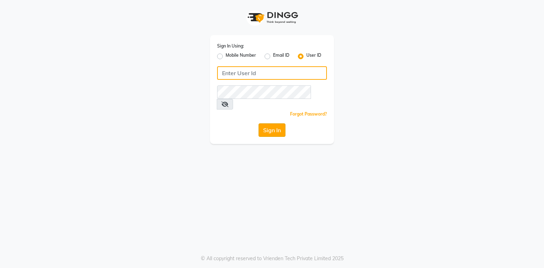
type input "phd123"
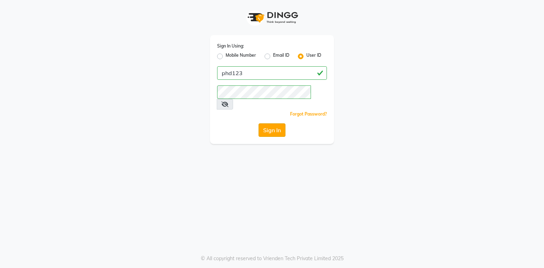
click at [267, 123] on button "Sign In" at bounding box center [272, 129] width 27 height 13
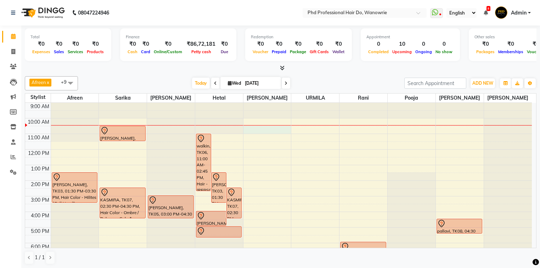
click at [265, 129] on div "9:00 AM 10:00 AM 11:00 AM 12:00 PM 1:00 PM 2:00 PM 3:00 PM 4:00 PM 5:00 PM 6:00…" at bounding box center [278, 196] width 507 height 187
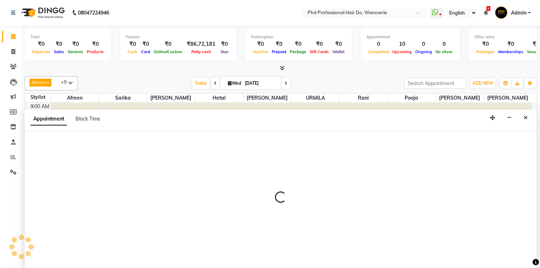
select select "980"
select select "tentative"
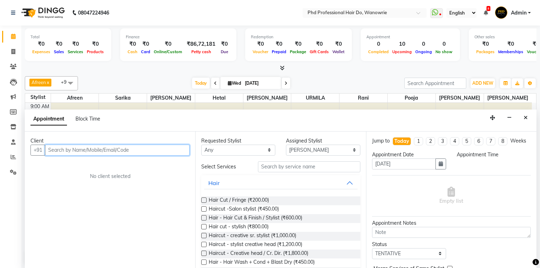
select select "630"
click at [108, 148] on input "text" at bounding box center [117, 150] width 145 height 11
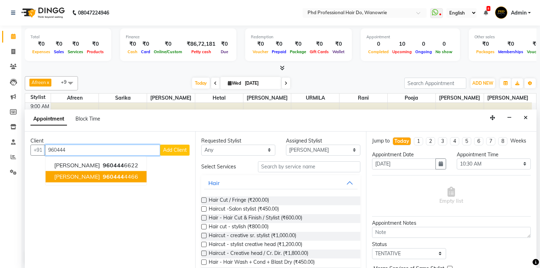
click at [121, 177] on span "960444" at bounding box center [113, 176] width 21 height 7
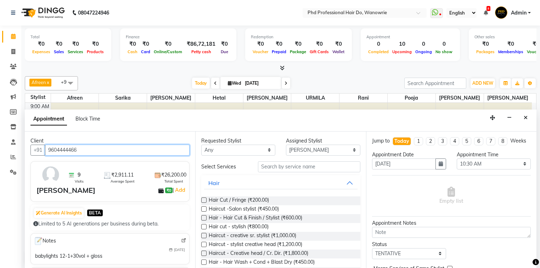
type input "9604444466"
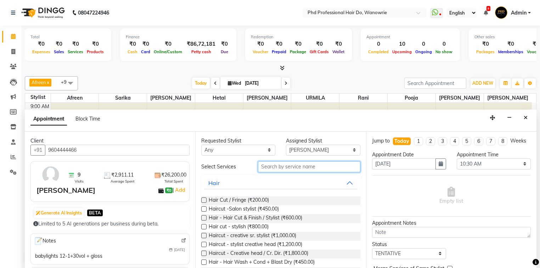
click at [285, 168] on input "text" at bounding box center [309, 166] width 102 height 11
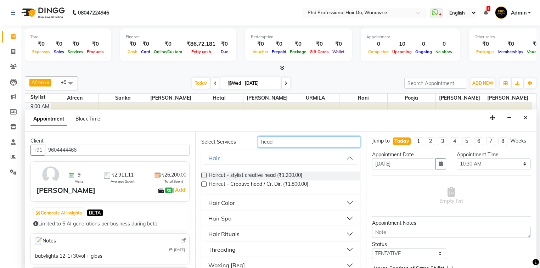
scroll to position [50, 0]
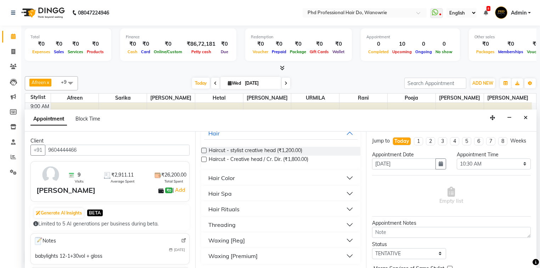
type input "head"
click at [271, 190] on button "Hair Spa" at bounding box center [280, 193] width 153 height 13
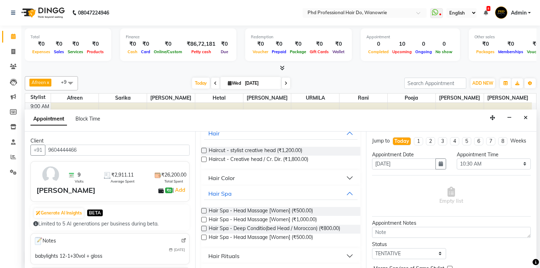
click at [203, 209] on label at bounding box center [203, 210] width 5 height 5
click at [203, 209] on input "checkbox" at bounding box center [203, 211] width 5 height 5
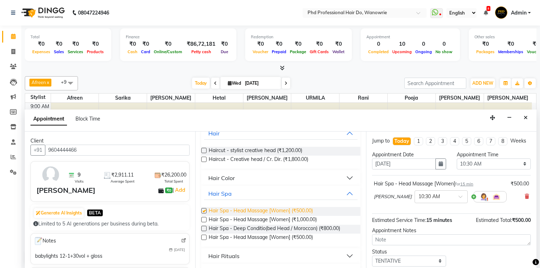
checkbox input "false"
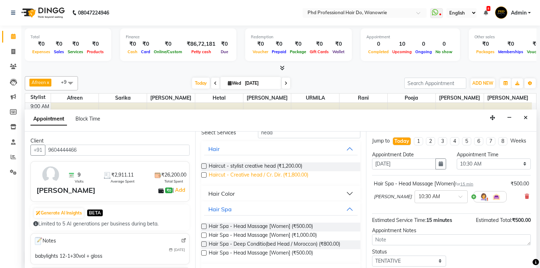
scroll to position [0, 0]
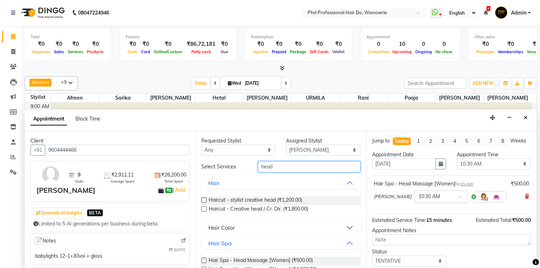
click at [301, 167] on input "head" at bounding box center [309, 166] width 102 height 11
type input "h"
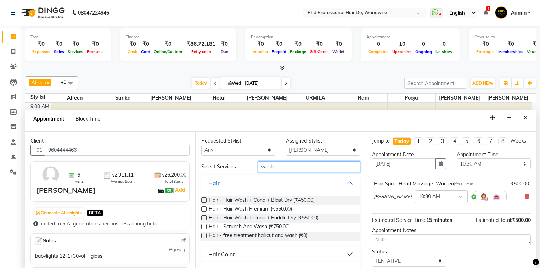
type input "wash"
click at [204, 198] on label at bounding box center [203, 199] width 5 height 5
click at [204, 198] on input "checkbox" at bounding box center [203, 200] width 5 height 5
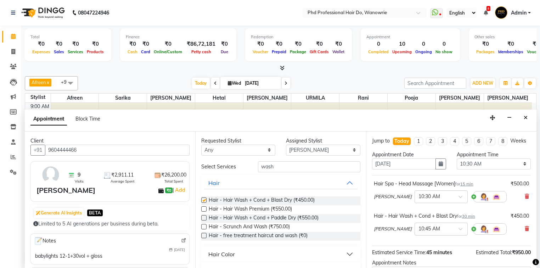
checkbox input "false"
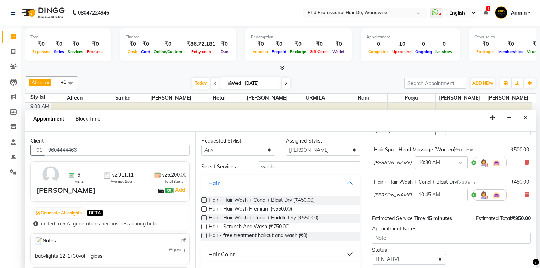
scroll to position [74, 0]
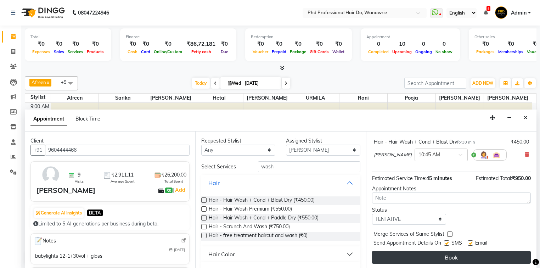
click at [418, 258] on button "Book" at bounding box center [451, 257] width 159 height 13
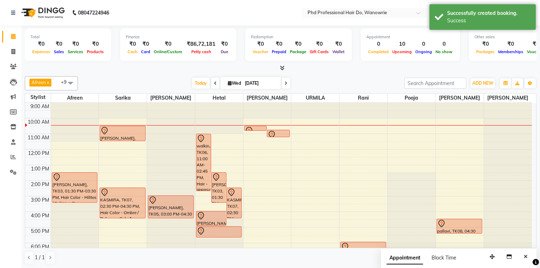
scroll to position [0, 0]
click at [211, 83] on span at bounding box center [215, 83] width 9 height 11
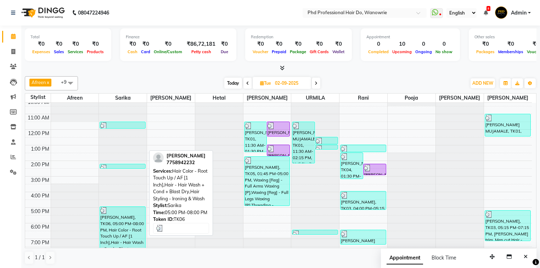
scroll to position [11, 0]
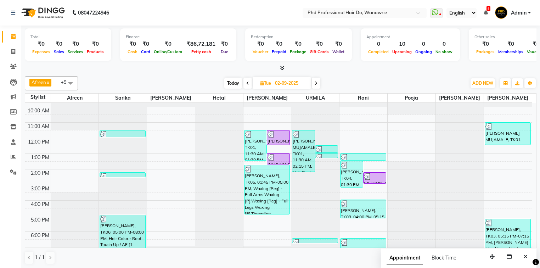
click at [235, 83] on span "Today" at bounding box center [233, 83] width 18 height 11
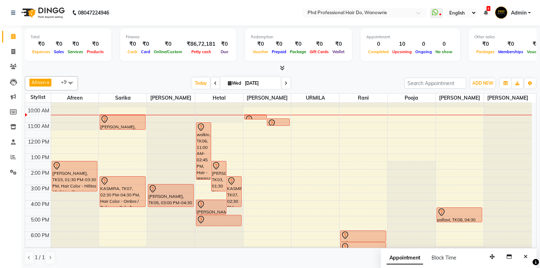
click at [212, 80] on span at bounding box center [215, 83] width 9 height 11
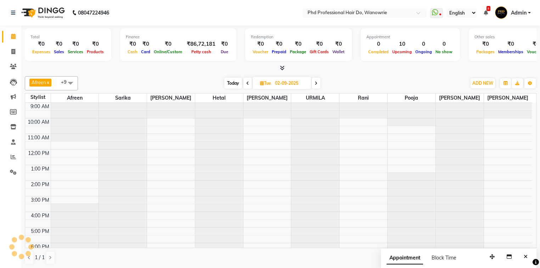
scroll to position [16, 0]
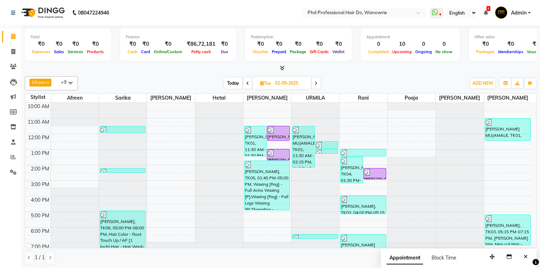
click at [316, 81] on span at bounding box center [316, 83] width 9 height 11
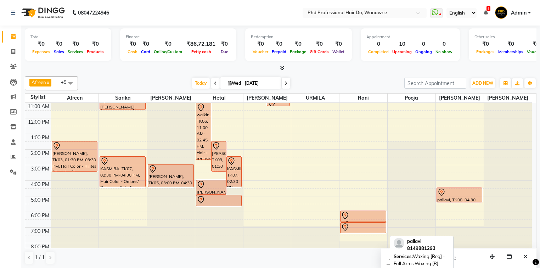
scroll to position [40, 0]
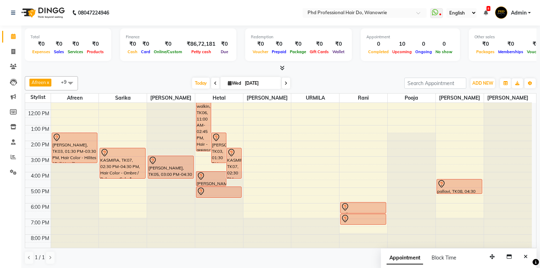
click at [285, 84] on icon at bounding box center [286, 83] width 3 height 4
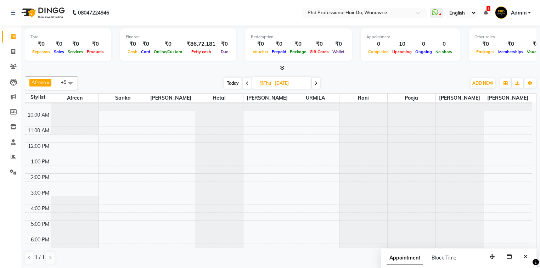
scroll to position [0, 0]
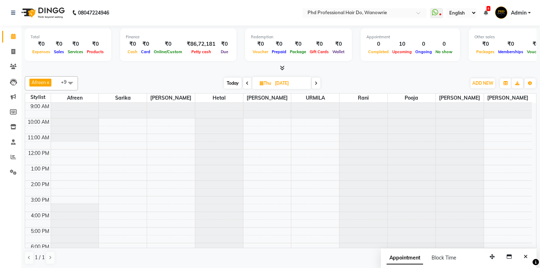
click at [318, 83] on icon at bounding box center [316, 83] width 3 height 4
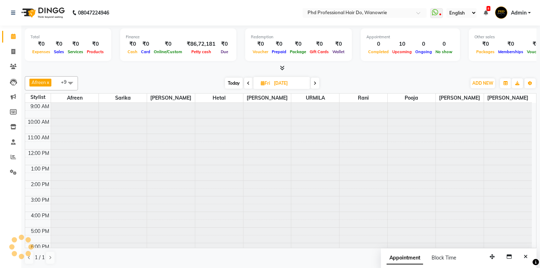
scroll to position [16, 0]
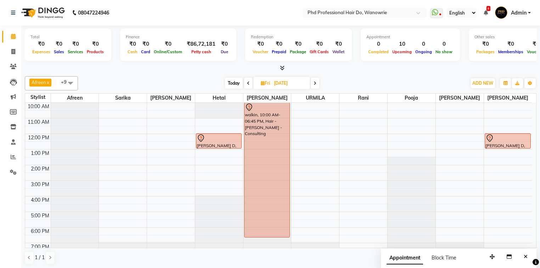
click at [318, 82] on span at bounding box center [315, 83] width 9 height 11
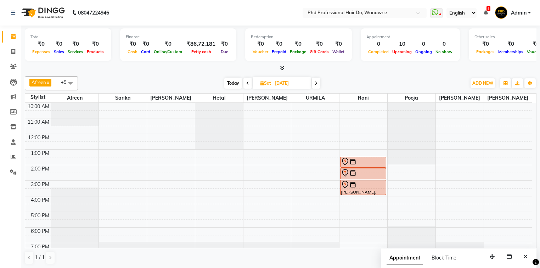
scroll to position [0, 0]
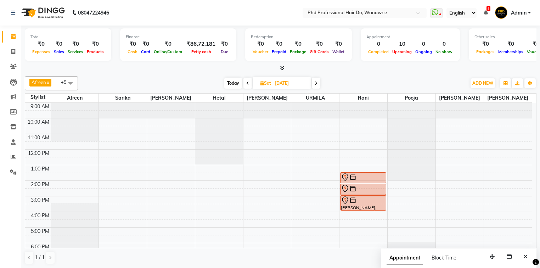
click at [315, 81] on icon at bounding box center [316, 83] width 3 height 4
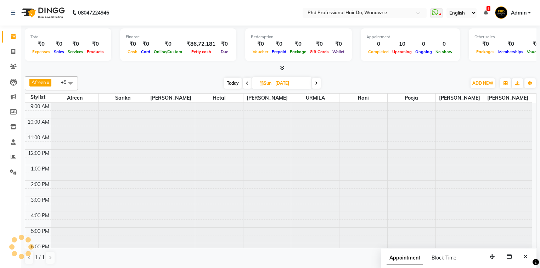
scroll to position [16, 0]
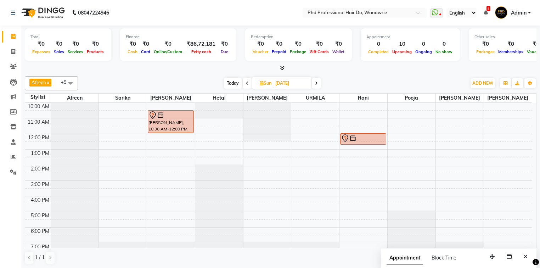
click at [316, 83] on icon at bounding box center [316, 83] width 3 height 4
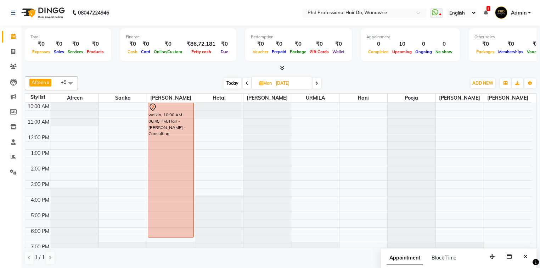
click at [319, 81] on span at bounding box center [317, 83] width 9 height 11
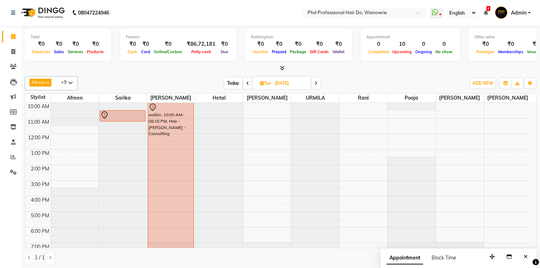
scroll to position [0, 0]
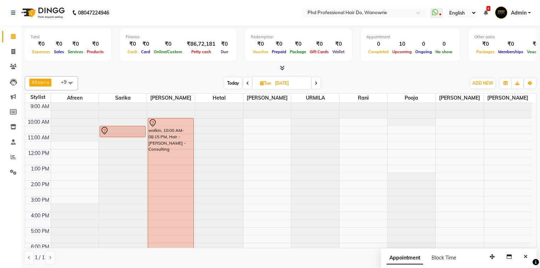
click at [228, 84] on span "Today" at bounding box center [233, 83] width 18 height 11
type input "[DATE]"
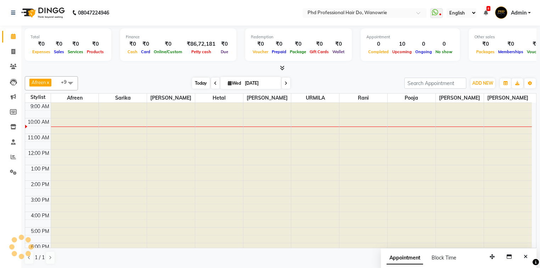
scroll to position [16, 0]
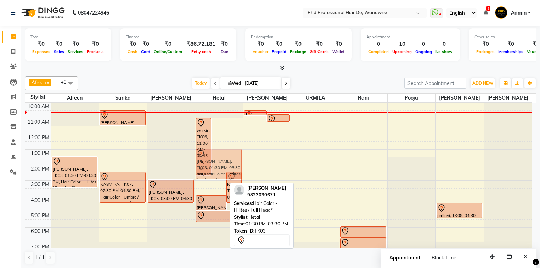
click at [224, 157] on div "walkin, TK06, 11:00 AM-02:45 PM, Hair - hetal - Consulting jaya jain, TK03, 01:…" at bounding box center [219, 180] width 48 height 187
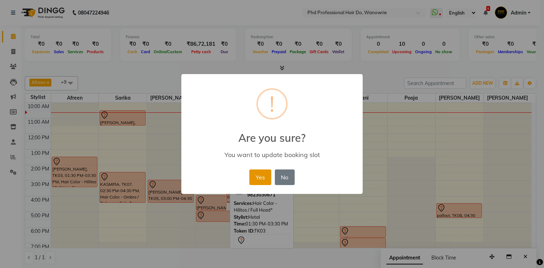
click at [254, 175] on button "Yes" at bounding box center [260, 177] width 22 height 16
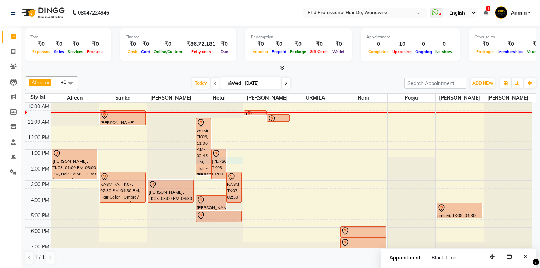
click at [231, 159] on div "9:00 AM 10:00 AM 11:00 AM 12:00 PM 1:00 PM 2:00 PM 3:00 PM 4:00 PM 5:00 PM 6:00…" at bounding box center [278, 180] width 507 height 187
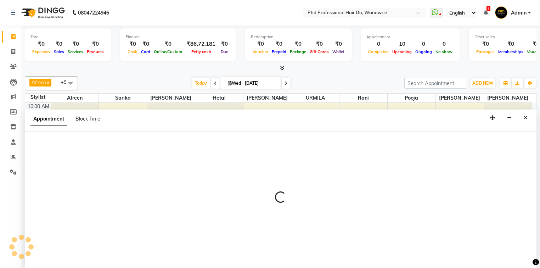
scroll to position [0, 0]
select select "978"
select select "810"
select select "tentative"
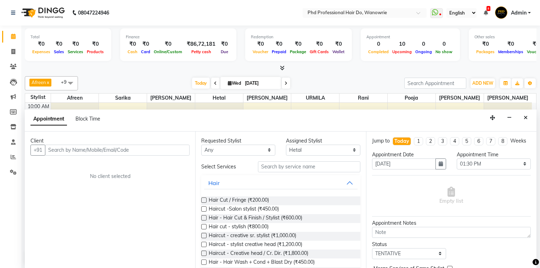
click at [149, 147] on input "text" at bounding box center [117, 150] width 145 height 11
click at [495, 164] on select "Select 10:00 AM 10:15 AM 10:30 AM 10:45 AM 11:00 AM 11:15 AM 11:30 AM 11:45 AM …" at bounding box center [494, 163] width 74 height 11
select select "825"
click at [457, 158] on select "Select 10:00 AM 10:15 AM 10:30 AM 10:45 AM 11:00 AM 11:15 AM 11:30 AM 11:45 AM …" at bounding box center [494, 163] width 74 height 11
click at [175, 149] on input "text" at bounding box center [117, 150] width 145 height 11
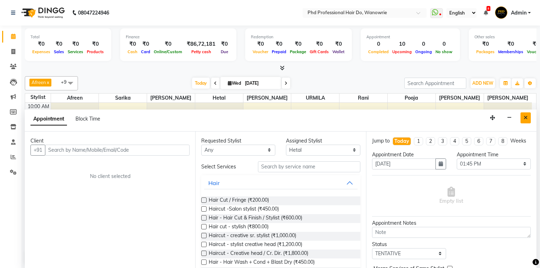
click at [522, 119] on button "Close" at bounding box center [526, 117] width 10 height 11
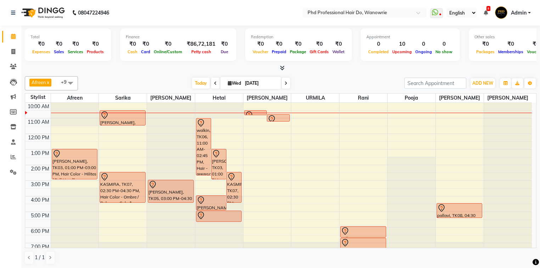
click at [234, 161] on div "9:00 AM 10:00 AM 11:00 AM 12:00 PM 1:00 PM 2:00 PM 3:00 PM 4:00 PM 5:00 PM 6:00…" at bounding box center [278, 180] width 507 height 187
select select "978"
select select "tentative"
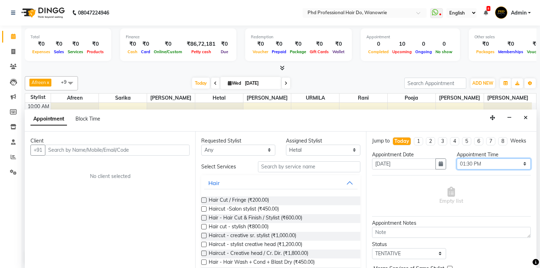
click at [494, 164] on select "Select 10:00 AM 10:15 AM 10:30 AM 10:45 AM 11:00 AM 11:15 AM 11:30 AM 11:45 AM …" at bounding box center [494, 163] width 74 height 11
select select "825"
click at [457, 158] on select "Select 10:00 AM 10:15 AM 10:30 AM 10:45 AM 11:00 AM 11:15 AM 11:30 AM 11:45 AM …" at bounding box center [494, 163] width 74 height 11
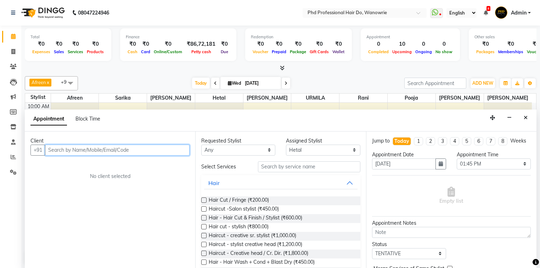
click at [157, 152] on input "text" at bounding box center [117, 150] width 145 height 11
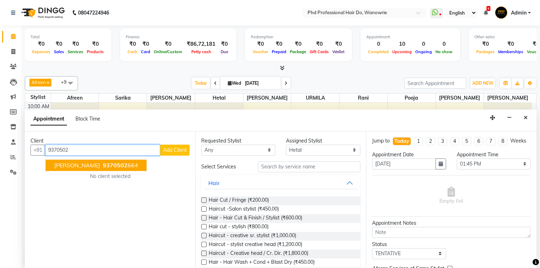
click at [109, 160] on button "CHAYA RANKA 9370502 664" at bounding box center [96, 164] width 101 height 11
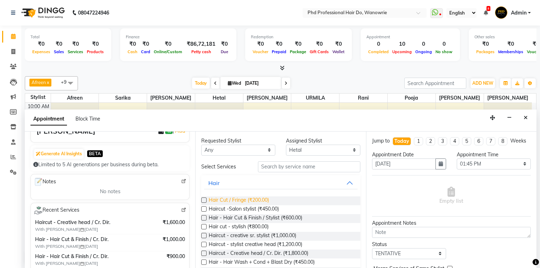
scroll to position [57, 0]
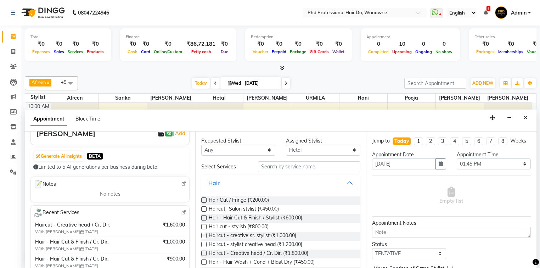
type input "9370502664"
click at [205, 252] on label at bounding box center [203, 253] width 5 height 5
click at [205, 252] on input "checkbox" at bounding box center [203, 254] width 5 height 5
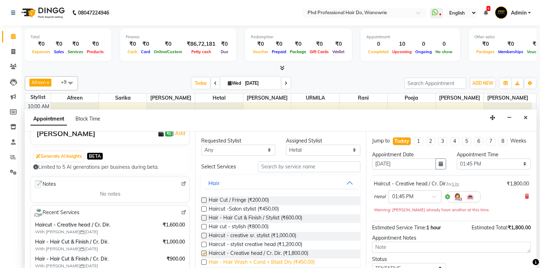
checkbox input "false"
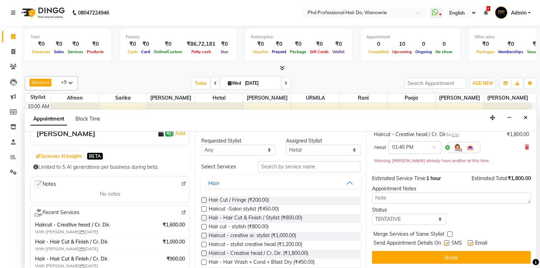
drag, startPoint x: 434, startPoint y: 266, endPoint x: 433, endPoint y: 259, distance: 7.1
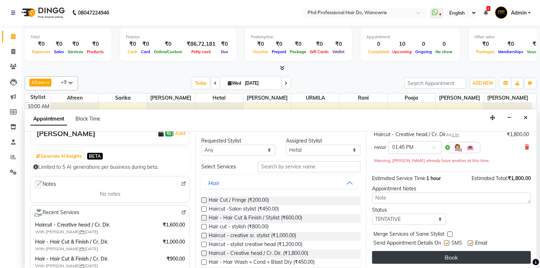
click at [434, 258] on div "Jump to Today 1 2 3 4 5 6 7 8 Weeks Appointment Date 03-09-2025 Appointment Tim…" at bounding box center [451, 200] width 170 height 138
click at [433, 258] on button "Book" at bounding box center [451, 257] width 159 height 13
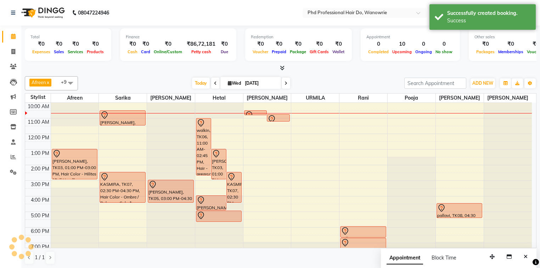
scroll to position [0, 0]
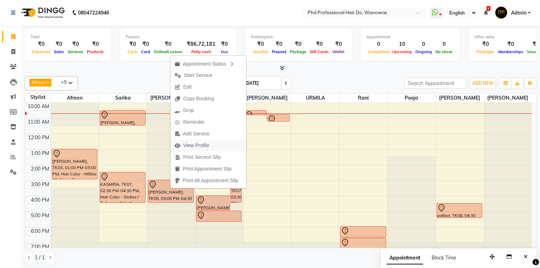
click at [207, 142] on span "View Profile" at bounding box center [196, 145] width 26 height 7
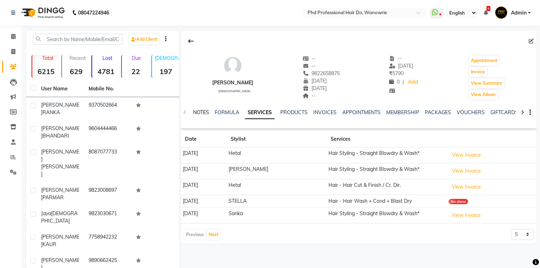
click at [204, 111] on link "NOTES" at bounding box center [201, 112] width 16 height 6
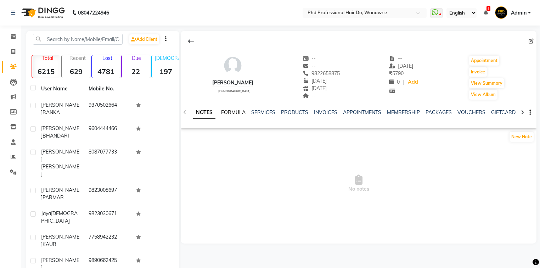
click at [233, 113] on link "FORMULA" at bounding box center [233, 112] width 24 height 6
click at [254, 112] on link "SERVICES" at bounding box center [263, 112] width 24 height 6
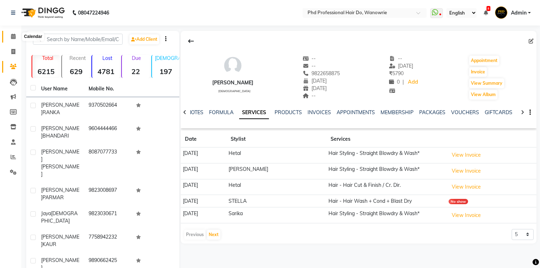
click at [15, 37] on icon at bounding box center [13, 36] width 5 height 5
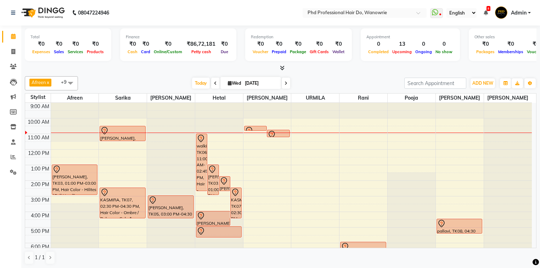
click at [216, 82] on span at bounding box center [215, 83] width 9 height 11
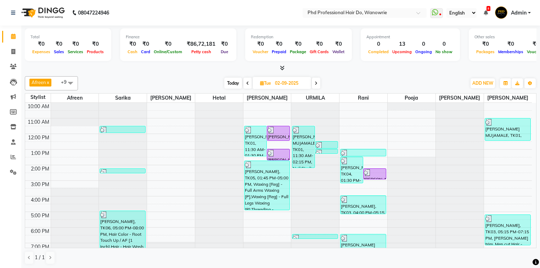
drag, startPoint x: 417, startPoint y: 71, endPoint x: 238, endPoint y: 63, distance: 178.8
click at [238, 63] on div "Total ₹0 Expenses ₹0 Sales ₹0 Services ₹0 Products Finance ₹0 Cash ₹0 Card ₹0 O…" at bounding box center [281, 49] width 512 height 46
click at [235, 85] on span "Today" at bounding box center [233, 83] width 18 height 11
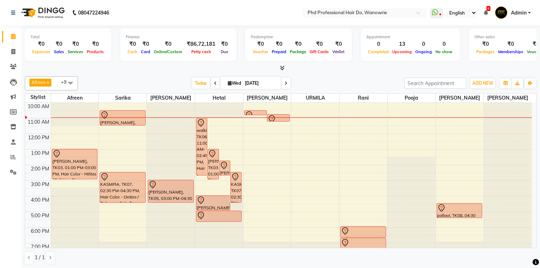
click at [287, 84] on span at bounding box center [286, 83] width 9 height 11
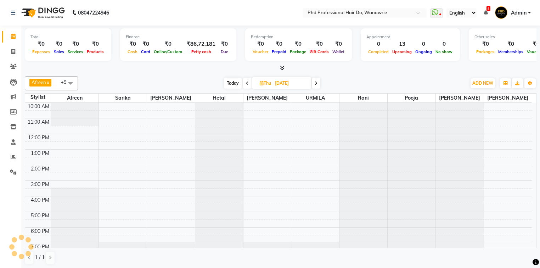
scroll to position [0, 0]
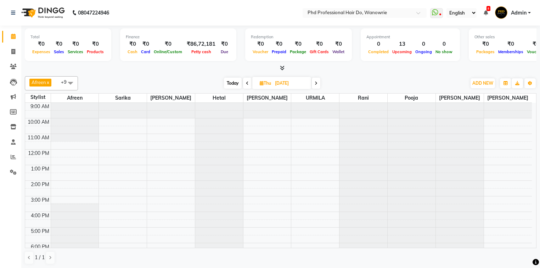
click at [316, 82] on icon at bounding box center [316, 83] width 3 height 4
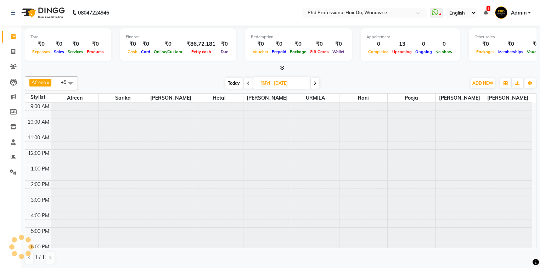
scroll to position [16, 0]
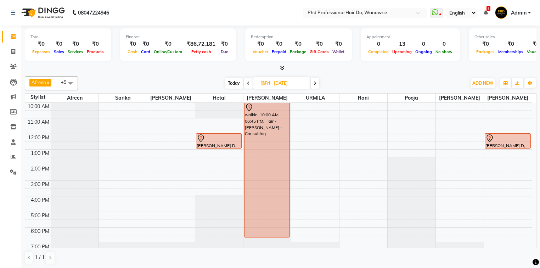
click at [230, 82] on span "Today" at bounding box center [234, 83] width 18 height 11
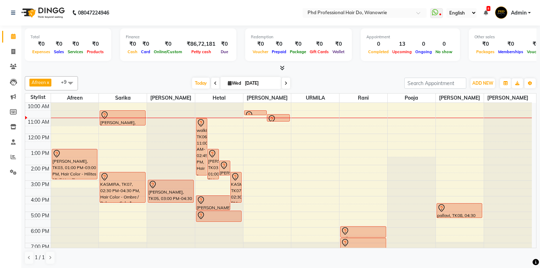
scroll to position [0, 0]
click at [287, 84] on span at bounding box center [286, 83] width 9 height 11
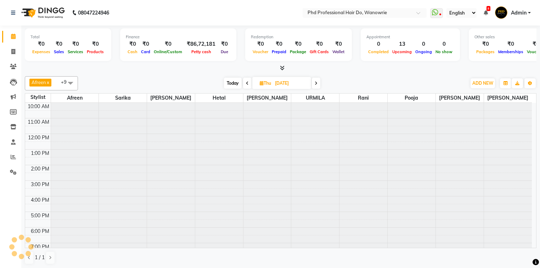
scroll to position [16, 0]
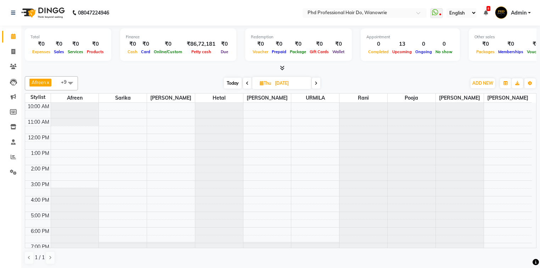
click at [315, 83] on icon at bounding box center [316, 83] width 3 height 4
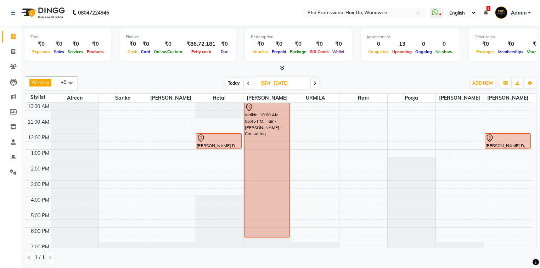
click at [318, 84] on span at bounding box center [315, 83] width 9 height 11
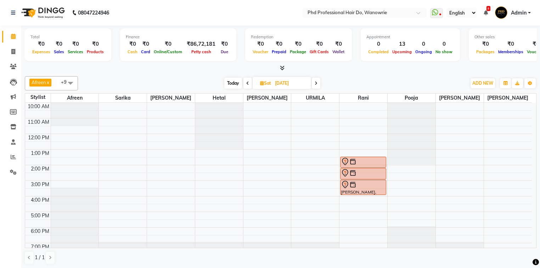
click at [316, 84] on icon at bounding box center [316, 83] width 3 height 4
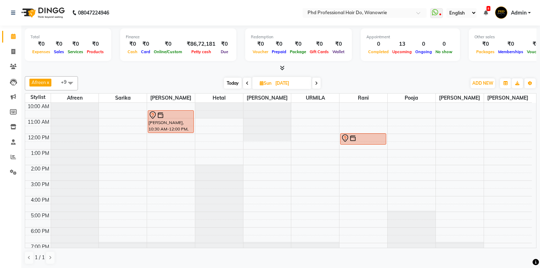
click at [316, 84] on icon at bounding box center [316, 83] width 3 height 4
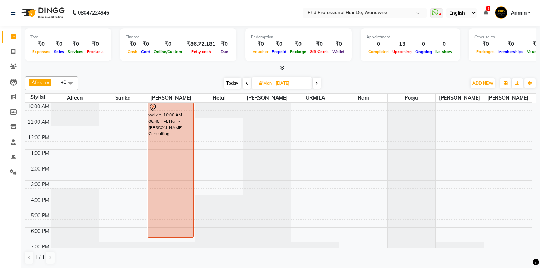
click at [232, 84] on span "Today" at bounding box center [233, 83] width 18 height 11
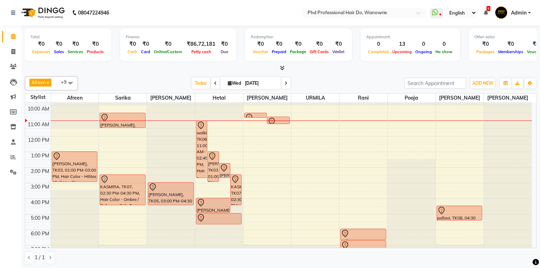
scroll to position [0, 0]
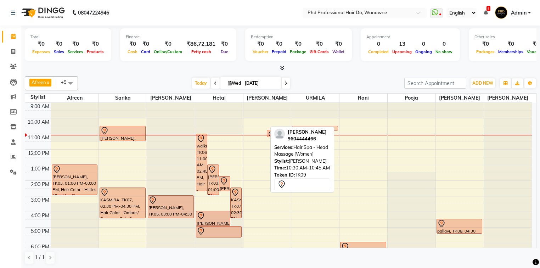
drag, startPoint x: 261, startPoint y: 126, endPoint x: 306, endPoint y: 128, distance: 44.7
click at [306, 128] on div "Afreen x Sarika x sonia x Hetal x Anita x URMILA x rani x pooja x tejesh x sona…" at bounding box center [281, 170] width 512 height 194
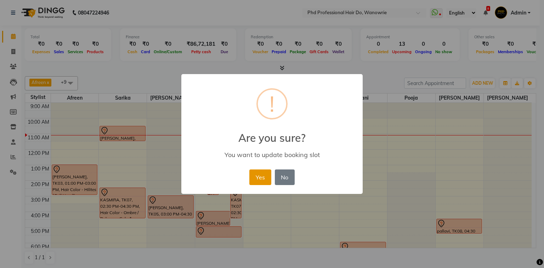
click at [264, 178] on button "Yes" at bounding box center [260, 177] width 22 height 16
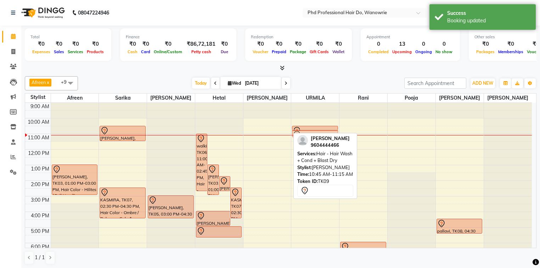
drag, startPoint x: 266, startPoint y: 133, endPoint x: 303, endPoint y: 138, distance: 37.5
click at [302, 136] on div "Afreen x Sarika x sonia x Hetal x Anita x URMILA x rani x pooja x tejesh x sona…" at bounding box center [281, 170] width 512 height 194
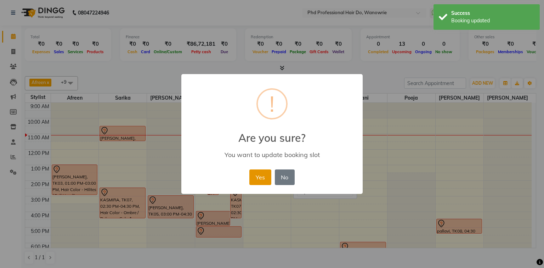
click at [266, 179] on button "Yes" at bounding box center [260, 177] width 22 height 16
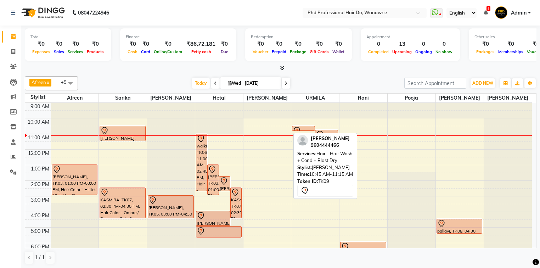
click at [310, 60] on div "Redemption ₹0 Voucher ₹0 Prepaid ₹0 Package ₹0 Gift Cards ₹0 Wallet" at bounding box center [298, 44] width 107 height 33
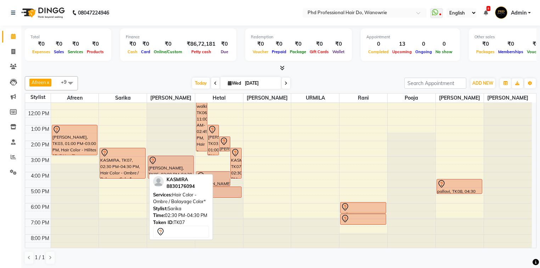
scroll to position [11, 0]
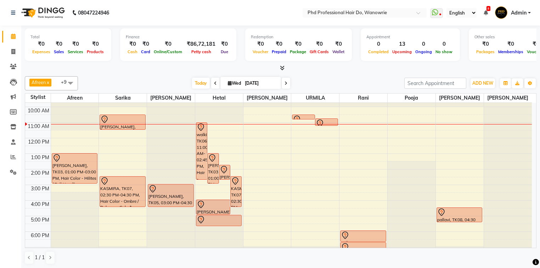
click at [286, 81] on icon at bounding box center [286, 83] width 3 height 4
type input "[DATE]"
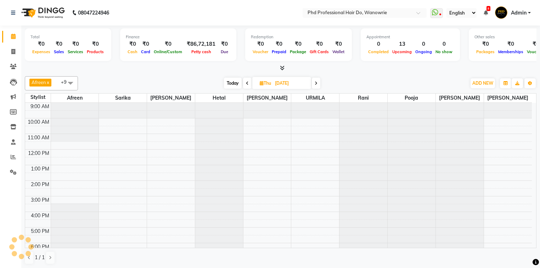
scroll to position [31, 0]
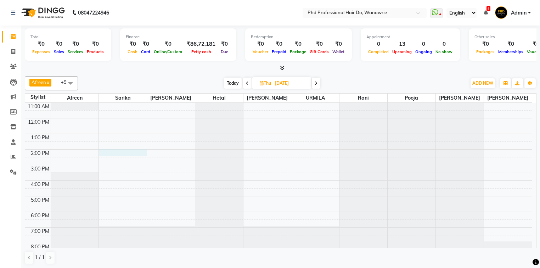
click at [131, 150] on div "9:00 AM 10:00 AM 11:00 AM 12:00 PM 1:00 PM 2:00 PM 3:00 PM 4:00 PM 5:00 PM 6:00…" at bounding box center [278, 165] width 507 height 187
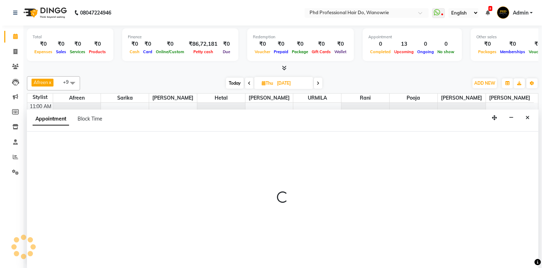
scroll to position [0, 0]
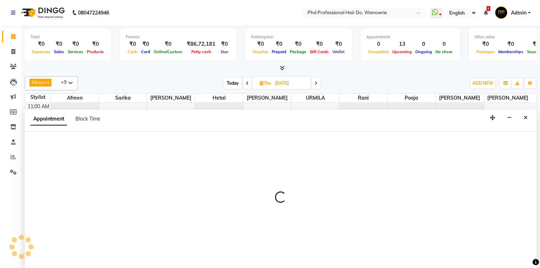
select select "977"
select select "tentative"
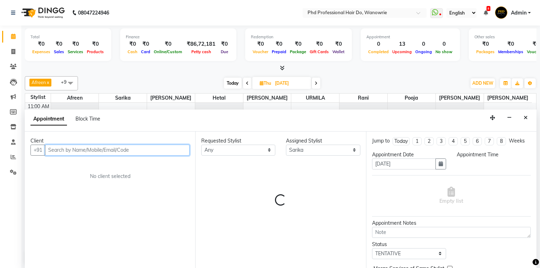
select select "840"
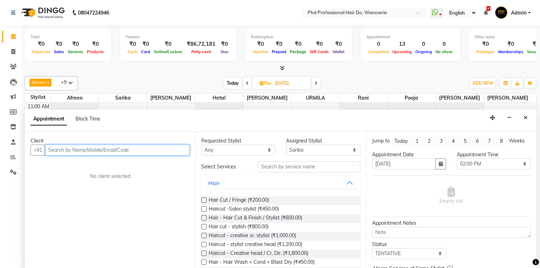
click at [99, 146] on input "text" at bounding box center [117, 150] width 145 height 11
type input "9665092393"
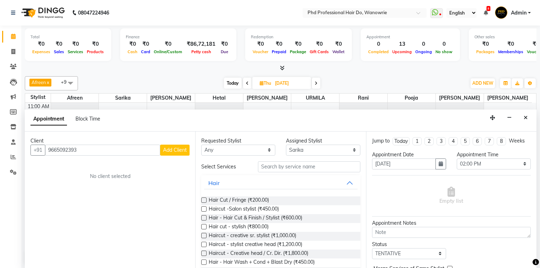
click at [168, 148] on span "Add Client" at bounding box center [175, 150] width 24 height 6
select select "22"
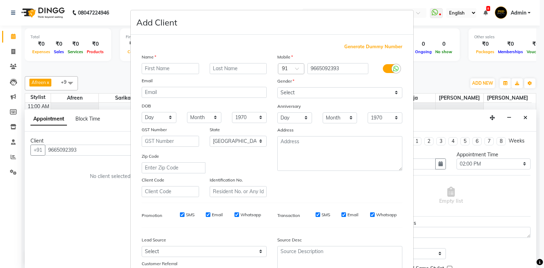
click at [174, 148] on div "Name Email DOB Day 01 02 03 04 05 06 07 08 09 10 11 12 13 14 15 16 17 18 19 20 …" at bounding box center [204, 125] width 136 height 144
click at [170, 69] on input "text" at bounding box center [170, 68] width 57 height 11
type input "riya"
click at [155, 114] on select "Day 01 02 03 04 05 06 07 08 09 10 11 12 13 14 15 16 17 18 19 20 21 22 23 24 25 …" at bounding box center [159, 117] width 35 height 11
select select "27"
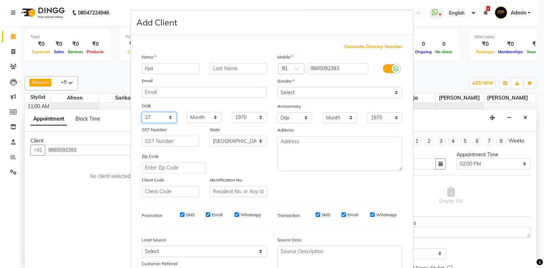
click at [142, 113] on select "Day 01 02 03 04 05 06 07 08 09 10 11 12 13 14 15 16 17 18 19 20 21 22 23 24 25 …" at bounding box center [159, 117] width 35 height 11
click at [203, 112] on div "DOB" at bounding box center [204, 106] width 136 height 11
click at [204, 121] on select "Month January February March April May June July August September October Novem…" at bounding box center [204, 117] width 35 height 11
select select "02"
click at [187, 113] on select "Month January February March April May June July August September October Novem…" at bounding box center [204, 117] width 35 height 11
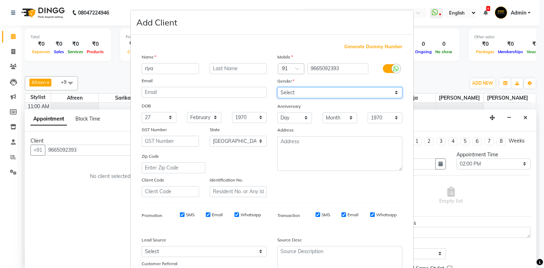
click at [305, 94] on select "Select Male Female Other Prefer Not To Say" at bounding box center [339, 92] width 125 height 11
select select "female"
click at [277, 88] on select "Select Male Female Other Prefer Not To Say" at bounding box center [339, 92] width 125 height 11
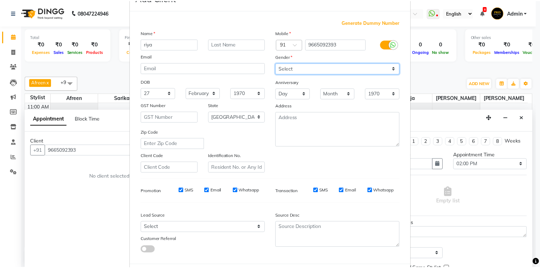
scroll to position [62, 0]
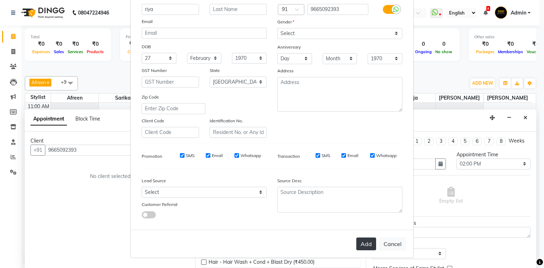
click at [366, 249] on button "Add" at bounding box center [367, 243] width 20 height 13
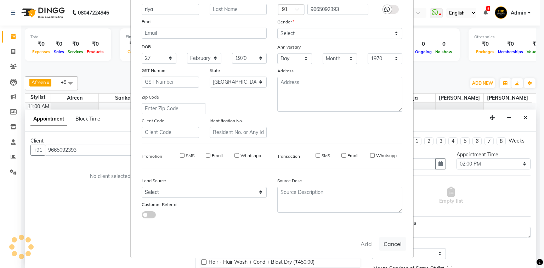
select select
select select "null"
select select
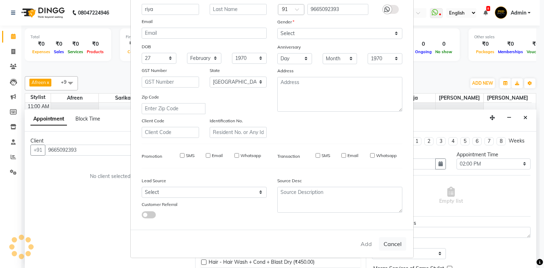
select select
checkbox input "false"
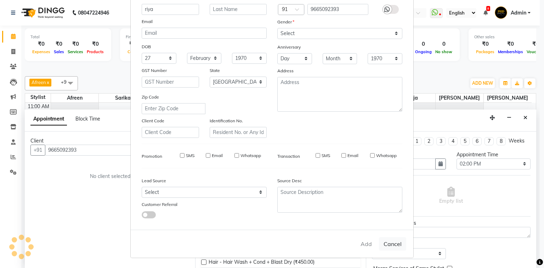
checkbox input "false"
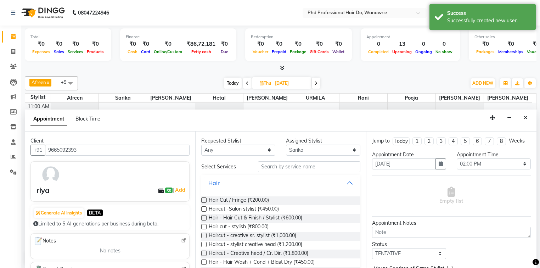
click at [204, 217] on label at bounding box center [203, 217] width 5 height 5
click at [204, 217] on input "checkbox" at bounding box center [203, 218] width 5 height 5
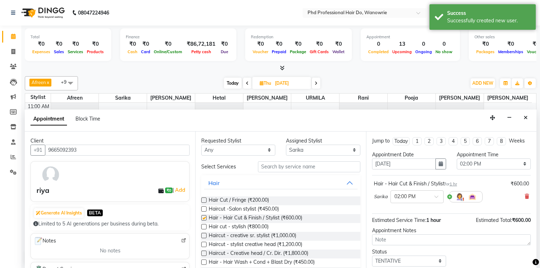
checkbox input "false"
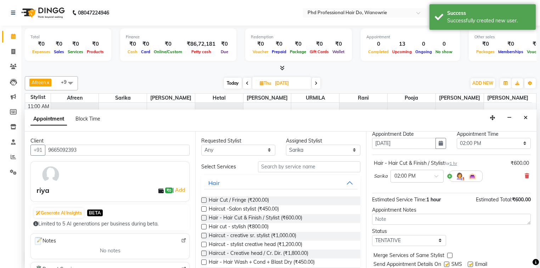
scroll to position [42, 0]
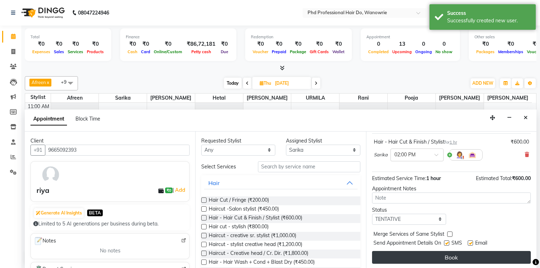
click at [413, 257] on button "Book" at bounding box center [451, 257] width 159 height 13
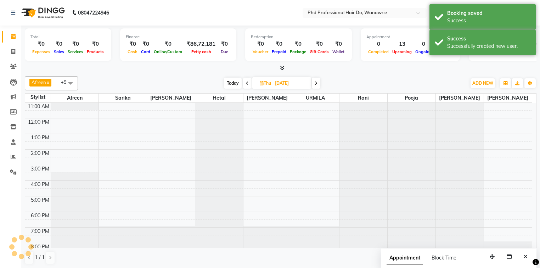
scroll to position [0, 0]
click at [321, 84] on div "Today Thu 04-09-2025" at bounding box center [272, 83] width 98 height 11
click at [319, 83] on span at bounding box center [316, 83] width 9 height 11
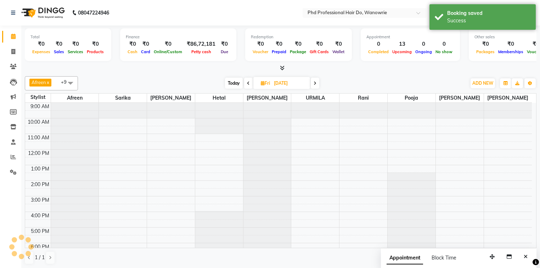
scroll to position [31, 0]
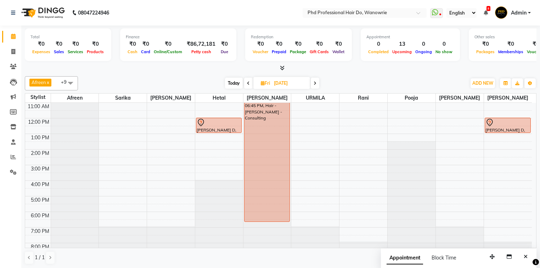
click at [316, 81] on icon at bounding box center [315, 83] width 3 height 4
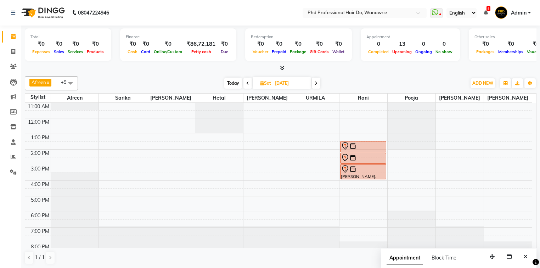
click at [232, 79] on span "Today" at bounding box center [233, 83] width 18 height 11
type input "[DATE]"
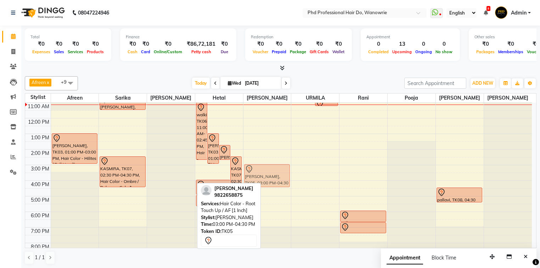
drag, startPoint x: 178, startPoint y: 175, endPoint x: 252, endPoint y: 178, distance: 74.2
click at [257, 178] on tr "jaya jain, TK03, 01:00 PM-03:00 PM, Hair Color - Hilites / Full Head* chaitanya…" at bounding box center [278, 165] width 507 height 187
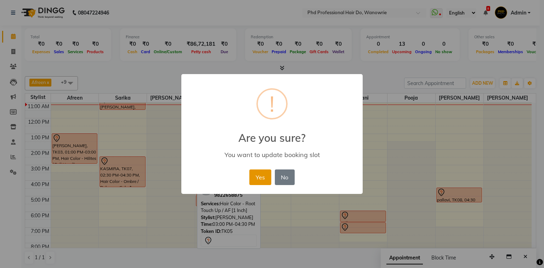
click at [262, 176] on button "Yes" at bounding box center [260, 177] width 22 height 16
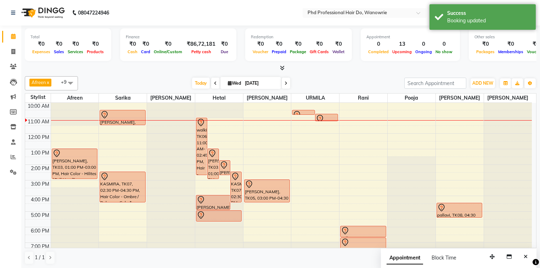
scroll to position [3, 0]
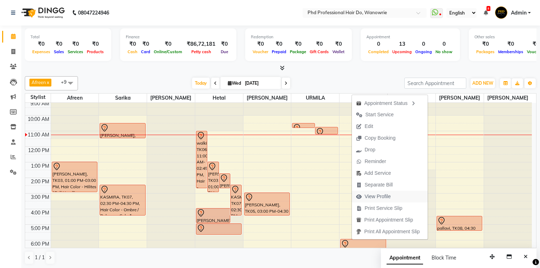
click at [376, 198] on span "View Profile" at bounding box center [378, 196] width 26 height 7
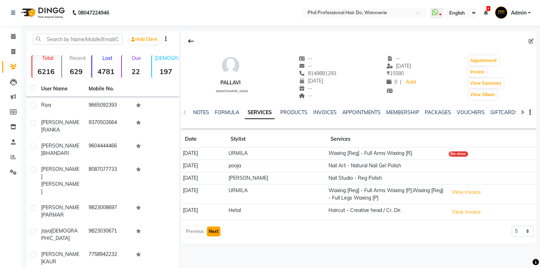
click at [218, 229] on button "Next" at bounding box center [213, 231] width 13 height 10
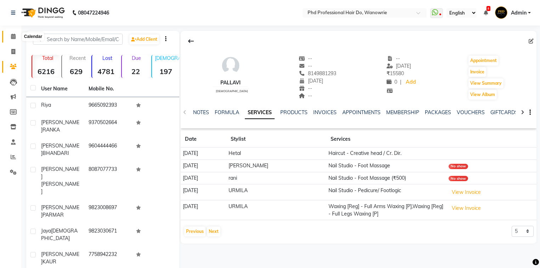
click at [13, 37] on icon at bounding box center [13, 36] width 5 height 5
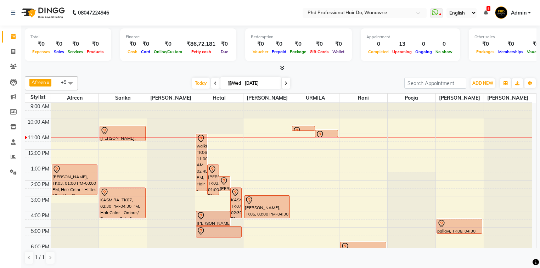
click at [215, 83] on icon at bounding box center [215, 83] width 3 height 4
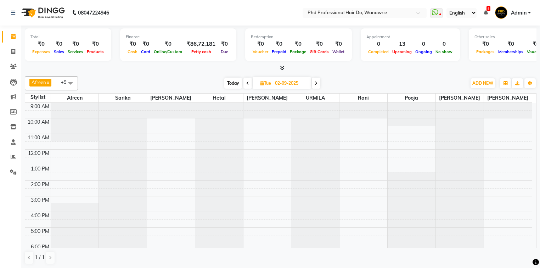
scroll to position [31, 0]
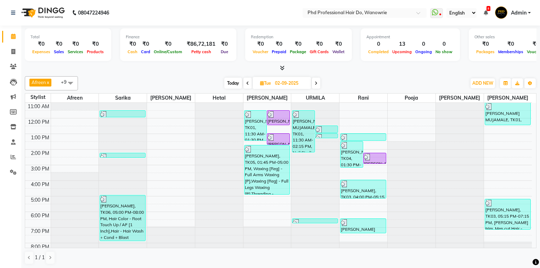
click at [246, 82] on icon at bounding box center [247, 83] width 3 height 4
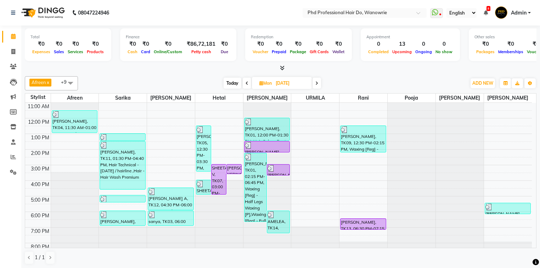
click at [246, 82] on icon at bounding box center [247, 83] width 3 height 4
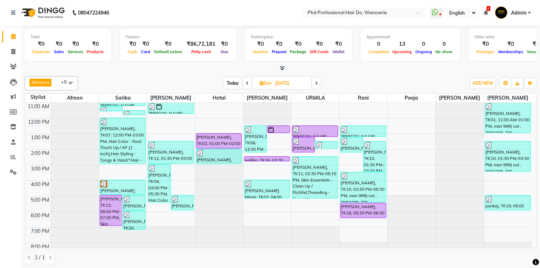
click at [246, 82] on icon at bounding box center [247, 83] width 3 height 4
type input "30-08-2025"
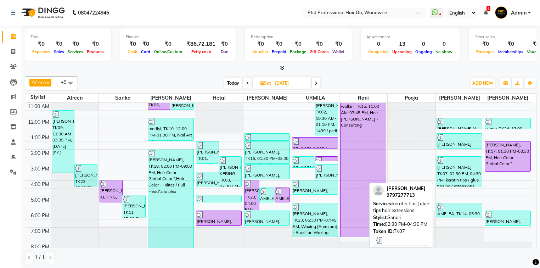
click at [452, 173] on div "annaya roy, TK07, 02:30 PM-04:30 PM, keratin tips ( glue tips hair extensions" at bounding box center [459, 172] width 45 height 30
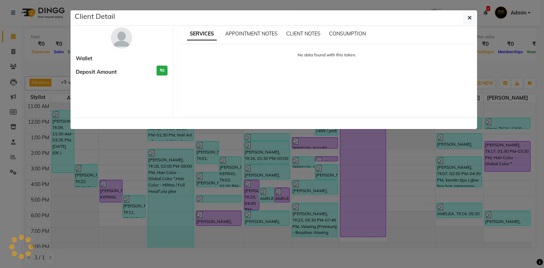
select select "3"
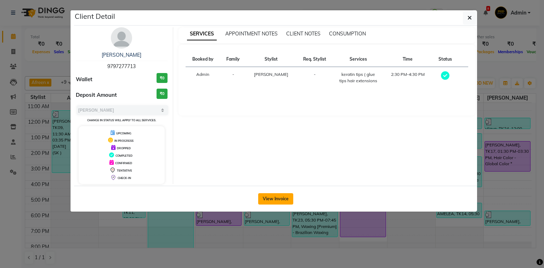
click at [279, 201] on button "View Invoice" at bounding box center [275, 198] width 35 height 11
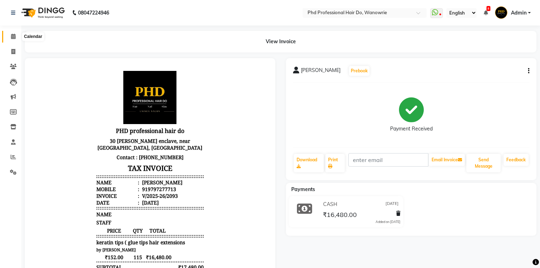
click at [15, 37] on icon at bounding box center [13, 36] width 5 height 5
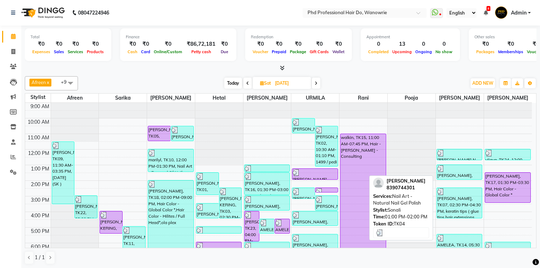
click at [448, 172] on div "SIMRAN MADWANI, TK04, 01:00 PM-02:00 PM, Nail Art - Natural Nail Gel Polish" at bounding box center [459, 172] width 45 height 15
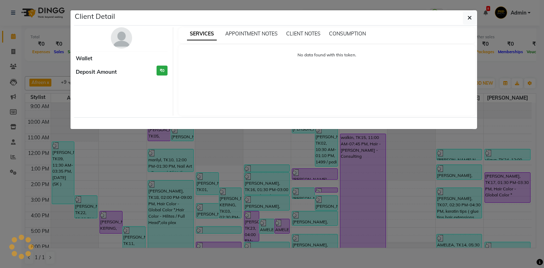
select select "3"
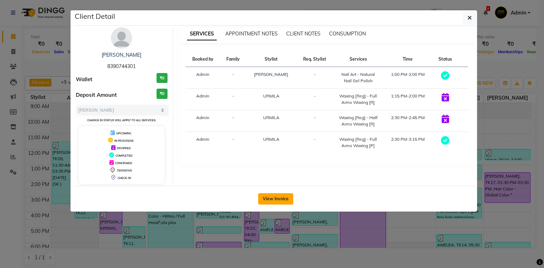
click at [276, 197] on button "View Invoice" at bounding box center [275, 198] width 35 height 11
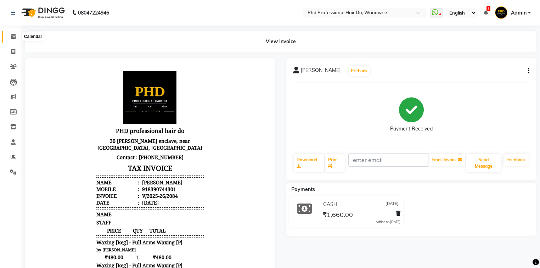
click at [14, 37] on icon at bounding box center [13, 36] width 5 height 5
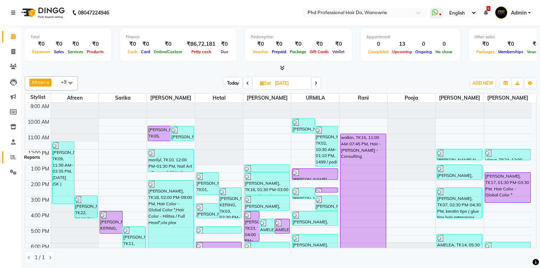
click at [15, 157] on icon at bounding box center [13, 156] width 5 height 5
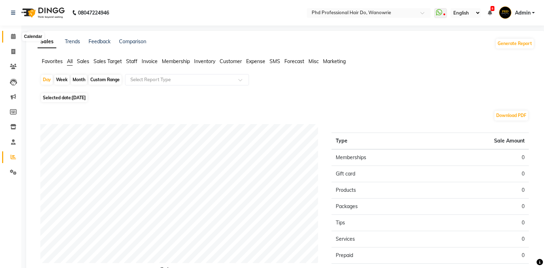
click at [11, 39] on icon at bounding box center [13, 36] width 5 height 5
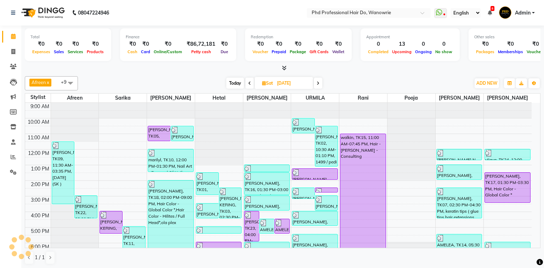
click at [12, 37] on icon at bounding box center [13, 36] width 5 height 5
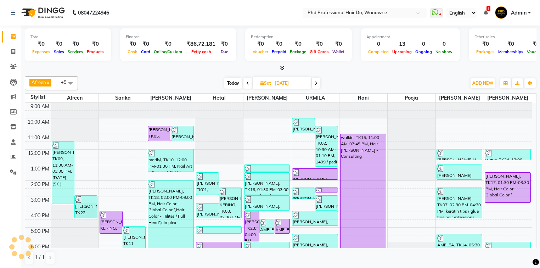
click at [231, 81] on span "Today" at bounding box center [233, 83] width 18 height 11
type input "[DATE]"
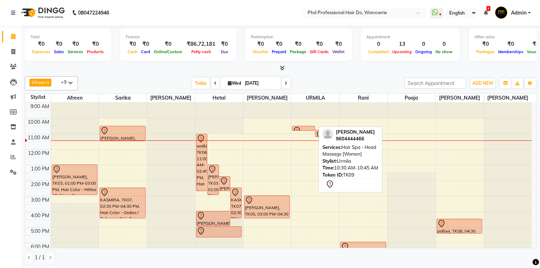
click at [310, 129] on div at bounding box center [303, 130] width 22 height 3
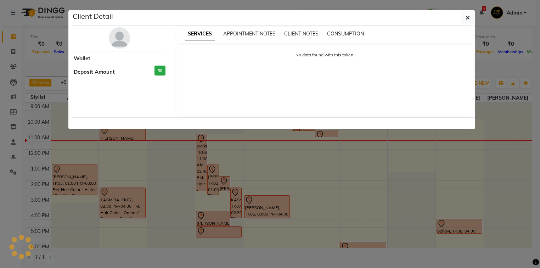
select select "7"
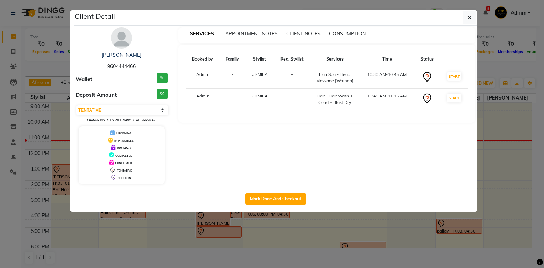
click at [274, 194] on button "Mark Done And Checkout" at bounding box center [276, 198] width 61 height 11
select select "25"
select select "service"
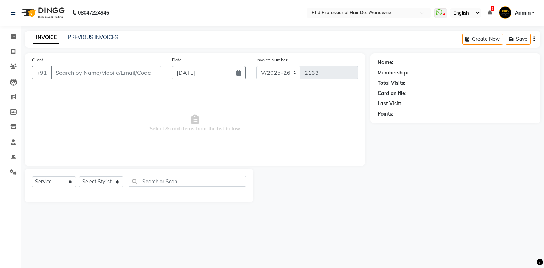
type input "9604444466"
select select "33027"
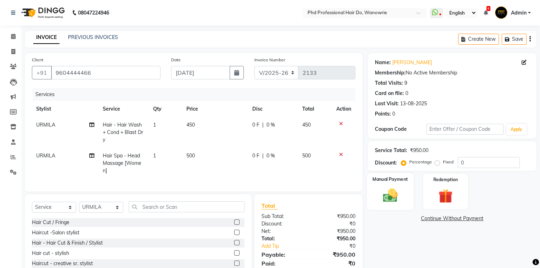
click at [391, 177] on label "Manual Payment" at bounding box center [389, 179] width 35 height 7
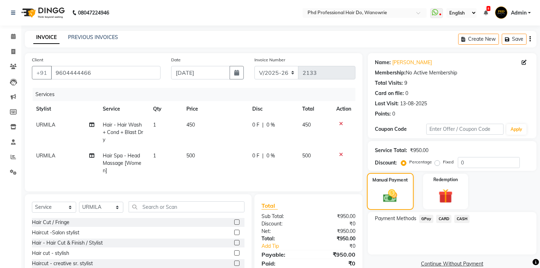
click at [394, 180] on label "Manual Payment" at bounding box center [389, 179] width 35 height 7
click at [458, 218] on span "CASH" at bounding box center [461, 219] width 15 height 8
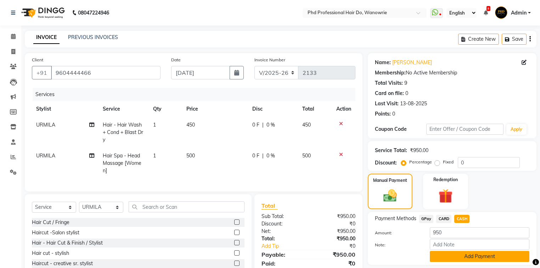
click at [470, 254] on button "Add Payment" at bounding box center [480, 256] width 100 height 11
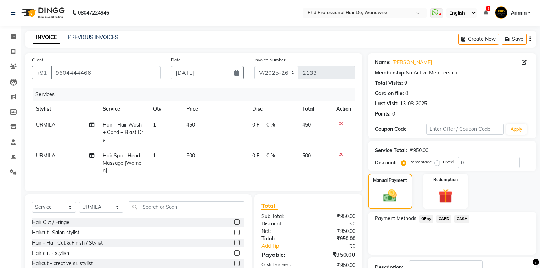
scroll to position [56, 0]
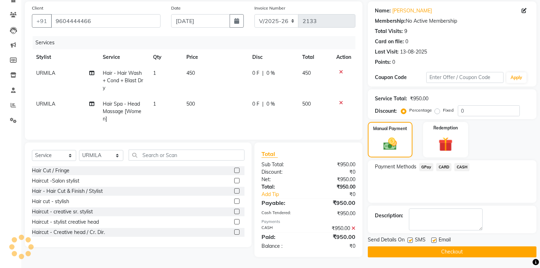
click at [444, 249] on button "Checkout" at bounding box center [452, 251] width 169 height 11
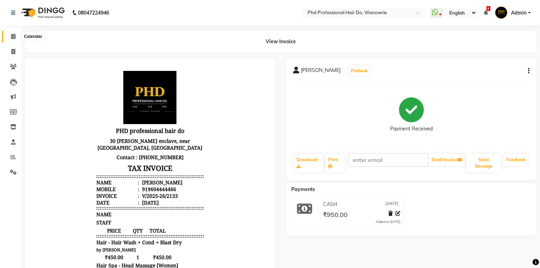
click at [13, 37] on icon at bounding box center [13, 36] width 5 height 5
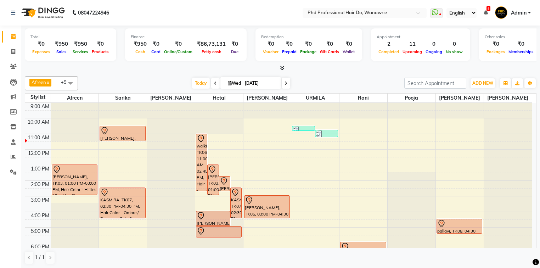
click at [214, 83] on icon at bounding box center [215, 83] width 3 height 4
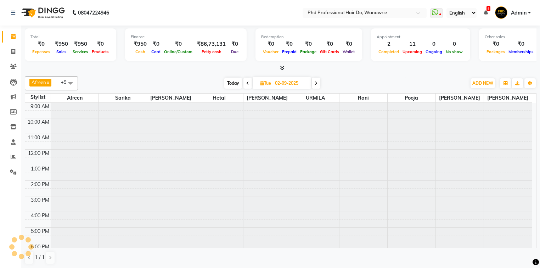
scroll to position [31, 0]
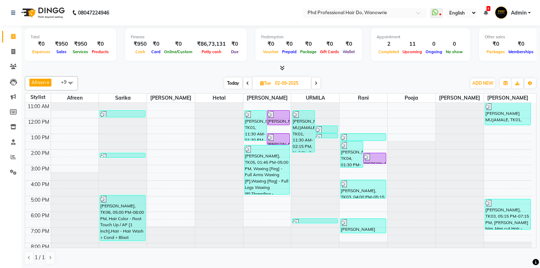
click at [230, 84] on span "Today" at bounding box center [233, 83] width 18 height 11
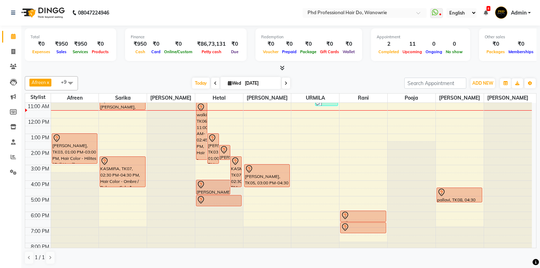
click at [284, 78] on span at bounding box center [286, 83] width 9 height 11
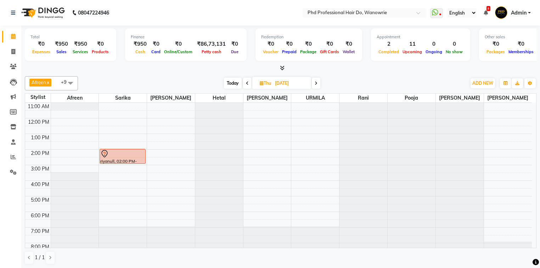
click at [316, 81] on icon at bounding box center [316, 83] width 3 height 4
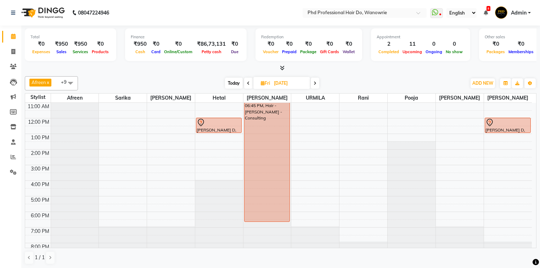
click at [314, 83] on icon at bounding box center [315, 83] width 3 height 4
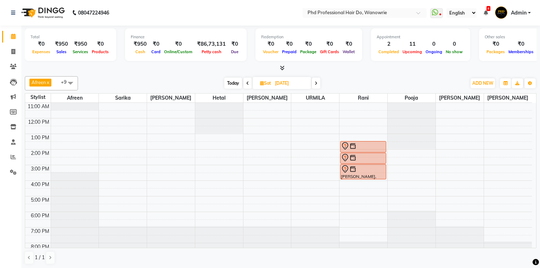
click at [313, 82] on span at bounding box center [316, 83] width 9 height 11
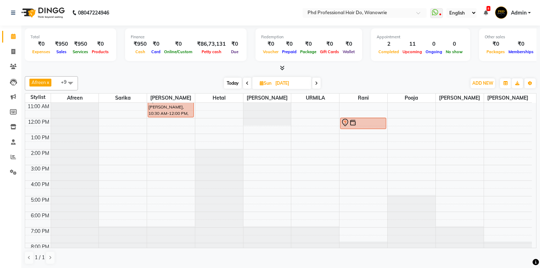
click at [232, 84] on span "Today" at bounding box center [233, 83] width 18 height 11
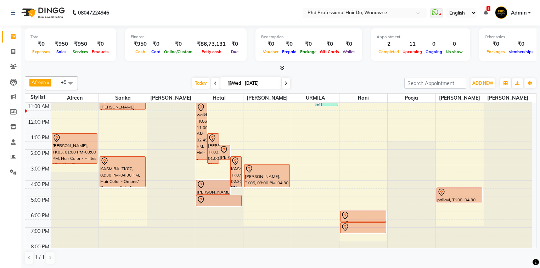
click at [288, 85] on span at bounding box center [286, 83] width 9 height 11
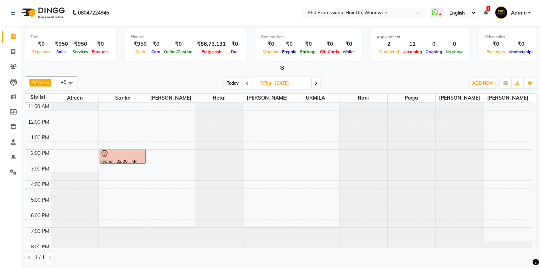
click at [232, 80] on span "Today" at bounding box center [233, 83] width 18 height 11
type input "[DATE]"
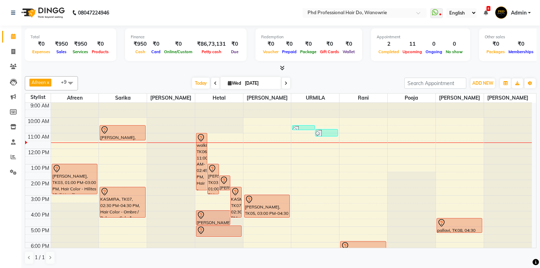
scroll to position [0, 0]
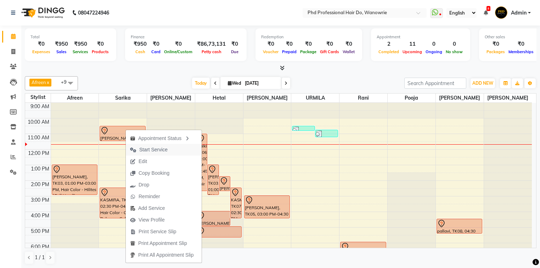
click at [159, 150] on span "Start Service" at bounding box center [153, 149] width 28 height 7
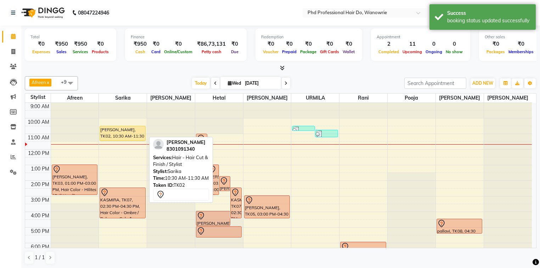
click at [125, 134] on div "[PERSON_NAME], TK02, 10:30 AM-11:30 AM, Hair - Hair Cut & Finish / Stylist" at bounding box center [122, 133] width 45 height 15
select select "1"
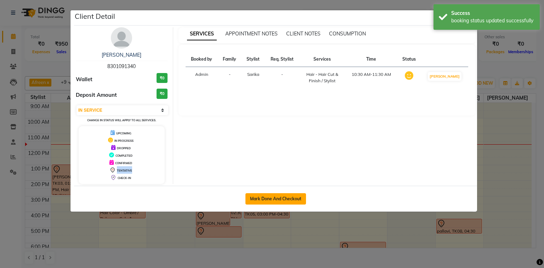
click at [281, 200] on button "Mark Done And Checkout" at bounding box center [276, 198] width 61 height 11
select select "service"
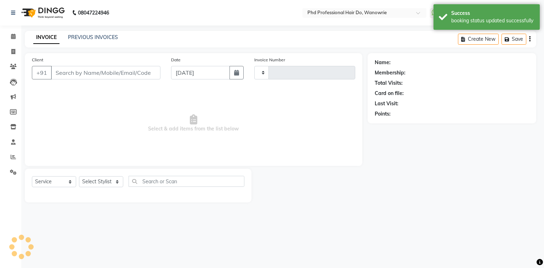
type input "2134"
select select "25"
type input "8301091340"
select select "977"
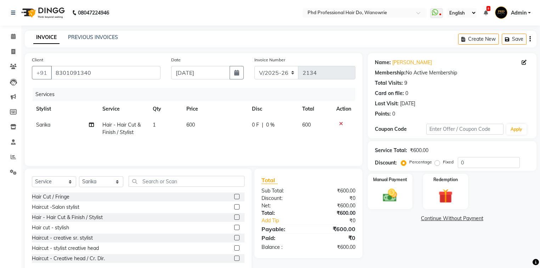
click at [189, 125] on span "600" at bounding box center [190, 125] width 9 height 6
select select "977"
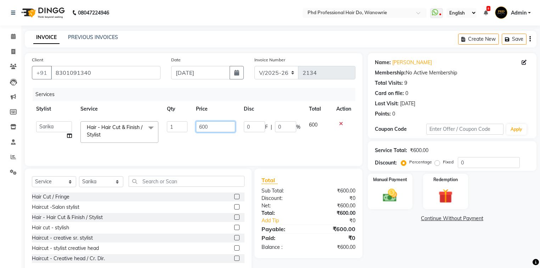
click at [201, 126] on input "600" at bounding box center [215, 126] width 39 height 11
type input "800"
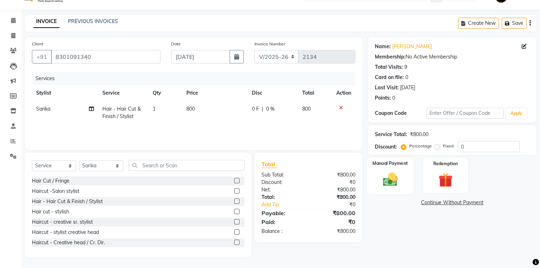
click at [383, 166] on div "Manual Payment" at bounding box center [390, 175] width 47 height 37
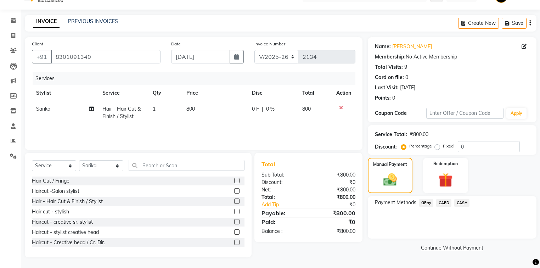
click at [422, 202] on span "GPay" at bounding box center [426, 203] width 15 height 8
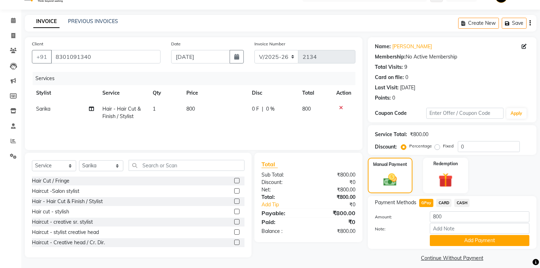
click at [445, 234] on div "Note:" at bounding box center [452, 229] width 165 height 12
click at [446, 229] on input "Note:" at bounding box center [480, 228] width 100 height 11
click at [437, 241] on button "Add Payment" at bounding box center [480, 240] width 100 height 11
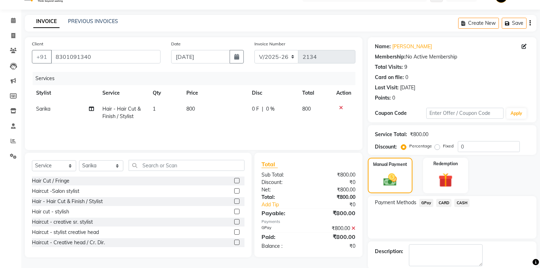
scroll to position [51, 0]
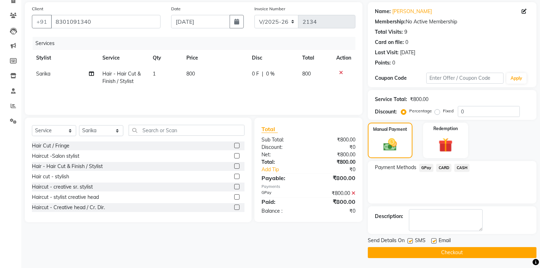
click at [394, 256] on button "Checkout" at bounding box center [452, 252] width 169 height 11
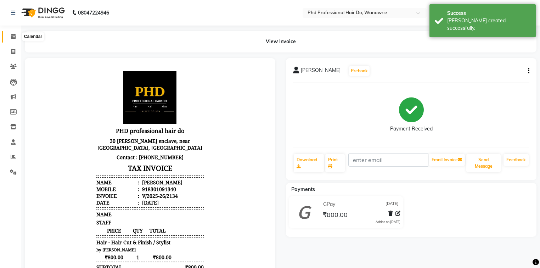
click at [14, 35] on icon at bounding box center [13, 36] width 5 height 5
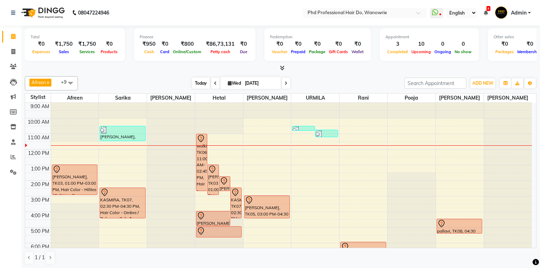
click at [206, 84] on span "Today" at bounding box center [201, 83] width 18 height 11
click at [13, 38] on icon at bounding box center [13, 36] width 5 height 5
click at [11, 38] on icon at bounding box center [13, 36] width 5 height 5
click at [211, 86] on span at bounding box center [215, 83] width 9 height 11
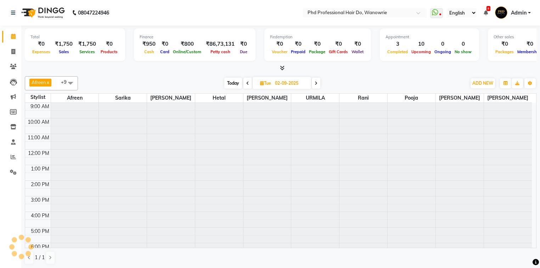
scroll to position [31, 0]
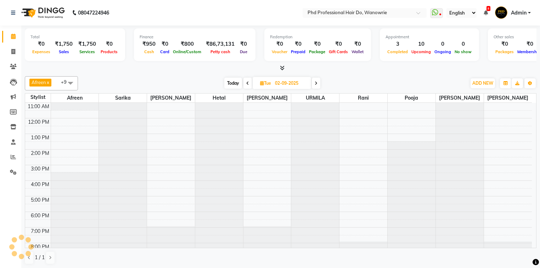
click at [240, 76] on div "Afreen x Sarika x sonia x Hetal x Anita x URMILA x rani x pooja x tejesh x sona…" at bounding box center [281, 83] width 512 height 14
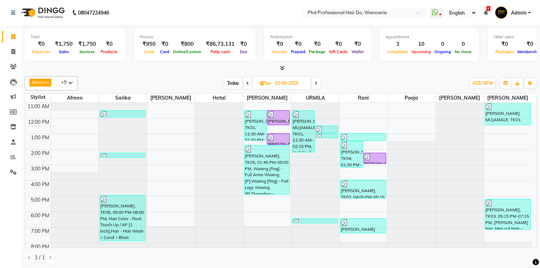
click at [249, 82] on span at bounding box center [247, 83] width 9 height 11
type input "[DATE]"
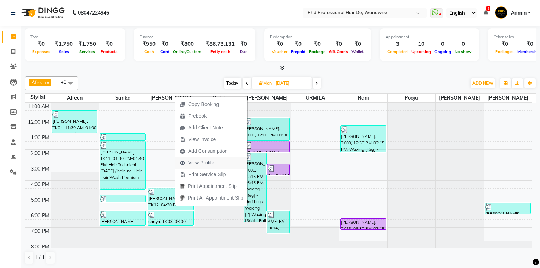
click at [214, 160] on span "View Profile" at bounding box center [201, 162] width 26 height 7
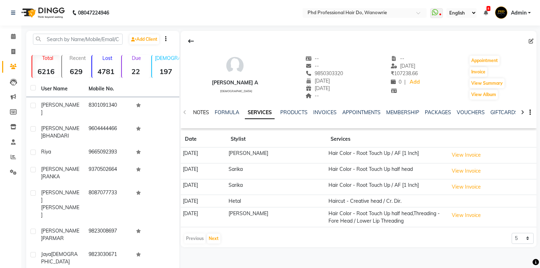
click at [201, 112] on link "NOTES" at bounding box center [201, 112] width 16 height 6
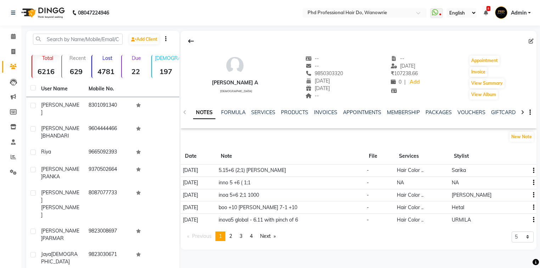
click at [285, 169] on td "5.15+6 (2;1) maji" at bounding box center [291, 170] width 148 height 12
drag, startPoint x: 280, startPoint y: 168, endPoint x: 262, endPoint y: 169, distance: 18.1
click at [262, 169] on td "5.15+6 (2;1) maji" at bounding box center [291, 170] width 148 height 12
click at [296, 176] on td "5.15+6 (2;1) maji" at bounding box center [291, 170] width 148 height 12
click at [280, 169] on td "5.15+6 (2;1) maji" at bounding box center [291, 170] width 148 height 12
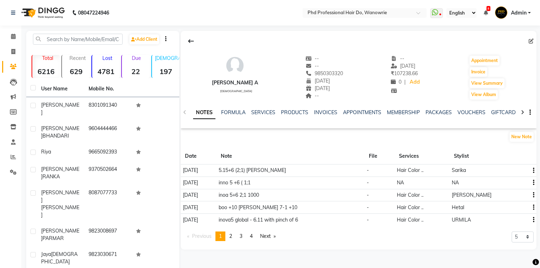
drag, startPoint x: 280, startPoint y: 169, endPoint x: 238, endPoint y: 166, distance: 41.6
click at [238, 166] on tr "29-07-2025 5.15+6 (2;1) maji - Hair Color .. Sarika" at bounding box center [359, 170] width 356 height 12
click at [532, 169] on button "button" at bounding box center [532, 170] width 4 height 7
copy tr "5.15+6 (2;1) maj"
click at [519, 136] on button "New Note" at bounding box center [522, 137] width 24 height 10
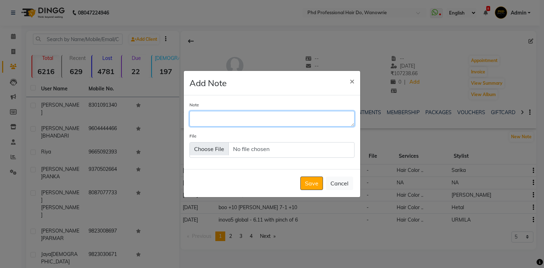
click at [287, 119] on textarea "Note" at bounding box center [272, 119] width 165 height 16
paste textarea "5.15+6 (2;1) maj"
click at [231, 113] on textarea "5.15+6 (2;1) maj" at bounding box center [272, 119] width 165 height 16
type textarea "5.15+6 (1;1) maj"
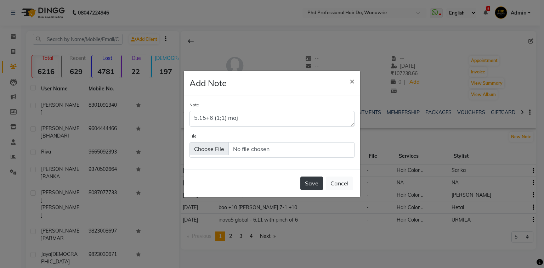
click at [319, 179] on button "Save" at bounding box center [312, 182] width 23 height 13
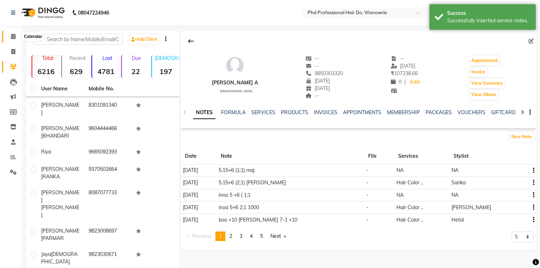
click at [10, 33] on span at bounding box center [13, 37] width 12 height 8
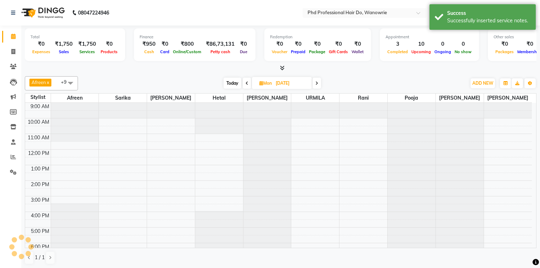
scroll to position [27, 0]
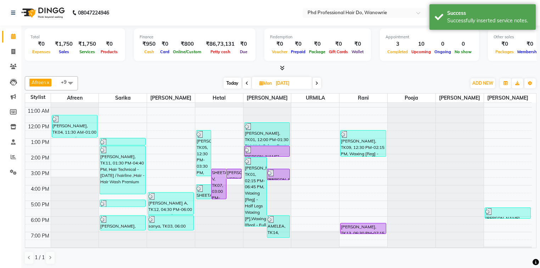
click at [320, 84] on span at bounding box center [317, 83] width 9 height 11
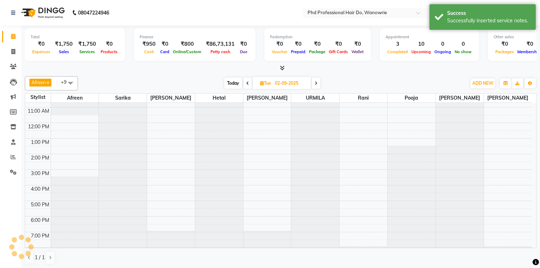
scroll to position [31, 0]
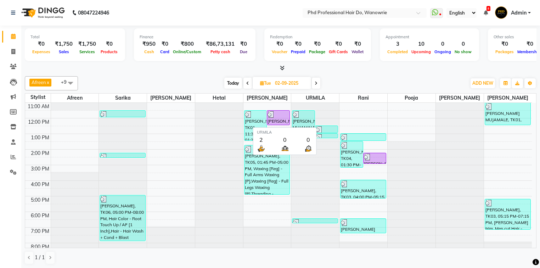
click at [314, 82] on span at bounding box center [316, 83] width 9 height 11
click at [316, 81] on div "Today Tue 02-09-2025" at bounding box center [272, 83] width 381 height 11
click at [253, 79] on span "Tue 02-09-2025" at bounding box center [282, 83] width 58 height 12
click at [258, 84] on span "Tue" at bounding box center [265, 82] width 15 height 5
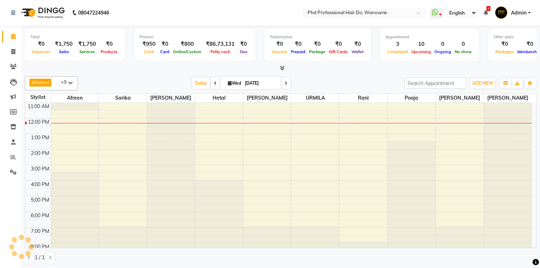
scroll to position [40, 0]
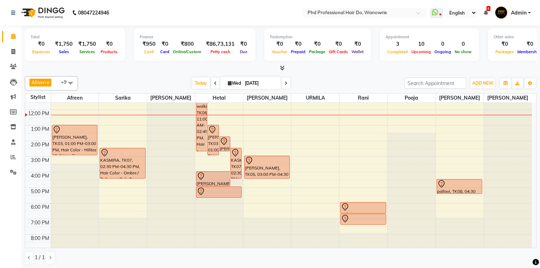
click at [288, 82] on span at bounding box center [286, 83] width 9 height 11
type input "04-09-2025"
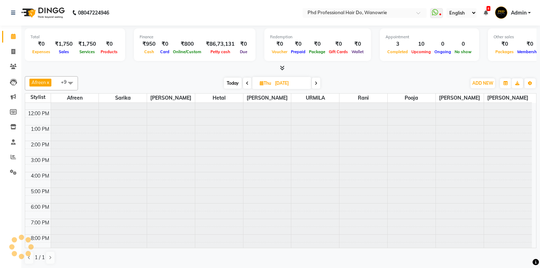
click at [286, 84] on input "04-09-2025" at bounding box center [290, 83] width 35 height 11
select select "9"
select select "2025"
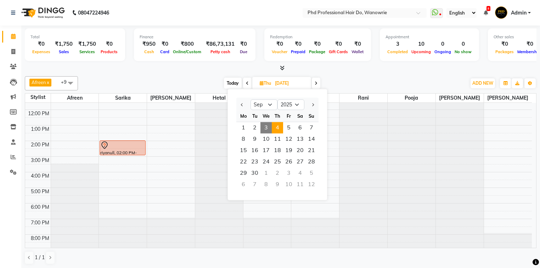
click at [149, 83] on div "Today Thu 04-09-2025 Jan Feb Mar Apr May Jun Jul Aug Sep Oct Nov Dec 2015 2016 …" at bounding box center [272, 83] width 381 height 11
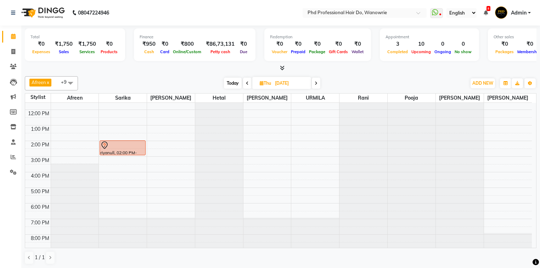
click at [238, 82] on span "Today" at bounding box center [233, 83] width 18 height 11
type input "[DATE]"
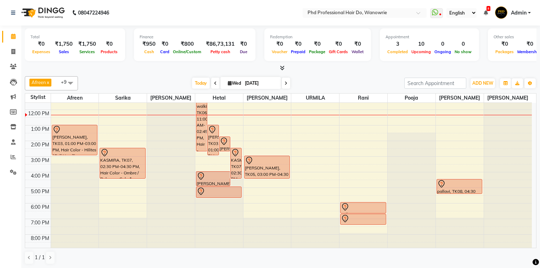
click at [221, 159] on div "9:00 AM 10:00 AM 11:00 AM 12:00 PM 1:00 PM 2:00 PM 3:00 PM 4:00 PM 5:00 PM 6:00…" at bounding box center [278, 156] width 507 height 187
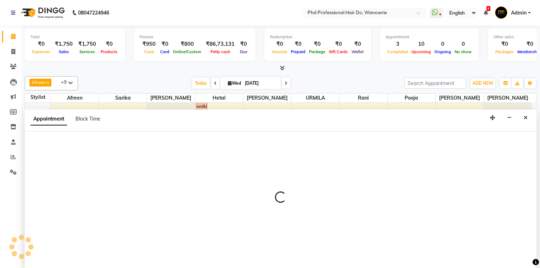
scroll to position [0, 0]
select select "978"
select select "tentative"
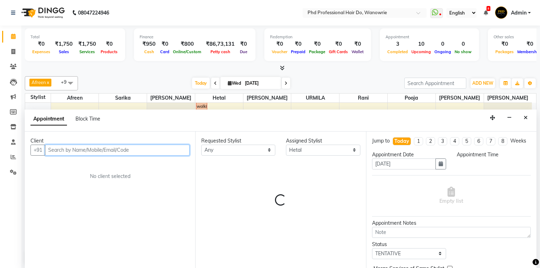
select select "900"
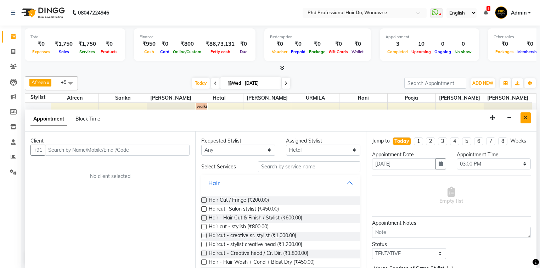
click at [524, 115] on icon "Close" at bounding box center [526, 117] width 4 height 5
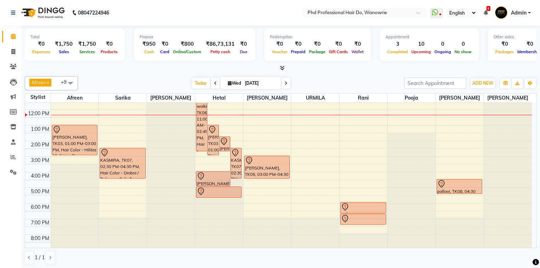
click at [283, 81] on span at bounding box center [286, 83] width 9 height 11
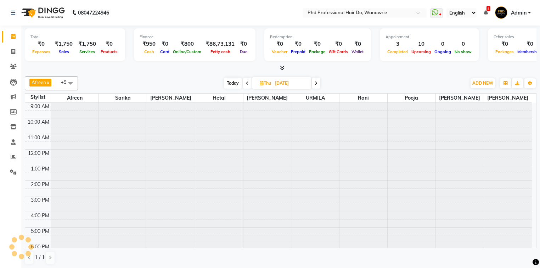
click at [235, 82] on span "Today" at bounding box center [233, 83] width 18 height 11
type input "[DATE]"
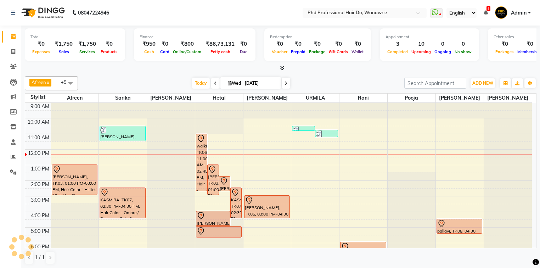
click at [206, 199] on div "9:00 AM 10:00 AM 11:00 AM 12:00 PM 1:00 PM 2:00 PM 3:00 PM 4:00 PM 5:00 PM 6:00…" at bounding box center [278, 196] width 507 height 187
select select "978"
select select "tentative"
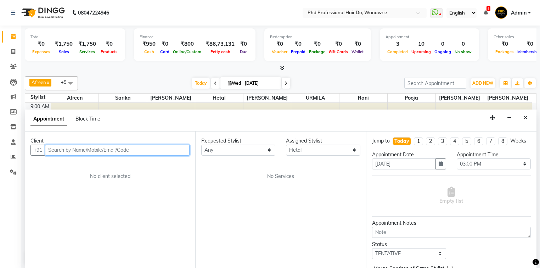
click at [113, 145] on input "text" at bounding box center [117, 150] width 145 height 11
click at [115, 147] on input "text" at bounding box center [117, 150] width 145 height 11
click at [120, 150] on input "text" at bounding box center [117, 150] width 145 height 11
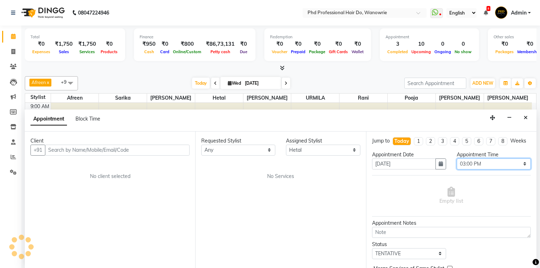
click at [498, 164] on select "Select 10:00 AM 10:15 AM 10:30 AM 10:45 AM 11:00 AM 11:15 AM 11:30 AM 11:45 AM …" at bounding box center [494, 163] width 74 height 11
select select "915"
click at [457, 158] on select "Select 10:00 AM 10:15 AM 10:30 AM 10:45 AM 11:00 AM 11:15 AM 11:30 AM 11:45 AM …" at bounding box center [494, 163] width 74 height 11
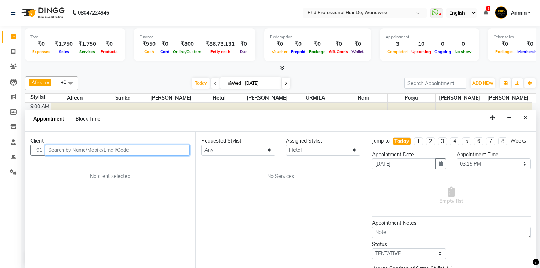
click at [127, 149] on input "text" at bounding box center [117, 150] width 145 height 11
type input "9860962221"
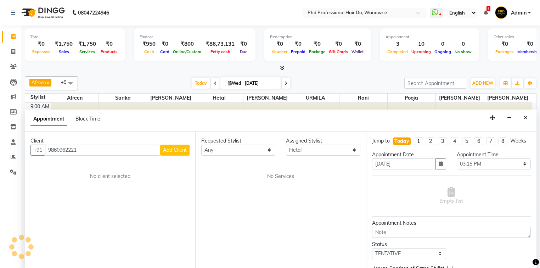
click at [174, 149] on span "Add Client" at bounding box center [175, 150] width 24 height 6
select select
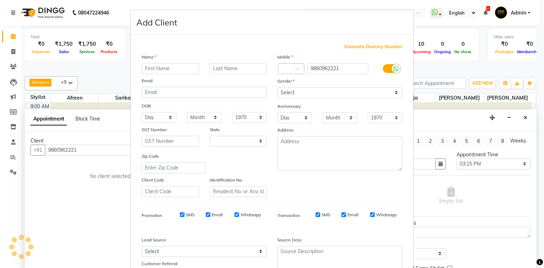
drag, startPoint x: 163, startPoint y: 60, endPoint x: 163, endPoint y: 65, distance: 5.0
click at [163, 65] on div "Name Email DOB Day 01 02 03 04 05 06 07 08 09 10 11 12 13 14 15 16 17 18 19 20 …" at bounding box center [204, 125] width 136 height 144
click at [163, 66] on input "text" at bounding box center [170, 68] width 57 height 11
type input "[PERSON_NAME]"
click at [302, 93] on select "Select Male Female Other Prefer Not To Say" at bounding box center [339, 92] width 125 height 11
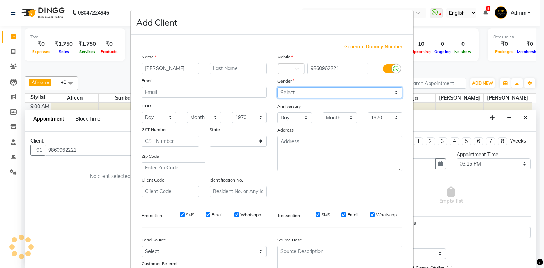
select select "female"
click at [277, 88] on select "Select Male Female Other Prefer Not To Say" at bounding box center [339, 92] width 125 height 11
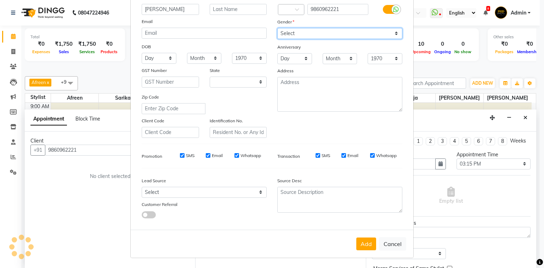
scroll to position [62, 0]
click at [363, 250] on button "Add" at bounding box center [367, 243] width 20 height 13
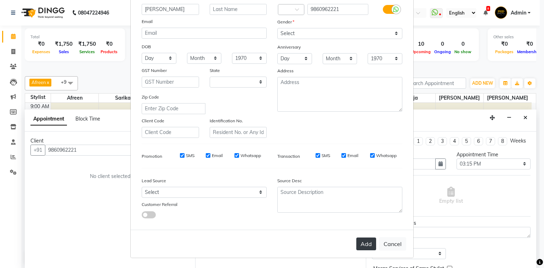
click at [361, 240] on button "Add" at bounding box center [367, 243] width 20 height 13
click at [371, 243] on div "Add Cancel" at bounding box center [272, 244] width 283 height 28
drag, startPoint x: 371, startPoint y: 243, endPoint x: 375, endPoint y: 241, distance: 4.6
click at [372, 243] on div "Add Cancel" at bounding box center [272, 244] width 283 height 28
click at [322, 204] on textarea at bounding box center [339, 200] width 125 height 26
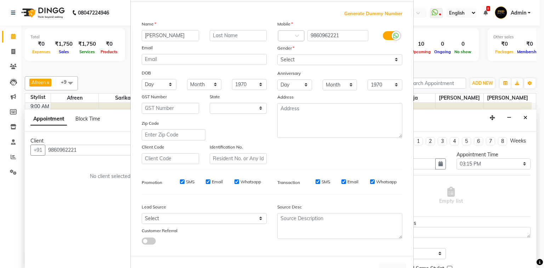
scroll to position [0, 0]
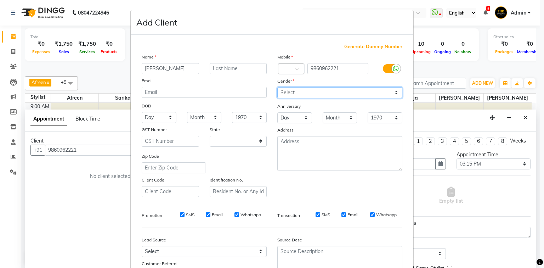
click at [316, 88] on select "Select Male Female Other Prefer Not To Say" at bounding box center [339, 92] width 125 height 11
click at [318, 88] on select "Select Male Female Other Prefer Not To Say" at bounding box center [339, 92] width 125 height 11
click at [287, 87] on div "Gender" at bounding box center [283, 82] width 23 height 10
click at [301, 93] on select "Select Male Female Other Prefer Not To Say" at bounding box center [339, 92] width 125 height 11
click at [277, 88] on select "Select Male Female Other Prefer Not To Say" at bounding box center [339, 92] width 125 height 11
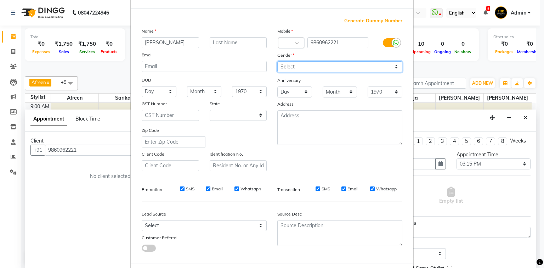
scroll to position [62, 0]
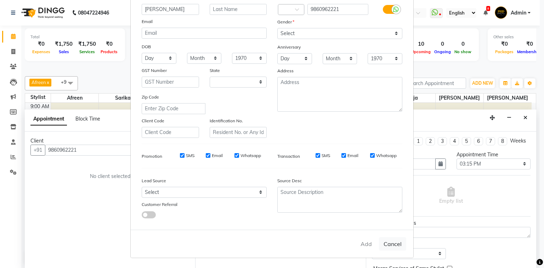
click at [365, 244] on div "Add Cancel" at bounding box center [272, 244] width 283 height 28
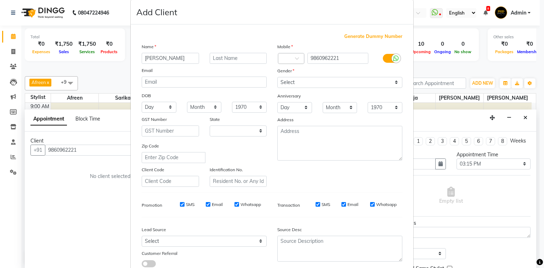
scroll to position [0, 0]
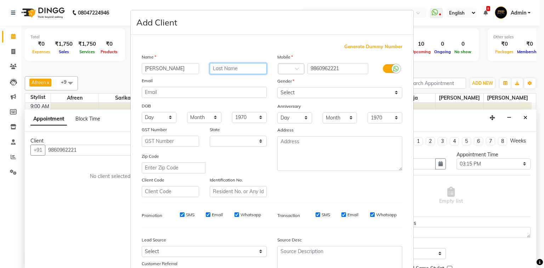
click at [214, 68] on input "text" at bounding box center [238, 68] width 57 height 11
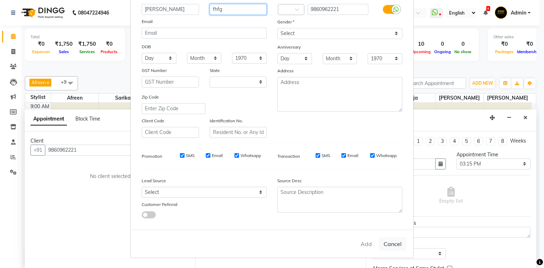
type input "fhfg"
click at [360, 249] on div "Add Cancel" at bounding box center [272, 244] width 283 height 28
click at [389, 242] on button "Cancel" at bounding box center [392, 243] width 27 height 13
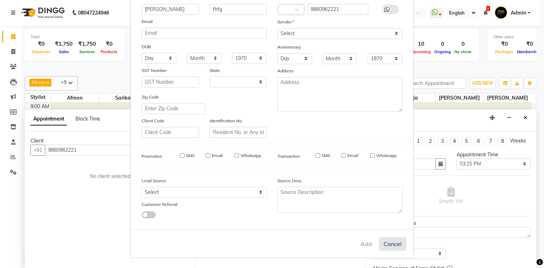
select select
select select "null"
select select
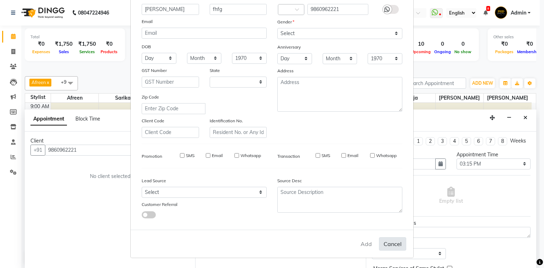
select select
checkbox input "false"
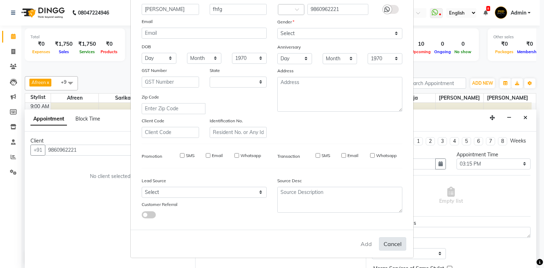
checkbox input "false"
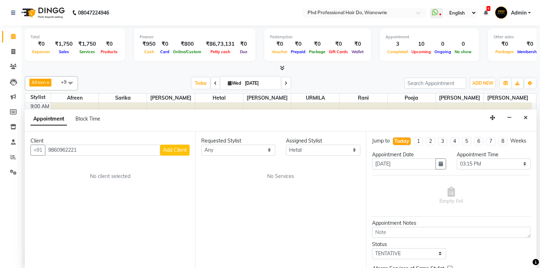
click at [181, 152] on span "Add Client" at bounding box center [175, 150] width 24 height 6
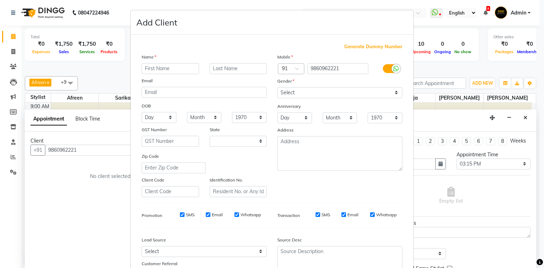
select select "22"
click at [165, 74] on input "text" at bounding box center [170, 68] width 57 height 11
type input "sraddha"
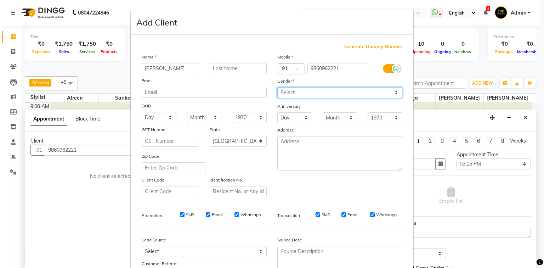
click at [304, 96] on select "Select Male Female Other Prefer Not To Say" at bounding box center [339, 92] width 125 height 11
select select "female"
click at [277, 88] on select "Select Male Female Other Prefer Not To Say" at bounding box center [339, 92] width 125 height 11
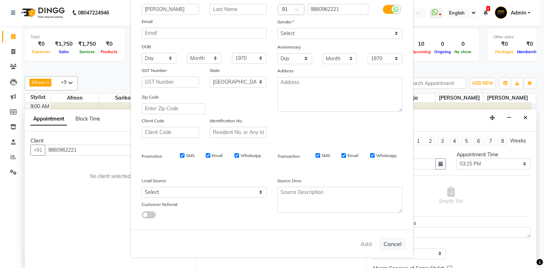
click at [364, 242] on div "Add Cancel" at bounding box center [272, 244] width 283 height 28
click at [395, 245] on button "Cancel" at bounding box center [392, 243] width 27 height 13
select select
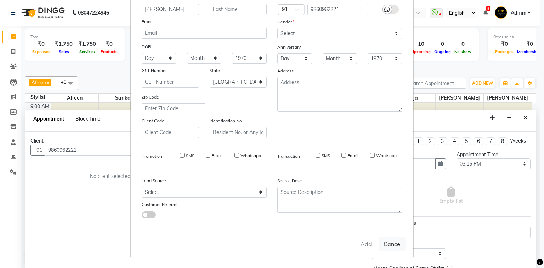
select select "null"
select select
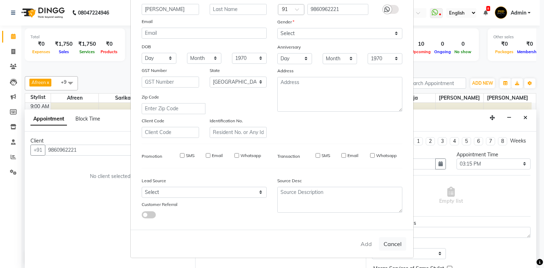
checkbox input "false"
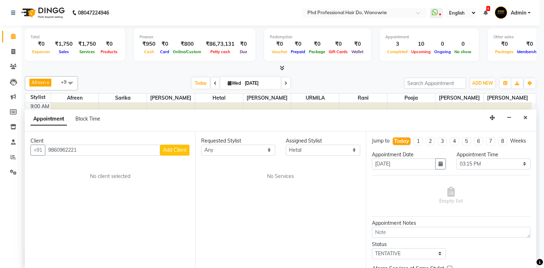
click at [391, 242] on div "Status" at bounding box center [409, 244] width 74 height 7
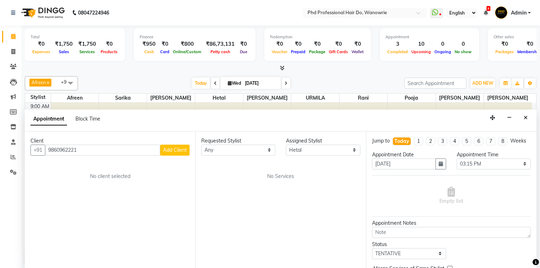
click at [162, 148] on button "Add Client" at bounding box center [174, 150] width 29 height 11
select select "22"
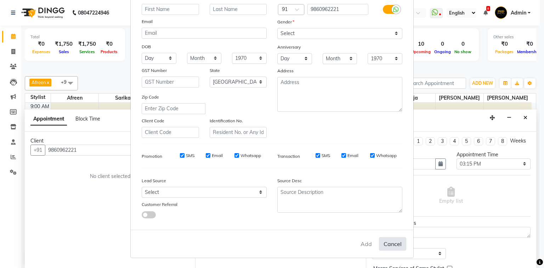
click at [383, 245] on button "Cancel" at bounding box center [392, 243] width 27 height 13
select select
select select "null"
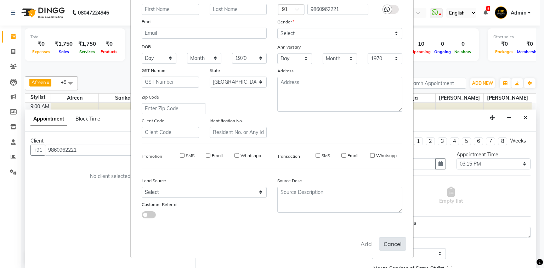
select select
checkbox input "false"
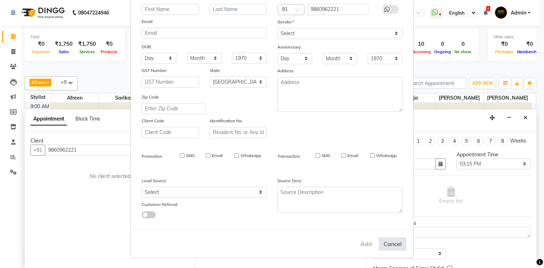
checkbox input "false"
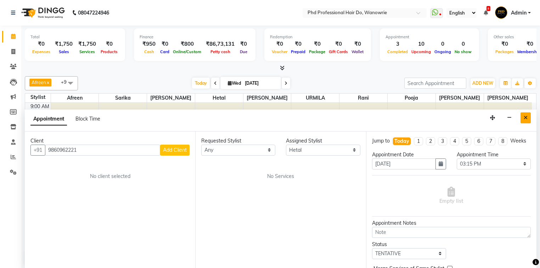
click at [528, 112] on button "Close" at bounding box center [526, 117] width 10 height 11
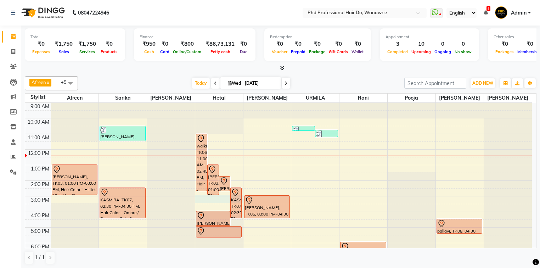
click at [215, 200] on div "9:00 AM 10:00 AM 11:00 AM 12:00 PM 1:00 PM 2:00 PM 3:00 PM 4:00 PM 5:00 PM 6:00…" at bounding box center [278, 196] width 507 height 187
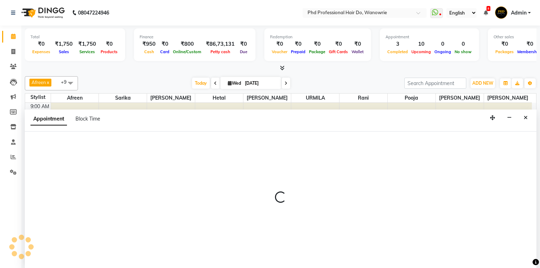
select select "978"
select select "900"
select select "tentative"
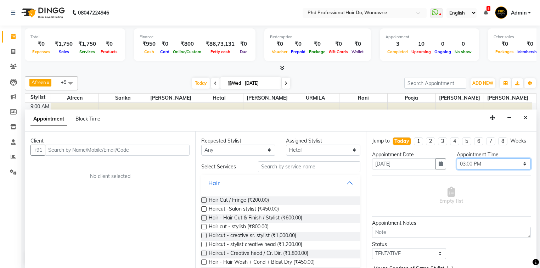
click at [468, 159] on select "Select 10:00 AM 10:15 AM 10:30 AM 10:45 AM 11:00 AM 11:15 AM 11:30 AM 11:45 AM …" at bounding box center [494, 163] width 74 height 11
select select "915"
click at [457, 158] on select "Select 10:00 AM 10:15 AM 10:30 AM 10:45 AM 11:00 AM 11:15 AM 11:30 AM 11:45 AM …" at bounding box center [494, 163] width 74 height 11
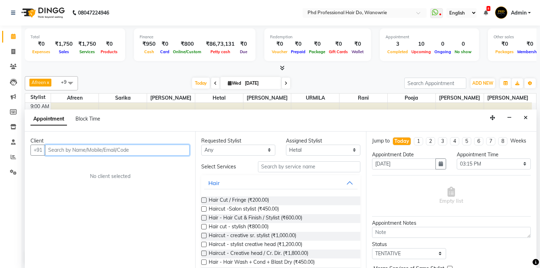
click at [62, 147] on input "text" at bounding box center [117, 150] width 145 height 11
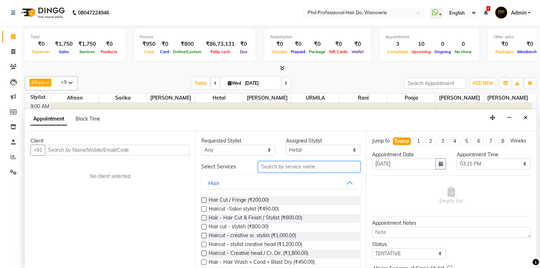
click at [275, 163] on input "text" at bounding box center [309, 166] width 102 height 11
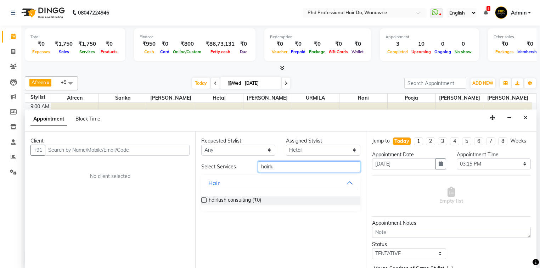
type input "hairlu"
click at [203, 201] on label at bounding box center [203, 199] width 5 height 5
click at [203, 201] on input "checkbox" at bounding box center [203, 200] width 5 height 5
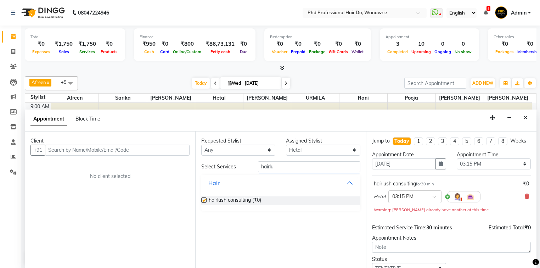
checkbox input "false"
click at [100, 152] on input "text" at bounding box center [117, 150] width 145 height 11
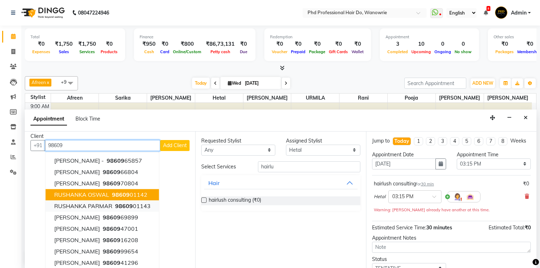
scroll to position [7, 0]
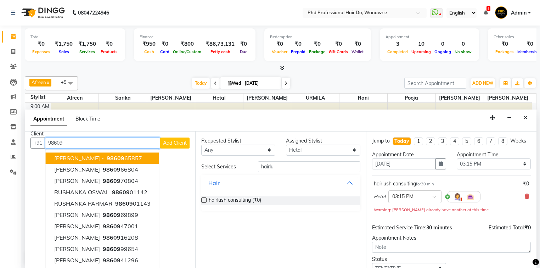
click at [87, 141] on input "98609" at bounding box center [102, 143] width 115 height 11
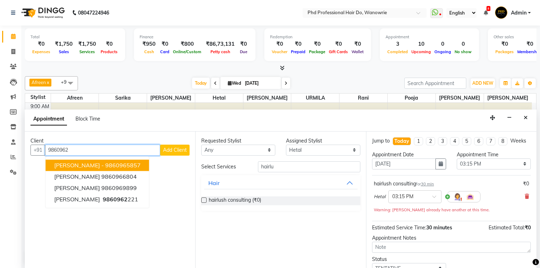
scroll to position [0, 0]
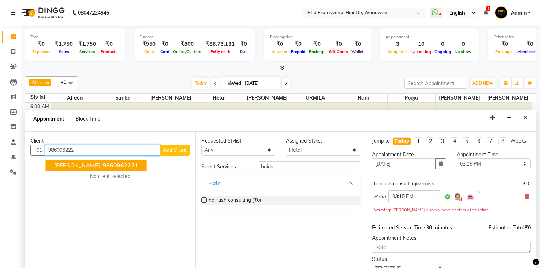
click at [103, 167] on span "986096222" at bounding box center [119, 165] width 32 height 7
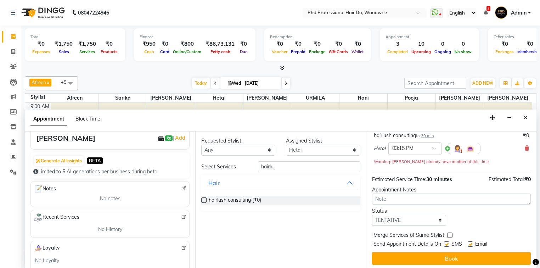
scroll to position [49, 0]
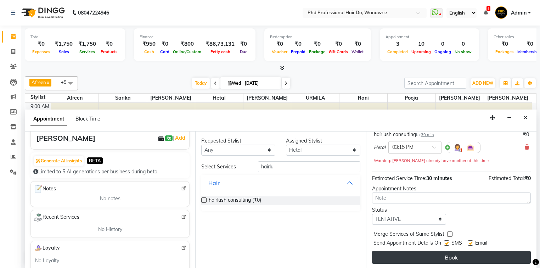
type input "9860962221"
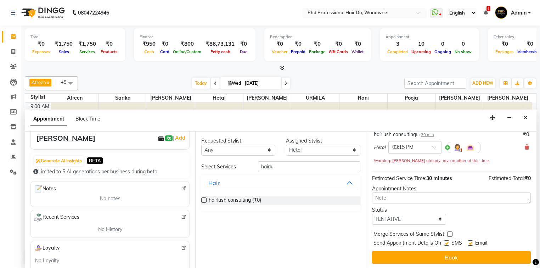
click at [432, 256] on button "Book" at bounding box center [451, 257] width 159 height 13
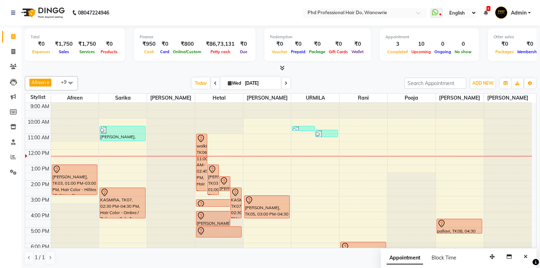
scroll to position [40, 0]
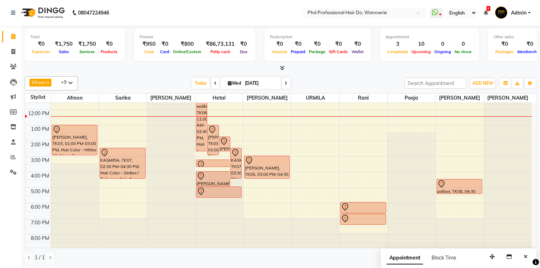
click at [282, 82] on span at bounding box center [286, 83] width 9 height 11
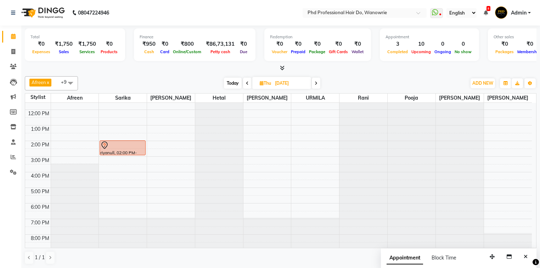
click at [316, 79] on span at bounding box center [316, 83] width 9 height 11
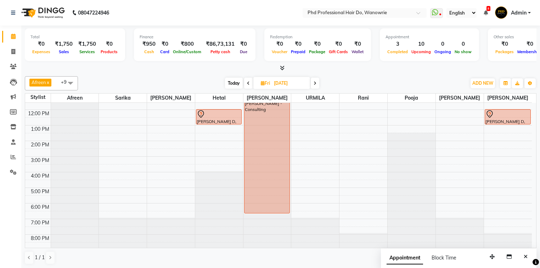
click at [315, 81] on icon at bounding box center [315, 83] width 3 height 4
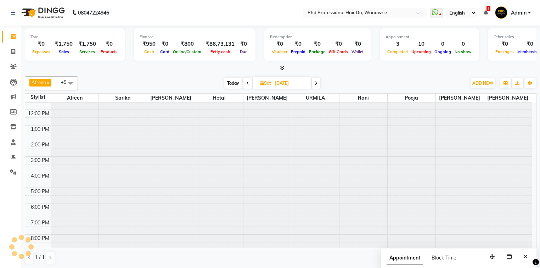
scroll to position [0, 0]
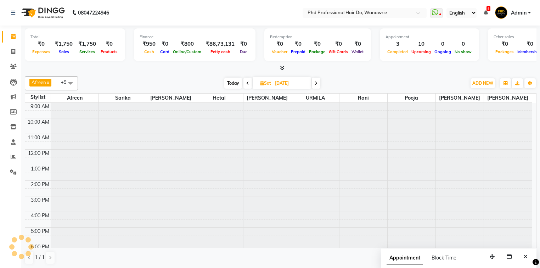
click at [229, 81] on span "Today" at bounding box center [233, 83] width 18 height 11
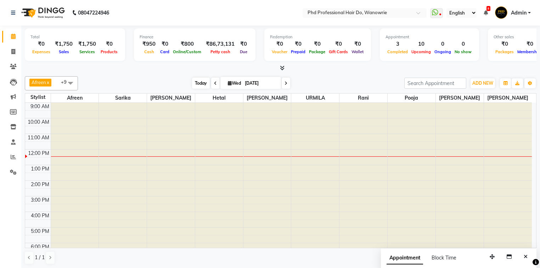
click at [198, 79] on span "Today" at bounding box center [201, 83] width 18 height 11
click at [200, 81] on span "Today" at bounding box center [201, 83] width 18 height 11
click at [198, 86] on span "Today" at bounding box center [201, 83] width 18 height 11
click at [201, 85] on span "Today" at bounding box center [201, 83] width 18 height 11
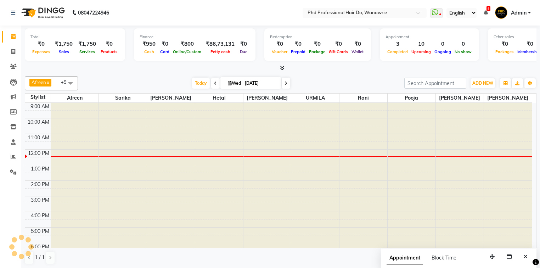
click at [214, 82] on icon at bounding box center [215, 83] width 3 height 4
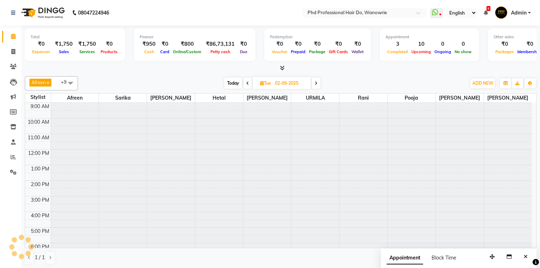
click at [318, 82] on span at bounding box center [316, 83] width 9 height 11
type input "[DATE]"
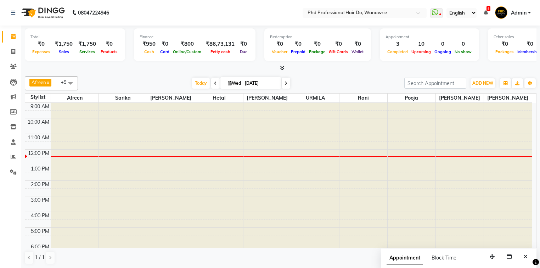
drag, startPoint x: 358, startPoint y: 257, endPoint x: 361, endPoint y: 264, distance: 7.9
click at [358, 258] on div "1 / 1" at bounding box center [281, 257] width 512 height 13
click at [364, 254] on div "1 / 1" at bounding box center [281, 257] width 512 height 13
click at [203, 75] on div "Afreen x Sarika x sonia x Hetal x Anita x URMILA x rani x pooja x tejesh x sona…" at bounding box center [281, 170] width 512 height 194
click at [203, 85] on span "Today" at bounding box center [201, 83] width 18 height 11
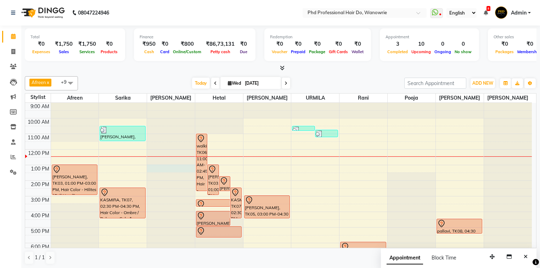
click at [172, 103] on div at bounding box center [171, 103] width 48 height 0
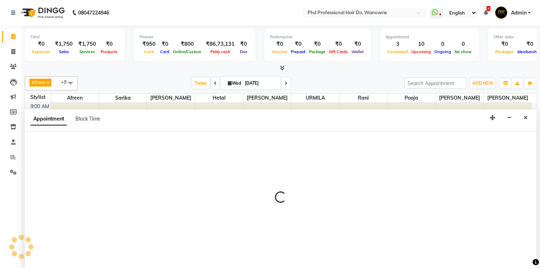
select select "20331"
select select "tentative"
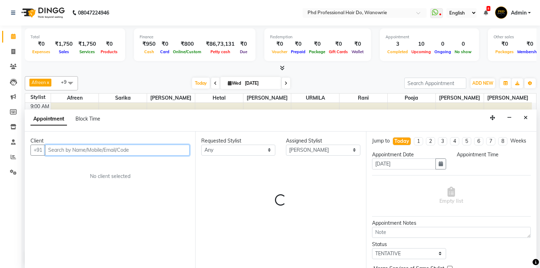
select select "780"
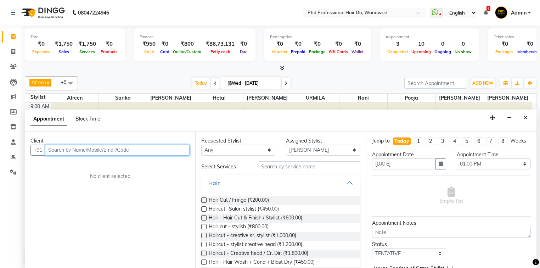
click at [48, 150] on input "text" at bounding box center [117, 150] width 145 height 11
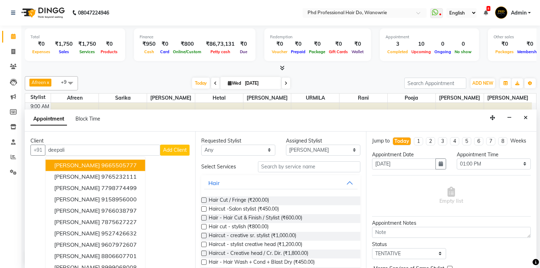
click at [108, 142] on div "Client" at bounding box center [109, 140] width 159 height 7
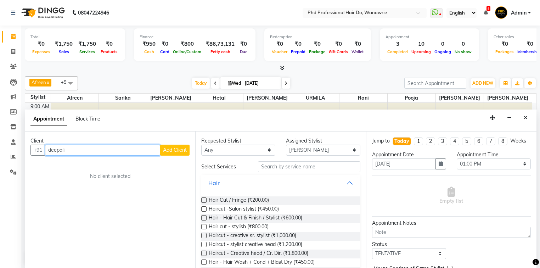
click at [117, 151] on input "deepali" at bounding box center [102, 150] width 115 height 11
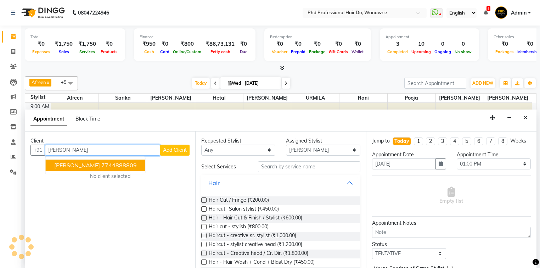
click at [127, 169] on button "deepali kothari 7744888809" at bounding box center [96, 164] width 100 height 11
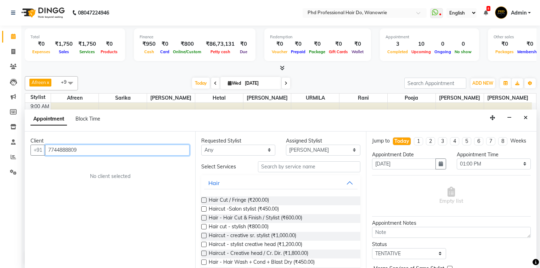
type input "7744888809"
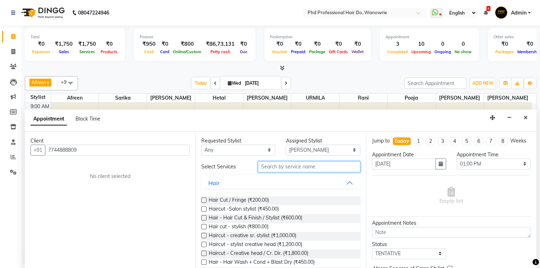
click at [298, 164] on input "text" at bounding box center [309, 166] width 102 height 11
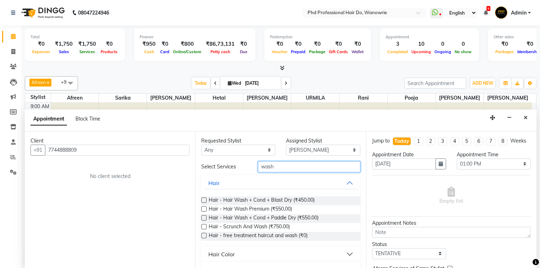
type input "wash"
click at [202, 198] on label at bounding box center [203, 199] width 5 height 5
click at [202, 198] on input "checkbox" at bounding box center [203, 200] width 5 height 5
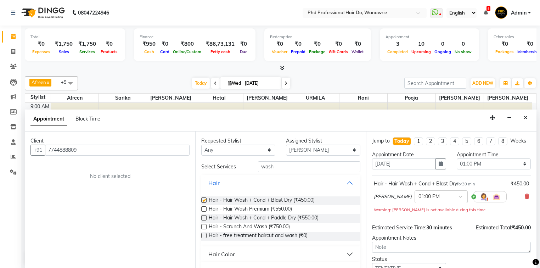
checkbox input "false"
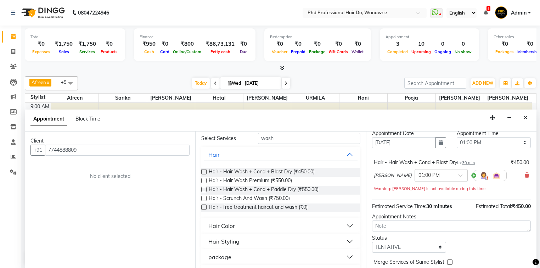
scroll to position [50, 0]
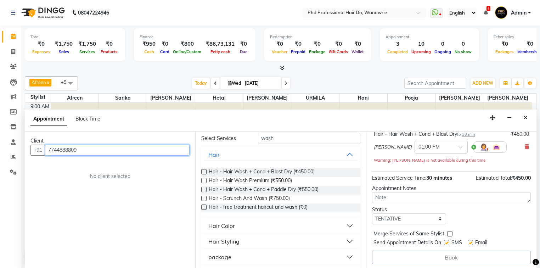
click at [92, 150] on input "7744888809" at bounding box center [117, 150] width 145 height 11
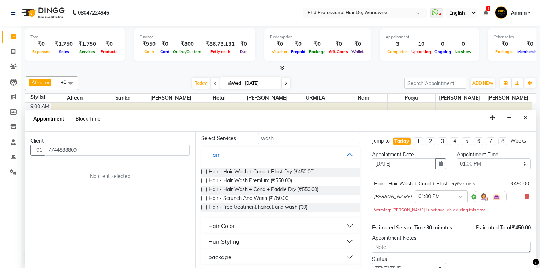
click at [246, 4] on nav "08047224946 Select Location × Phd Professional Hair Do, Wanowrie WhatsApp Statu…" at bounding box center [270, 13] width 540 height 26
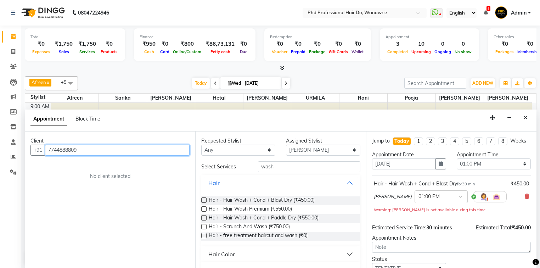
click at [152, 145] on input "7744888809" at bounding box center [117, 150] width 145 height 11
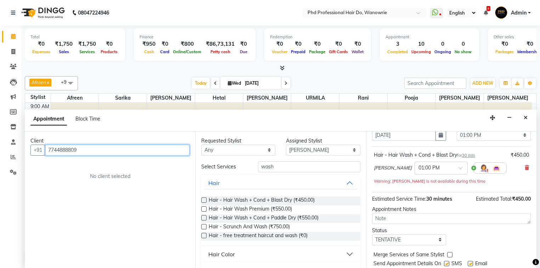
scroll to position [50, 0]
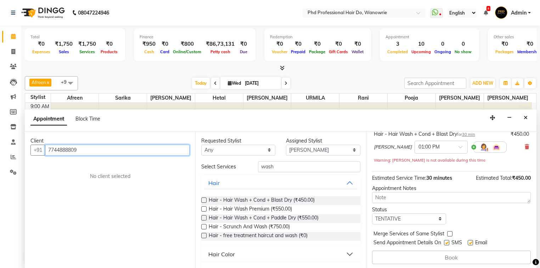
click at [141, 148] on input "7744888809" at bounding box center [117, 150] width 145 height 11
type input "7"
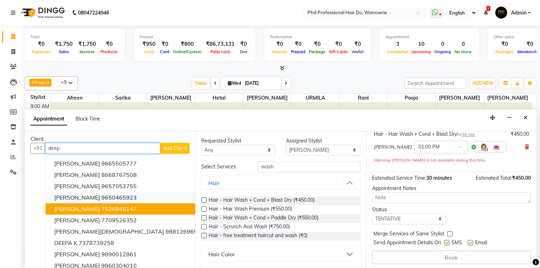
scroll to position [0, 0]
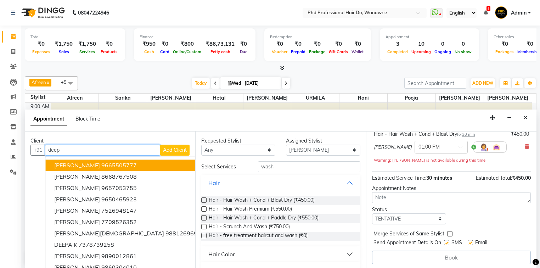
click at [91, 146] on input "deep" at bounding box center [102, 150] width 115 height 11
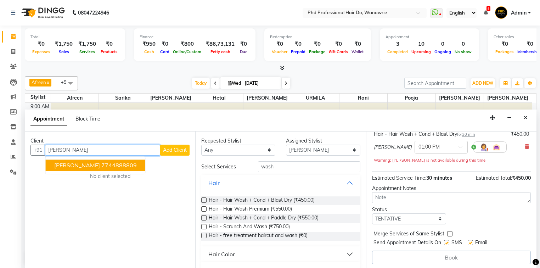
click at [85, 163] on span "[PERSON_NAME]" at bounding box center [77, 165] width 46 height 7
type input "7744888809"
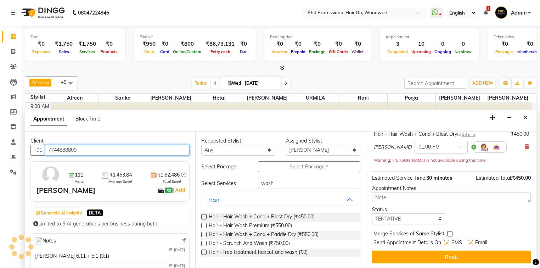
scroll to position [49, 0]
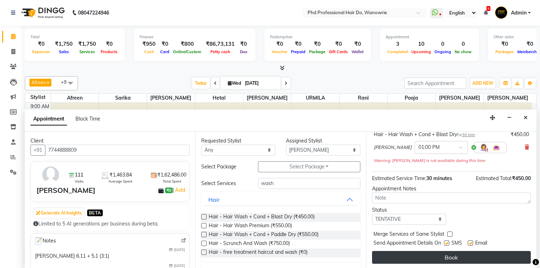
click at [446, 258] on button "Book" at bounding box center [451, 257] width 159 height 13
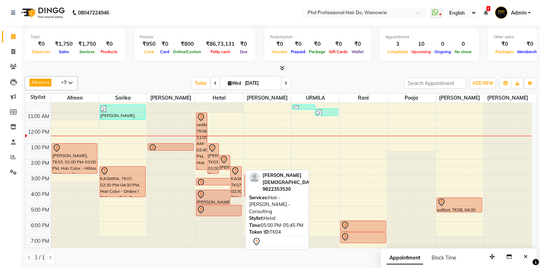
scroll to position [11, 0]
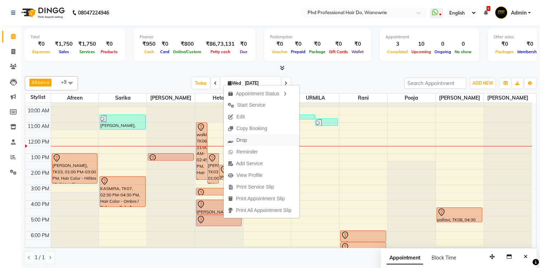
click at [241, 139] on span "Drop" at bounding box center [241, 139] width 11 height 7
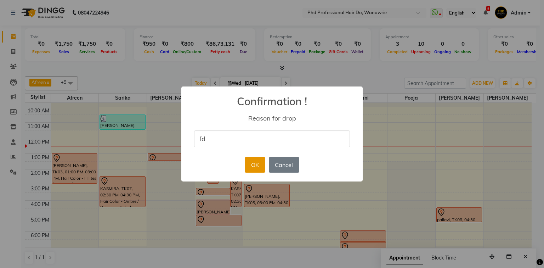
type input "fd"
click at [252, 159] on button "OK" at bounding box center [255, 165] width 20 height 16
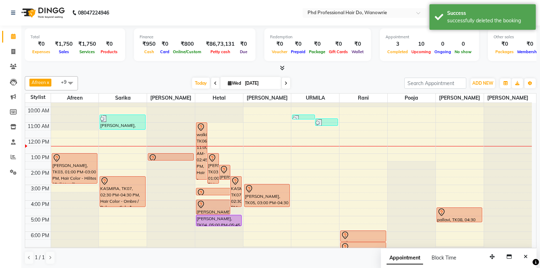
scroll to position [40, 0]
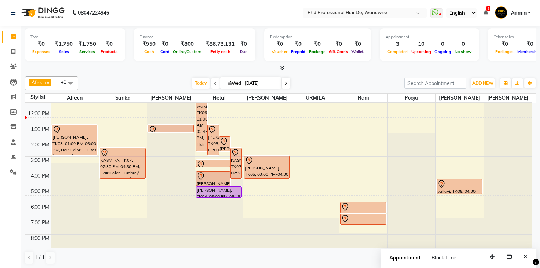
click at [282, 79] on span at bounding box center [286, 83] width 9 height 11
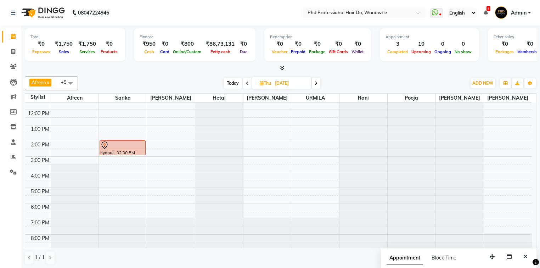
click at [230, 85] on span "Today" at bounding box center [233, 83] width 18 height 11
type input "[DATE]"
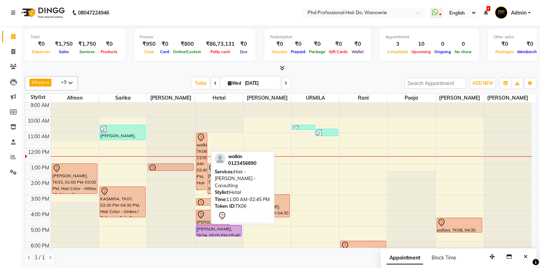
scroll to position [0, 0]
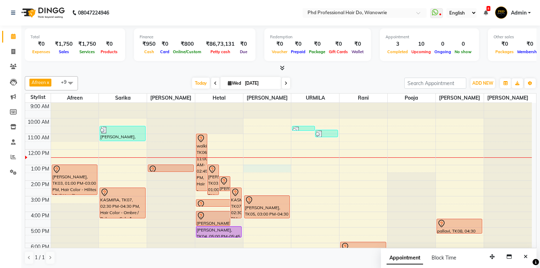
click at [263, 167] on div "9:00 AM 10:00 AM 11:00 AM 12:00 PM 1:00 PM 2:00 PM 3:00 PM 4:00 PM 5:00 PM 6:00…" at bounding box center [278, 196] width 507 height 187
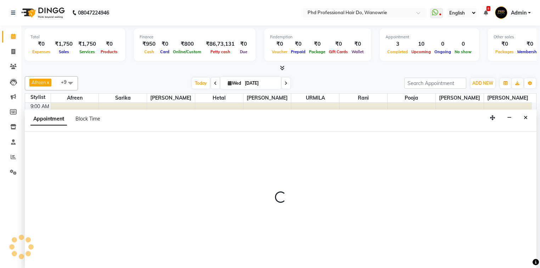
select select "980"
select select "780"
select select "tentative"
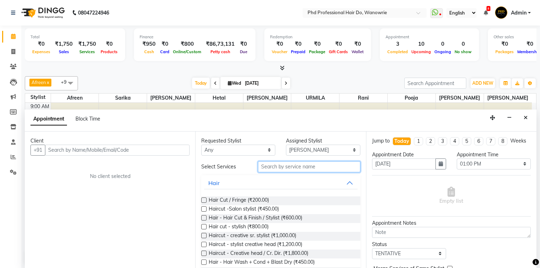
click at [275, 163] on input "text" at bounding box center [309, 166] width 102 height 11
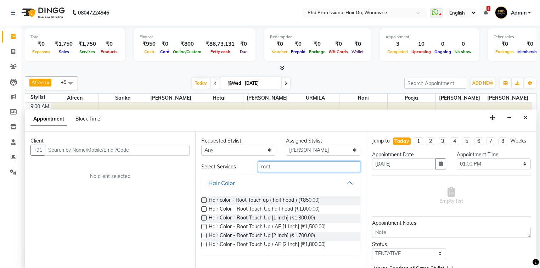
type input "root"
click at [204, 209] on label at bounding box center [203, 208] width 5 height 5
click at [204, 209] on input "checkbox" at bounding box center [203, 209] width 5 height 5
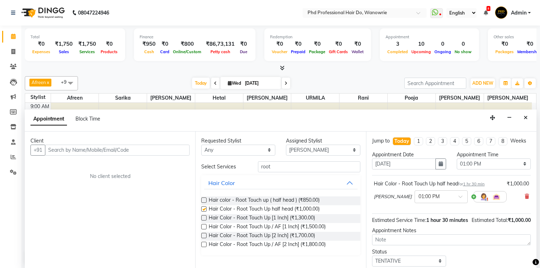
checkbox input "false"
click at [133, 151] on input "text" at bounding box center [117, 150] width 145 height 11
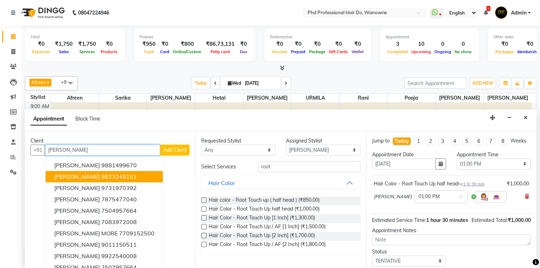
click at [114, 177] on ngb-highlight "9823249151" at bounding box center [118, 176] width 35 height 7
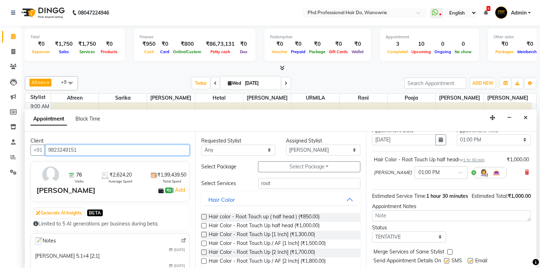
scroll to position [49, 0]
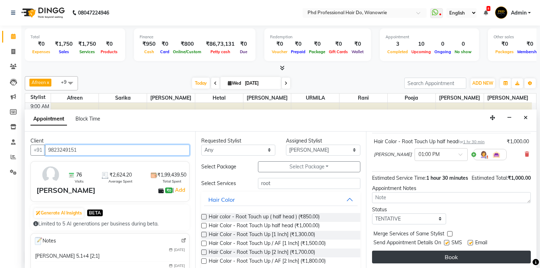
type input "9823249151"
click at [437, 258] on button "Book" at bounding box center [451, 257] width 159 height 13
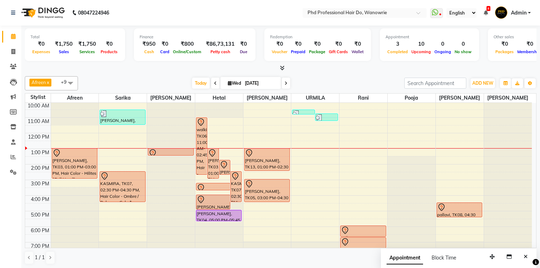
scroll to position [40, 0]
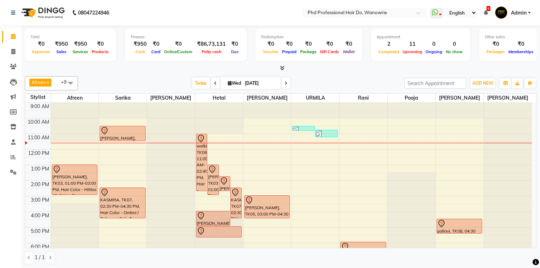
click at [194, 81] on span "Today" at bounding box center [201, 83] width 18 height 11
click at [12, 36] on icon at bounding box center [13, 36] width 5 height 5
click at [14, 38] on icon at bounding box center [13, 36] width 5 height 5
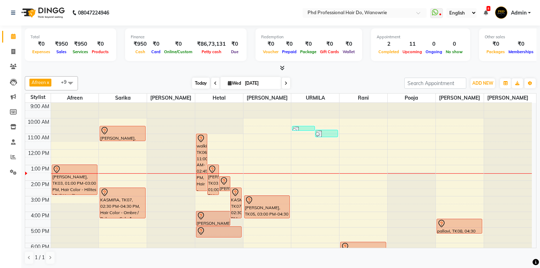
click at [200, 83] on span "Today" at bounding box center [201, 83] width 18 height 11
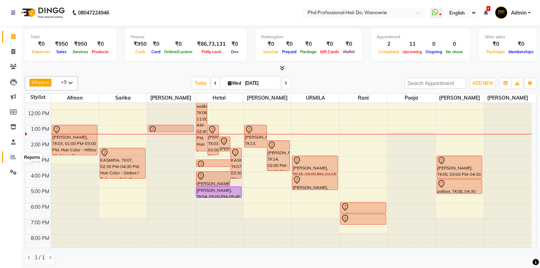
click at [12, 156] on icon at bounding box center [13, 156] width 5 height 5
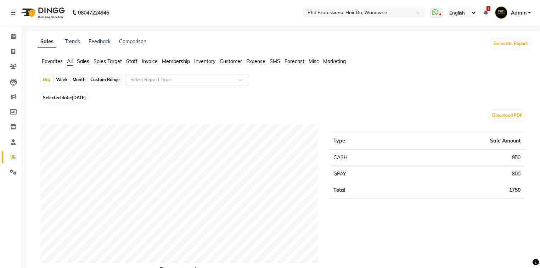
click at [80, 79] on div "Month" at bounding box center [79, 80] width 16 height 10
select select "9"
select select "2025"
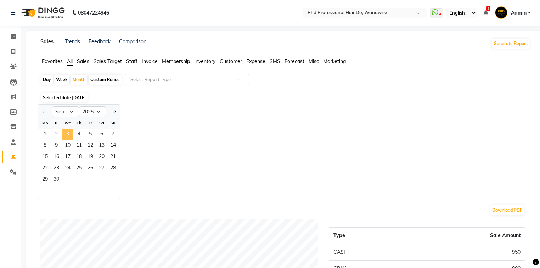
click at [69, 130] on span "3" at bounding box center [67, 134] width 11 height 11
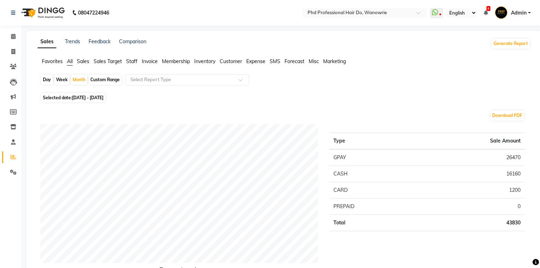
click at [130, 61] on span "Staff" at bounding box center [131, 61] width 11 height 6
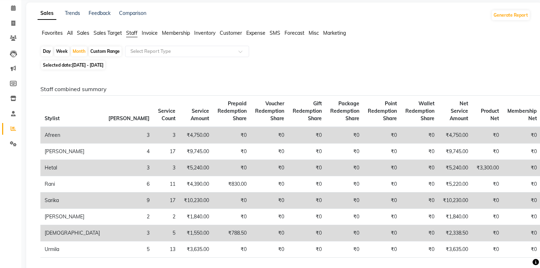
scroll to position [57, 0]
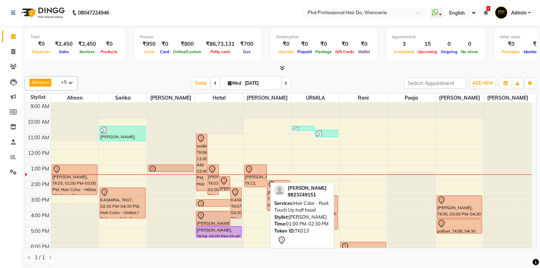
click at [255, 174] on div "[PERSON_NAME], TK13, 01:00 PM-02:30 PM, Hair Color - Root Touch Up half head" at bounding box center [256, 176] width 22 height 22
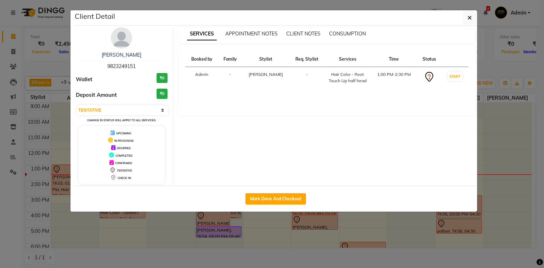
click at [339, 74] on div "Hair Color - Root Touch Up half head" at bounding box center [348, 77] width 38 height 13
drag, startPoint x: 339, startPoint y: 54, endPoint x: 339, endPoint y: 58, distance: 4.3
click at [339, 57] on th "Services" at bounding box center [347, 59] width 47 height 15
drag, startPoint x: 338, startPoint y: 58, endPoint x: 337, endPoint y: 62, distance: 4.4
click at [337, 62] on th "Services" at bounding box center [347, 59] width 47 height 15
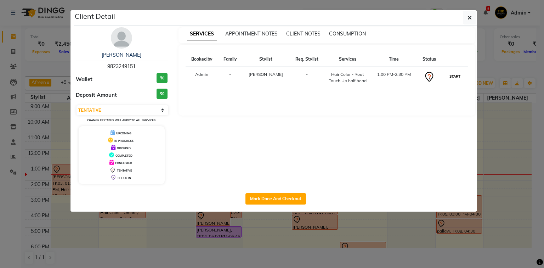
click at [456, 78] on button "START" at bounding box center [455, 76] width 15 height 9
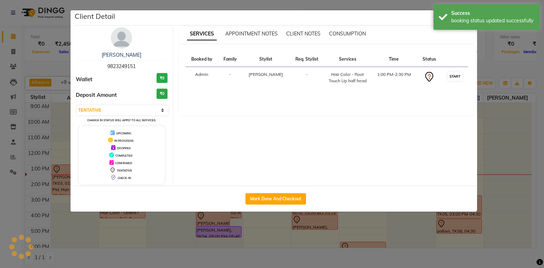
select select "1"
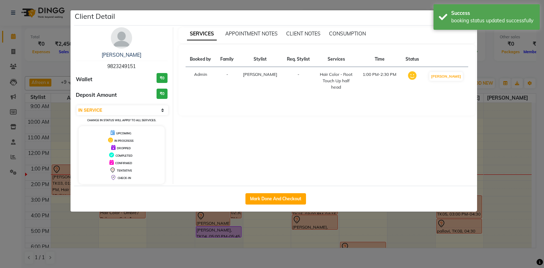
click at [333, 56] on th "Services" at bounding box center [337, 59] width 44 height 15
click at [333, 58] on th "Services" at bounding box center [337, 59] width 44 height 15
click at [84, 109] on select "Select IN SERVICE CONFIRMED TENTATIVE CHECK IN MARK DONE DROPPED UPCOMING" at bounding box center [123, 110] width 92 height 10
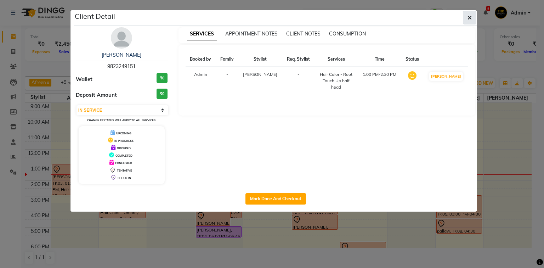
click at [468, 16] on icon "button" at bounding box center [470, 18] width 4 height 6
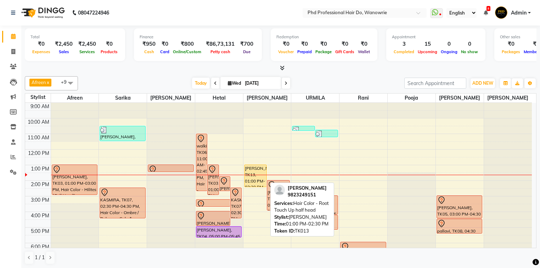
click at [251, 172] on div "MADHURI GIRMKAR, TK13, 01:00 PM-02:30 PM, Hair Color - Root Touch Up half head" at bounding box center [256, 176] width 22 height 22
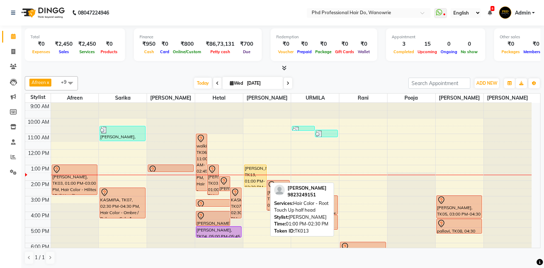
select select "1"
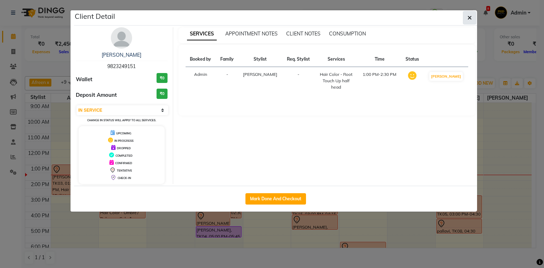
click at [472, 18] on button "button" at bounding box center [469, 17] width 13 height 13
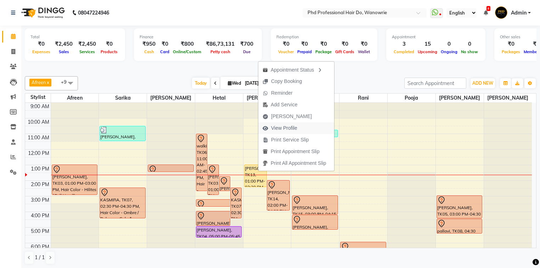
click at [282, 130] on span "View Profile" at bounding box center [284, 127] width 26 height 7
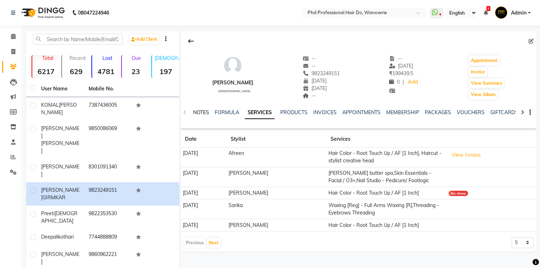
click at [198, 113] on link "NOTES" at bounding box center [201, 112] width 16 height 6
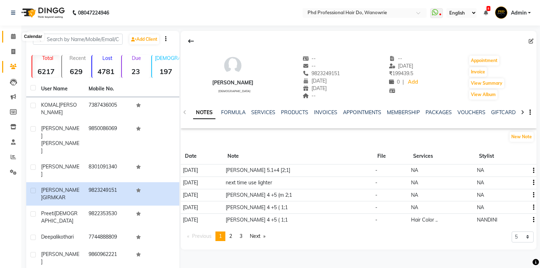
click at [10, 36] on span at bounding box center [13, 37] width 12 height 8
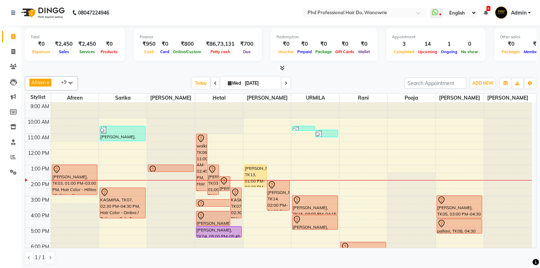
click at [215, 83] on span at bounding box center [215, 83] width 9 height 11
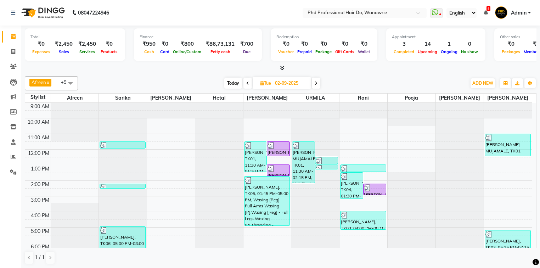
click at [247, 81] on icon at bounding box center [247, 83] width 3 height 4
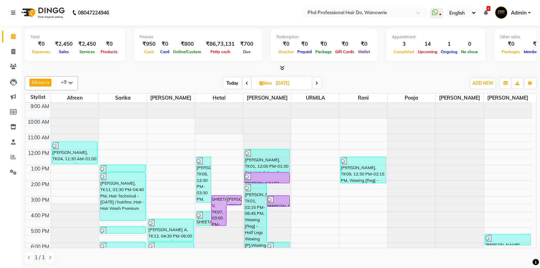
drag, startPoint x: 232, startPoint y: 81, endPoint x: 224, endPoint y: 80, distance: 8.5
click at [232, 81] on span "Today" at bounding box center [233, 83] width 18 height 11
type input "[DATE]"
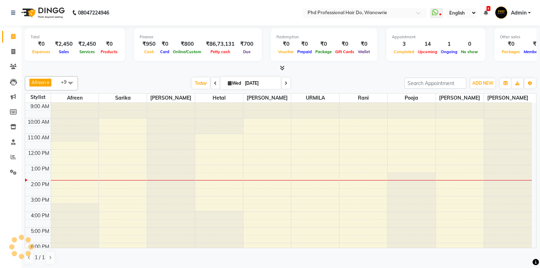
scroll to position [40, 0]
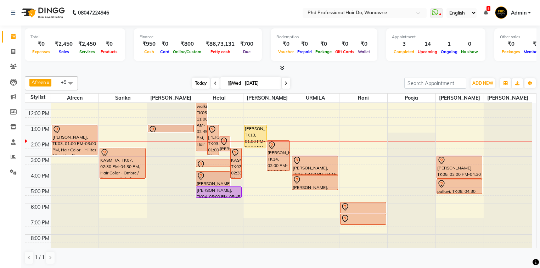
click at [202, 84] on span "Today" at bounding box center [201, 83] width 18 height 11
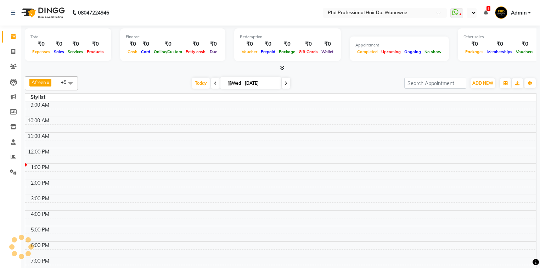
select select "en"
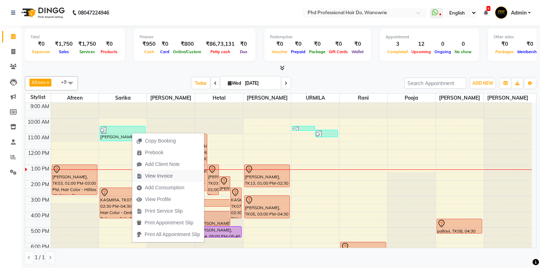
click at [156, 178] on span "View Invoice" at bounding box center [159, 175] width 28 height 7
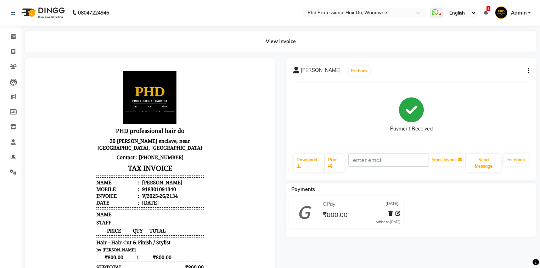
click at [528, 71] on icon "button" at bounding box center [528, 71] width 1 height 0
click at [495, 78] on div "Edit Invoice" at bounding box center [493, 79] width 49 height 9
select select "service"
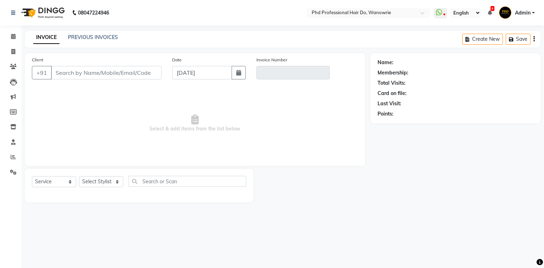
type input "8301091340"
type input "V/2025-26/2134"
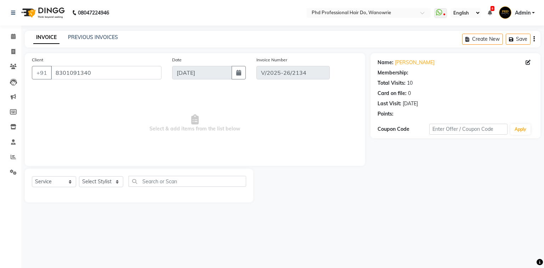
select select "select"
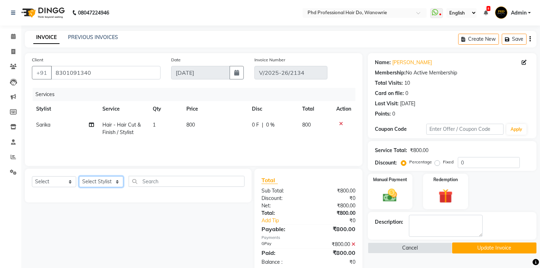
click at [106, 183] on select "Select Stylist Afreen Anita dhara faizan salmani gui Hetal Jeenisha NANDINI poo…" at bounding box center [101, 181] width 44 height 11
click at [38, 90] on app-home "08047224946 Select Location × Phd Professional Hair Do, Wanowrie WhatsApp Statu…" at bounding box center [270, 142] width 540 height 284
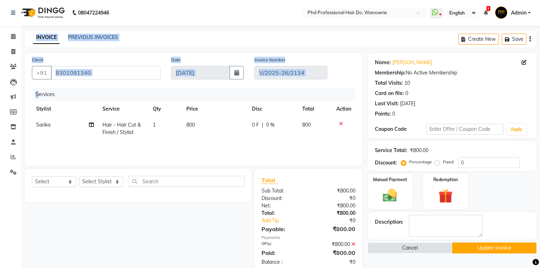
click at [10, 219] on div "Calendar Invoice Clients Leads Marketing Members Inventory Staff Reports Settin…" at bounding box center [48, 146] width 96 height 253
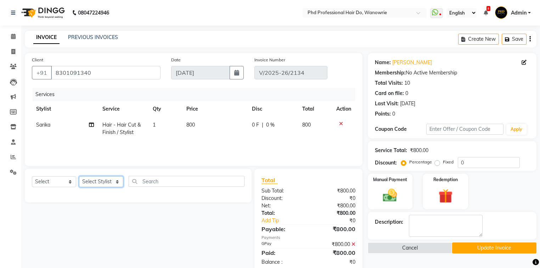
click at [102, 180] on select "Select Stylist Afreen Anita dhara faizan salmani gui Hetal Jeenisha NANDINI poo…" at bounding box center [101, 181] width 44 height 11
select select "977"
click at [79, 176] on select "Select Stylist Afreen Anita dhara faizan salmani gui Hetal Jeenisha NANDINI poo…" at bounding box center [101, 181] width 44 height 11
click at [174, 181] on input "text" at bounding box center [187, 181] width 116 height 11
click at [42, 185] on select "Select Service Product Membership Package Voucher Prepaid Gift Card" at bounding box center [54, 181] width 44 height 11
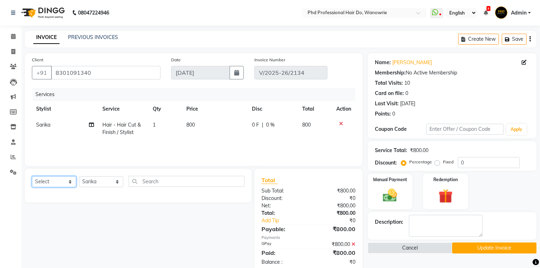
select select "service"
click at [32, 176] on select "Select Service Product Membership Package Voucher Prepaid Gift Card" at bounding box center [54, 181] width 44 height 11
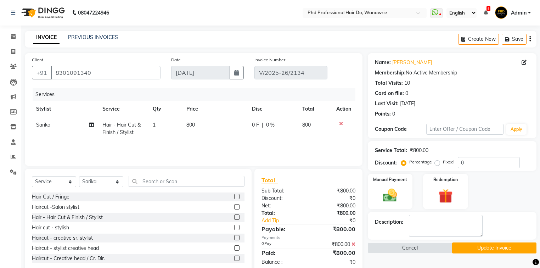
click at [234, 205] on label at bounding box center [236, 206] width 5 height 5
click at [234, 205] on input "checkbox" at bounding box center [236, 207] width 5 height 5
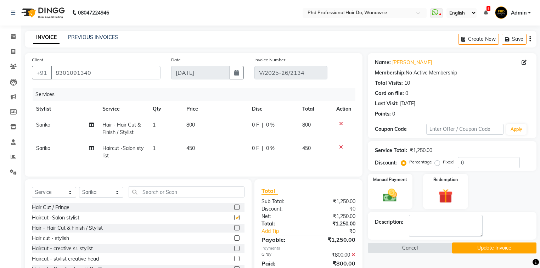
checkbox input "false"
click at [234, 230] on label at bounding box center [236, 227] width 5 height 5
click at [234, 230] on input "checkbox" at bounding box center [236, 228] width 5 height 5
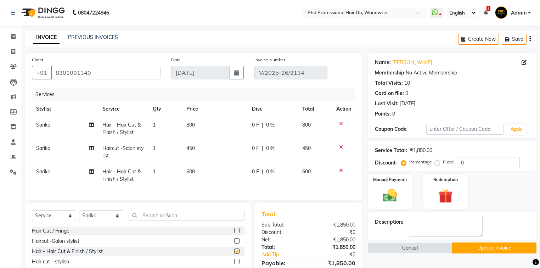
checkbox input "false"
click at [342, 148] on icon at bounding box center [341, 147] width 4 height 5
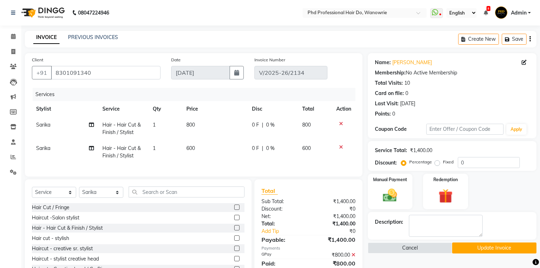
click at [189, 150] on span "600" at bounding box center [190, 148] width 9 height 6
select select "977"
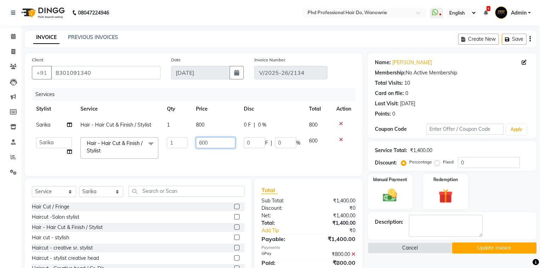
click at [202, 143] on input "600" at bounding box center [215, 142] width 39 height 11
type input "700"
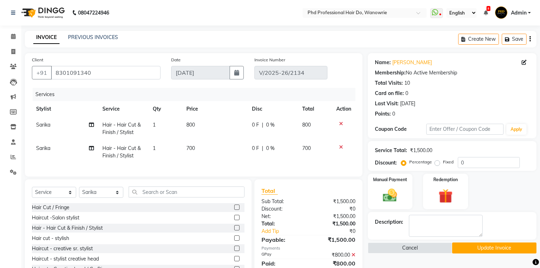
click at [224, 161] on td "700" at bounding box center [215, 151] width 66 height 23
select select "977"
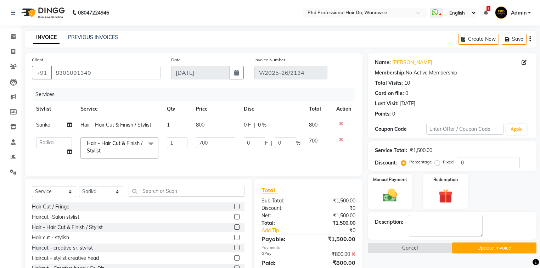
click at [490, 250] on button "Update Invoice" at bounding box center [494, 247] width 84 height 11
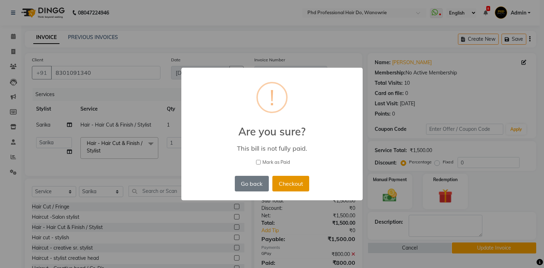
click at [285, 180] on button "Checkout" at bounding box center [291, 184] width 37 height 16
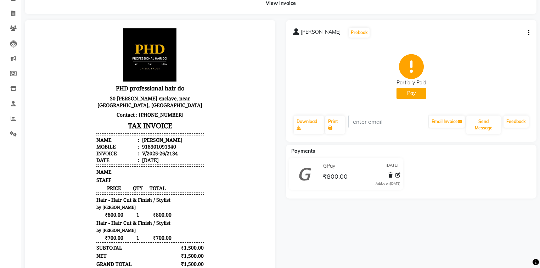
scroll to position [28, 0]
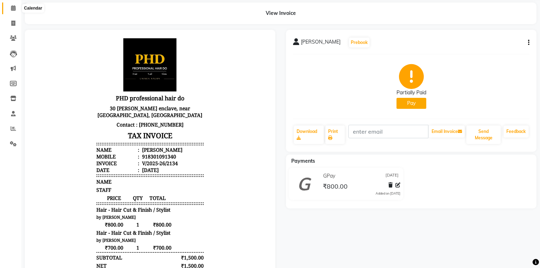
click at [10, 9] on span at bounding box center [13, 8] width 12 height 8
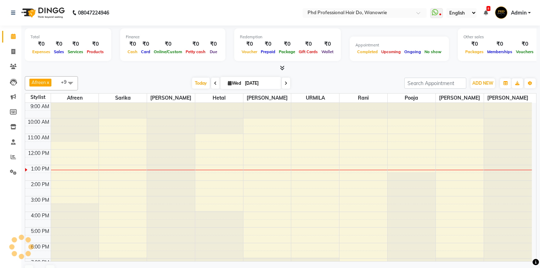
scroll to position [27, 0]
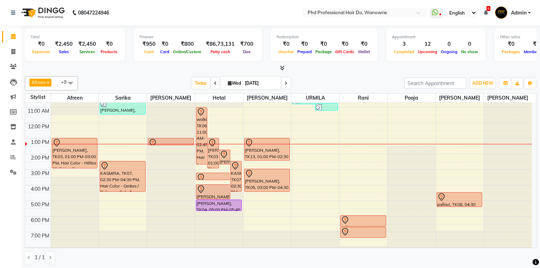
click at [10, 9] on div "08047224946" at bounding box center [60, 13] width 109 height 20
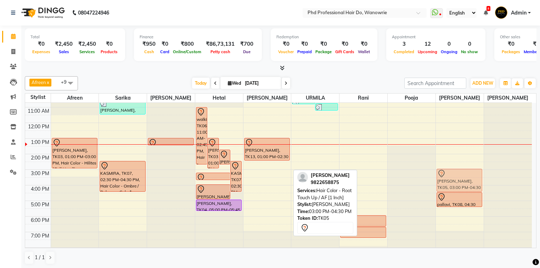
drag, startPoint x: 259, startPoint y: 180, endPoint x: 455, endPoint y: 179, distance: 195.3
click at [455, 179] on tr "jaya jain, TK03, 01:00 PM-03:00 PM, Hair Color - Hilites / Full Head* chaitanya…" at bounding box center [278, 169] width 507 height 187
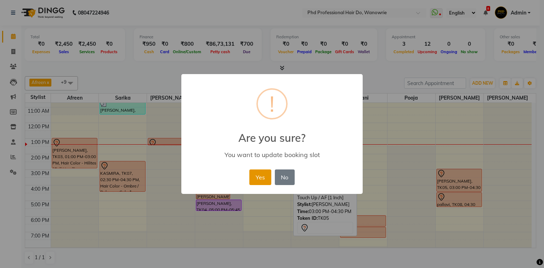
click at [262, 173] on button "Yes" at bounding box center [260, 177] width 22 height 16
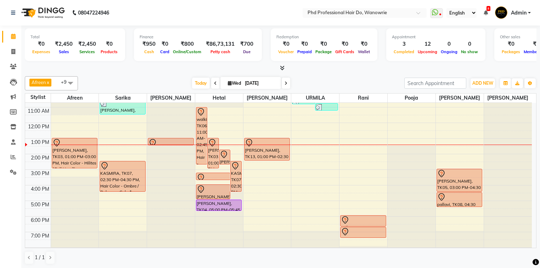
drag, startPoint x: 269, startPoint y: 173, endPoint x: 9, endPoint y: 218, distance: 264.1
click at [9, 218] on div "Calendar Invoice Clients Leads Marketing Members Inventory Staff Reports Settin…" at bounding box center [48, 139] width 96 height 238
click at [268, 172] on div "9:00 AM 10:00 AM 11:00 AM 12:00 PM 1:00 PM 2:00 PM 3:00 PM 4:00 PM 5:00 PM 6:00…" at bounding box center [278, 169] width 507 height 187
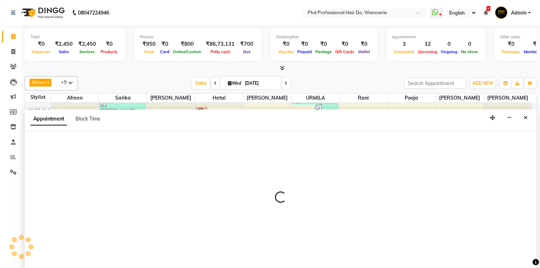
scroll to position [0, 0]
select select "980"
select select "900"
select select "tentative"
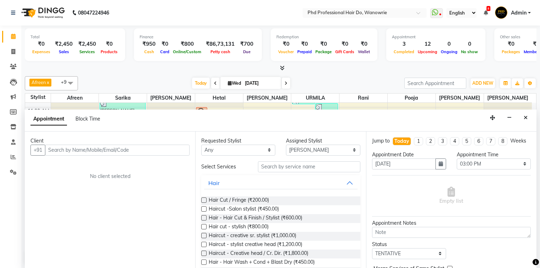
click at [72, 146] on input "text" at bounding box center [117, 150] width 145 height 11
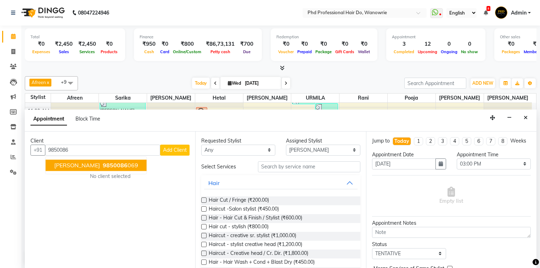
click at [114, 163] on span "9850086" at bounding box center [115, 165] width 25 height 7
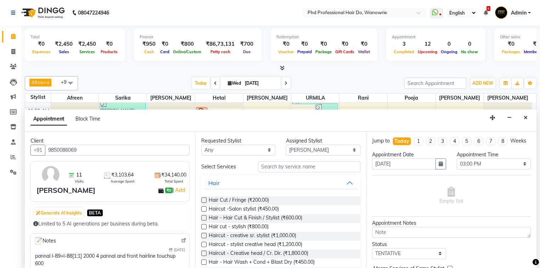
type input "9850086069"
click at [297, 164] on input "text" at bounding box center [309, 166] width 102 height 11
click at [322, 165] on input "text" at bounding box center [309, 166] width 102 height 11
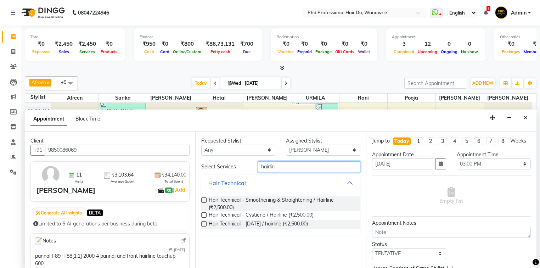
type input "hairlin"
click at [206, 199] on label at bounding box center [203, 199] width 5 height 5
click at [206, 199] on input "checkbox" at bounding box center [203, 200] width 5 height 5
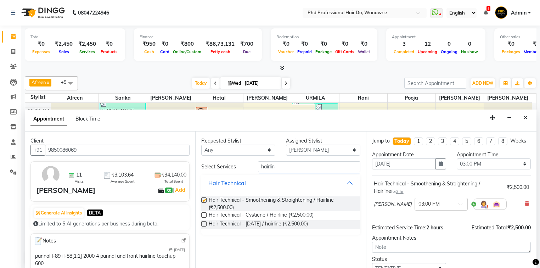
checkbox input "false"
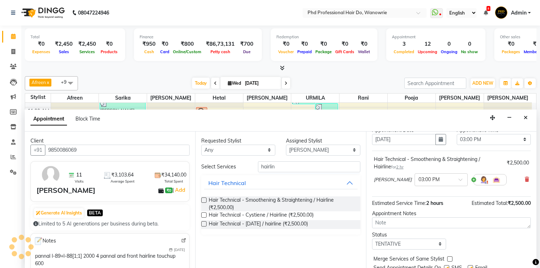
scroll to position [49, 0]
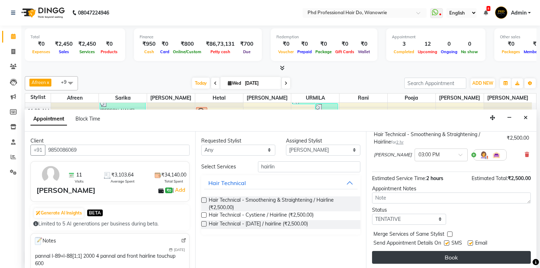
click at [503, 256] on button "Book" at bounding box center [451, 257] width 159 height 13
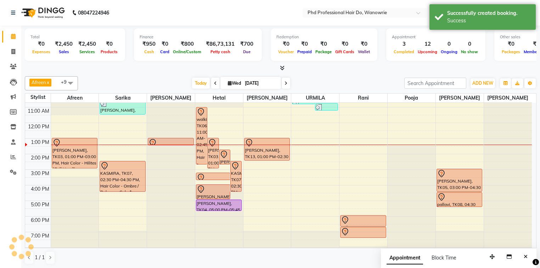
scroll to position [0, 0]
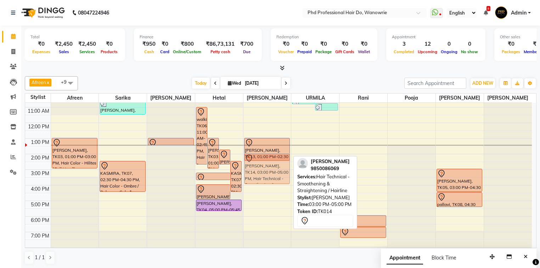
drag, startPoint x: 264, startPoint y: 174, endPoint x: 266, endPoint y: 162, distance: 12.3
click at [266, 162] on div "MADHURI GIRMKAR, TK13, 01:00 PM-02:30 PM, Hair Color - Root Touch Up half head …" at bounding box center [267, 169] width 48 height 187
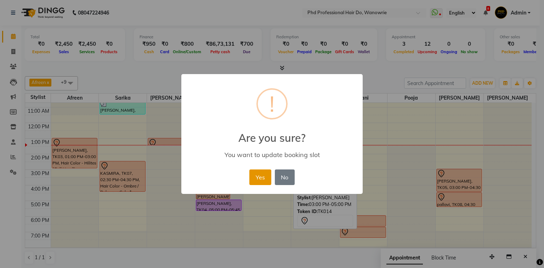
click at [269, 177] on button "Yes" at bounding box center [260, 177] width 22 height 16
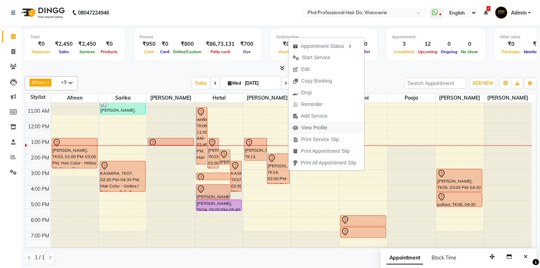
click at [323, 124] on span "View Profile" at bounding box center [314, 127] width 26 height 7
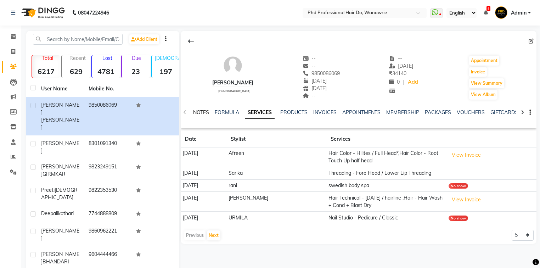
click at [204, 112] on link "NOTES" at bounding box center [201, 112] width 16 height 6
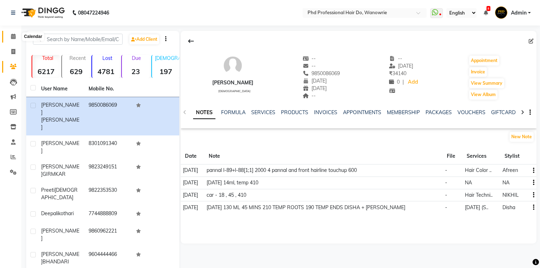
click at [12, 35] on icon at bounding box center [13, 36] width 5 height 5
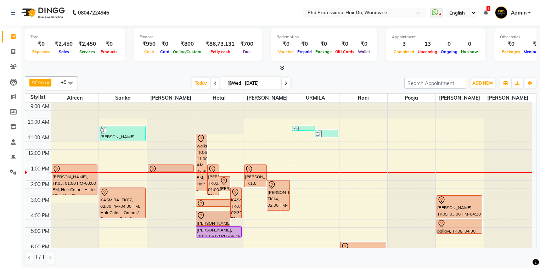
click at [285, 78] on span at bounding box center [286, 83] width 9 height 11
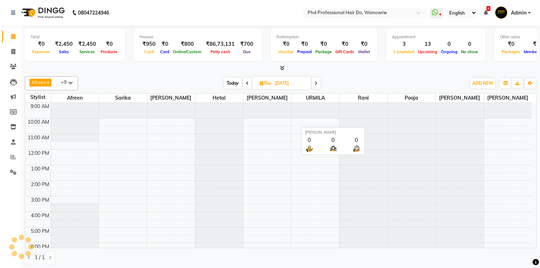
scroll to position [40, 0]
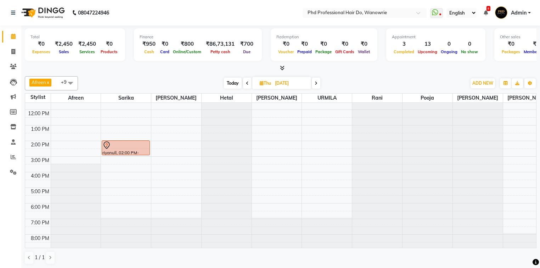
click at [228, 78] on span "Today" at bounding box center [233, 83] width 18 height 11
type input "[DATE]"
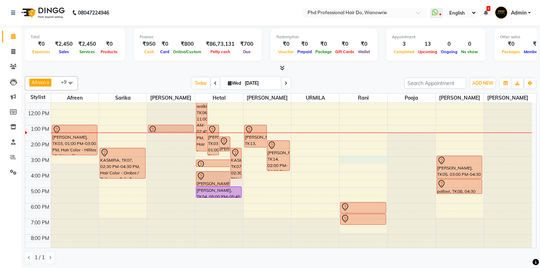
click at [354, 157] on div "9:00 AM 10:00 AM 11:00 AM 12:00 PM 1:00 PM 2:00 PM 3:00 PM 4:00 PM 5:00 PM 6:00…" at bounding box center [278, 156] width 507 height 187
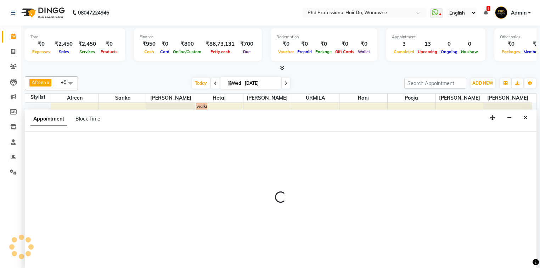
scroll to position [0, 0]
select select "51894"
select select "tentative"
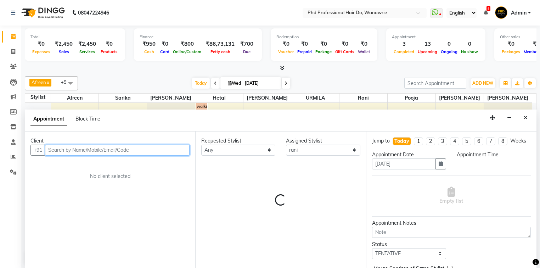
select select "900"
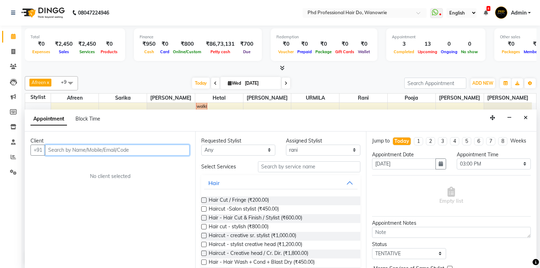
click at [72, 145] on input "text" at bounding box center [117, 150] width 145 height 11
click at [525, 119] on icon "Close" at bounding box center [526, 117] width 4 height 5
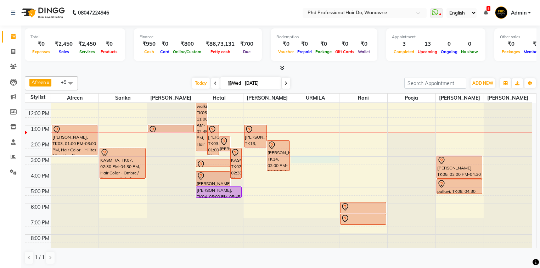
click at [318, 159] on div "9:00 AM 10:00 AM 11:00 AM 12:00 PM 1:00 PM 2:00 PM 3:00 PM 4:00 PM 5:00 PM 6:00…" at bounding box center [278, 156] width 507 height 187
select select "33027"
select select "900"
select select "tentative"
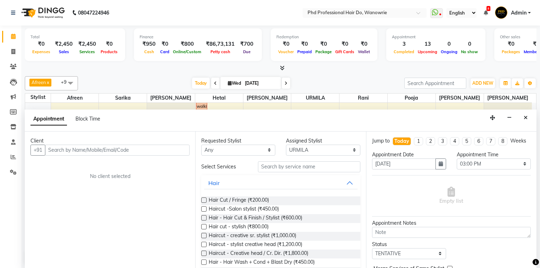
click at [67, 150] on input "text" at bounding box center [117, 150] width 145 height 11
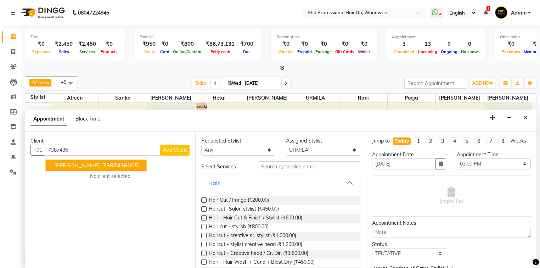
click at [90, 165] on span "[PERSON_NAME]" at bounding box center [77, 165] width 46 height 7
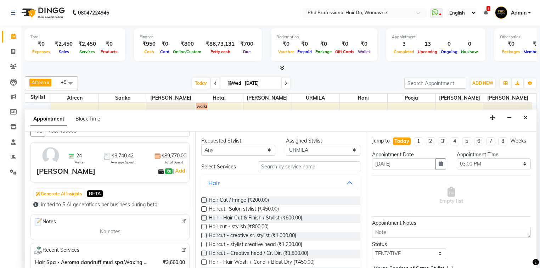
scroll to position [28, 0]
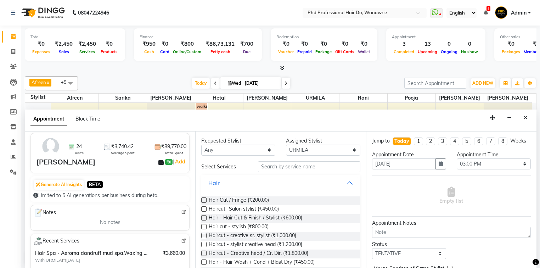
type input "7387436005"
click at [277, 166] on input "text" at bounding box center [309, 166] width 102 height 11
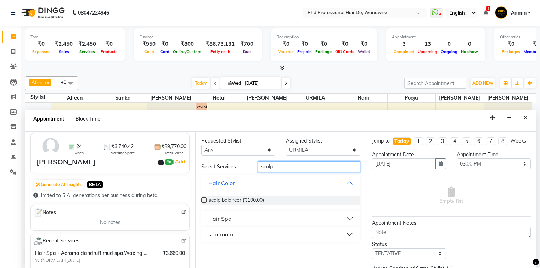
type input "scalp"
click at [273, 217] on button "Hair Spa" at bounding box center [280, 218] width 153 height 13
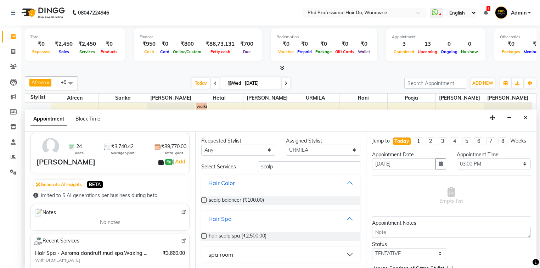
click at [202, 234] on label at bounding box center [203, 235] width 5 height 5
click at [202, 234] on input "checkbox" at bounding box center [203, 236] width 5 height 5
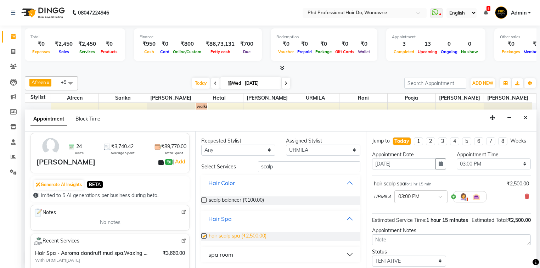
checkbox input "false"
click at [319, 164] on input "scalp" at bounding box center [309, 166] width 102 height 11
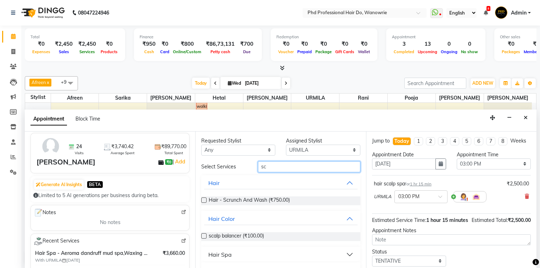
type input "s"
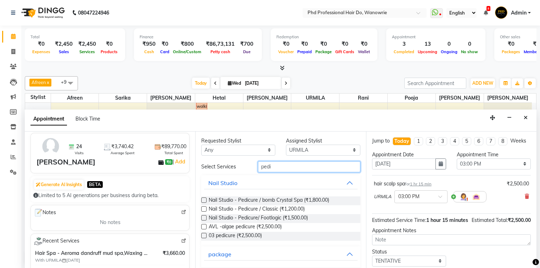
type input "pedi"
click at [204, 215] on label at bounding box center [203, 217] width 5 height 5
click at [204, 216] on input "checkbox" at bounding box center [203, 218] width 5 height 5
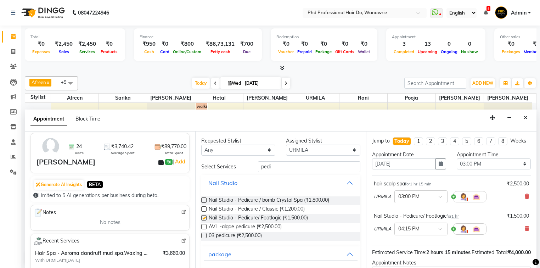
checkbox input "false"
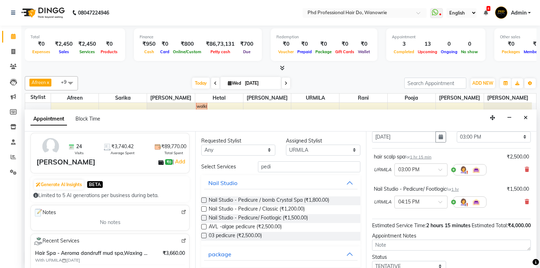
scroll to position [82, 0]
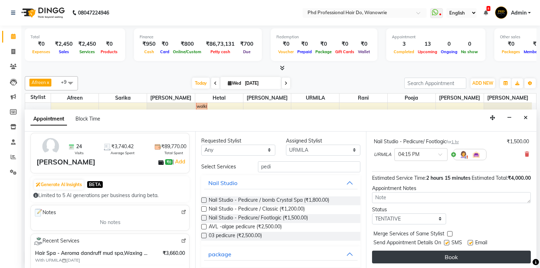
click at [403, 259] on button "Book" at bounding box center [451, 257] width 159 height 13
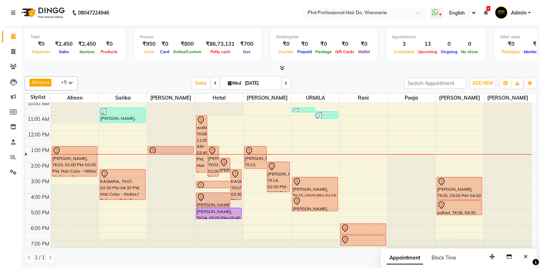
scroll to position [0, 0]
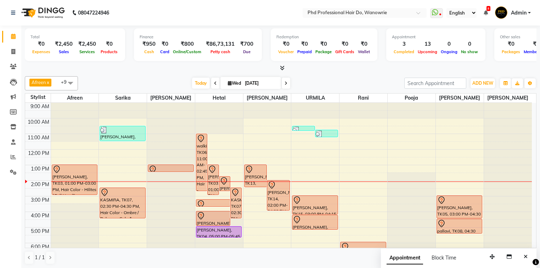
click at [286, 82] on icon at bounding box center [286, 83] width 3 height 4
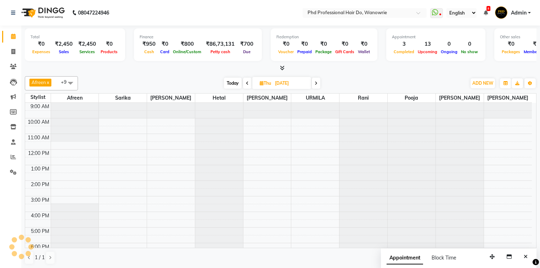
scroll to position [40, 0]
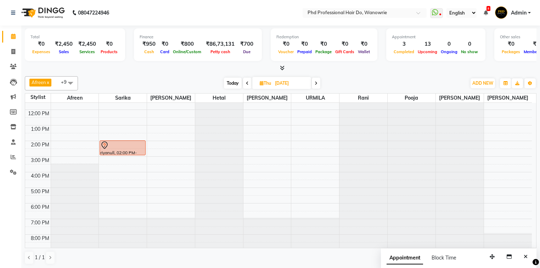
click at [230, 83] on span "Today" at bounding box center [233, 83] width 18 height 11
type input "[DATE]"
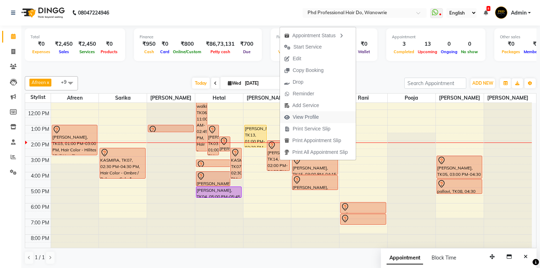
click at [305, 117] on span "View Profile" at bounding box center [306, 116] width 26 height 7
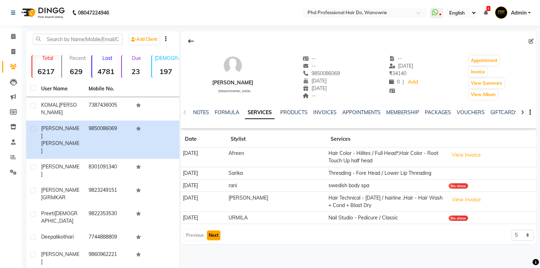
click at [214, 237] on button "Next" at bounding box center [213, 235] width 13 height 10
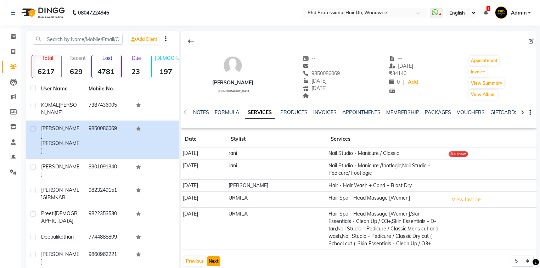
click at [213, 263] on button "Next" at bounding box center [213, 261] width 13 height 10
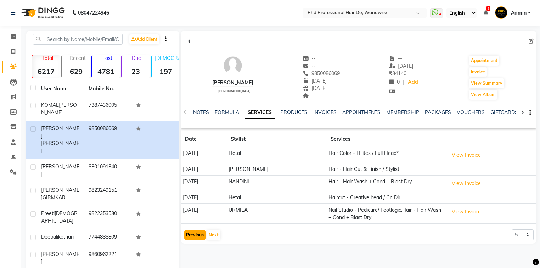
click at [196, 234] on button "Previous" at bounding box center [194, 235] width 21 height 10
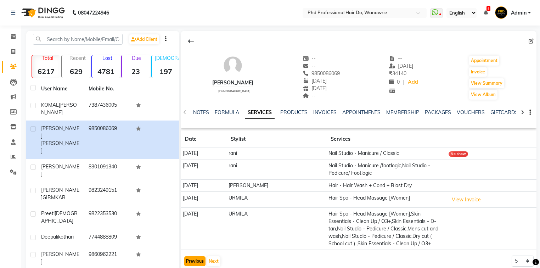
click at [198, 259] on button "Previous" at bounding box center [194, 261] width 21 height 10
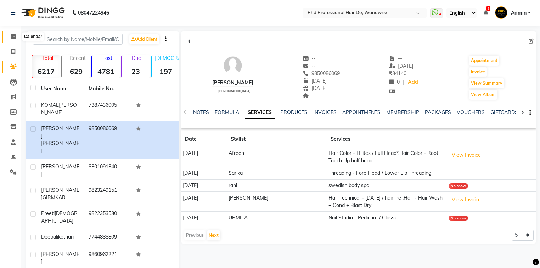
click at [15, 39] on span at bounding box center [13, 37] width 12 height 8
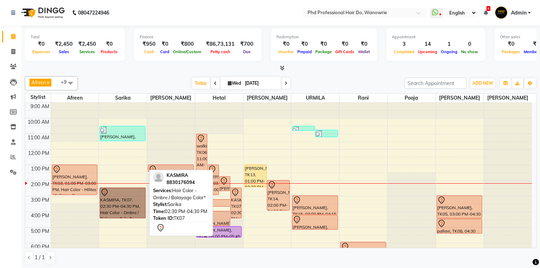
drag, startPoint x: 119, startPoint y: 203, endPoint x: 109, endPoint y: 206, distance: 10.4
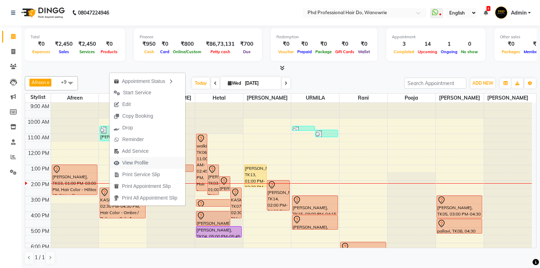
click at [143, 164] on span "View Profile" at bounding box center [135, 162] width 26 height 7
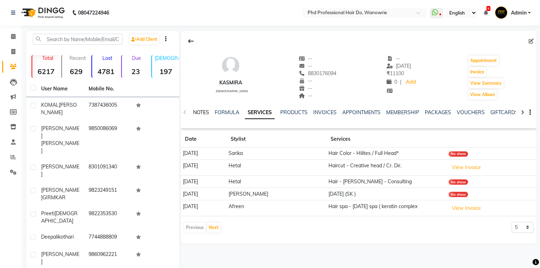
click at [201, 110] on link "NOTES" at bounding box center [201, 112] width 16 height 6
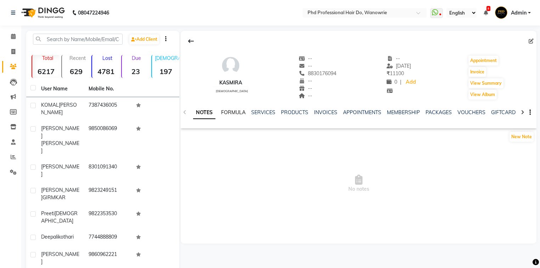
click at [240, 113] on link "FORMULA" at bounding box center [233, 112] width 24 height 6
click at [257, 113] on link "SERVICES" at bounding box center [263, 112] width 24 height 6
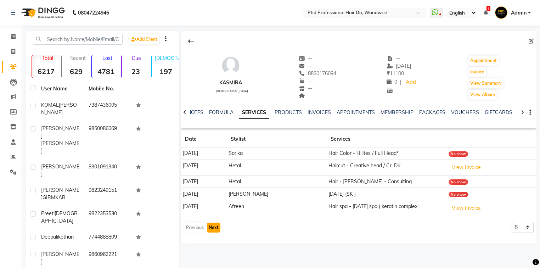
click at [214, 229] on button "Next" at bounding box center [213, 228] width 13 height 10
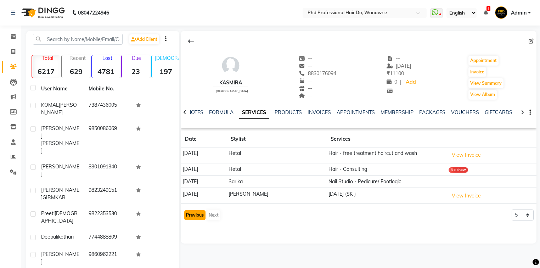
click at [197, 215] on button "Previous" at bounding box center [194, 215] width 21 height 10
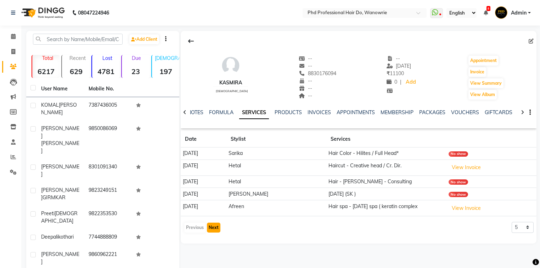
click at [214, 223] on button "Next" at bounding box center [213, 228] width 13 height 10
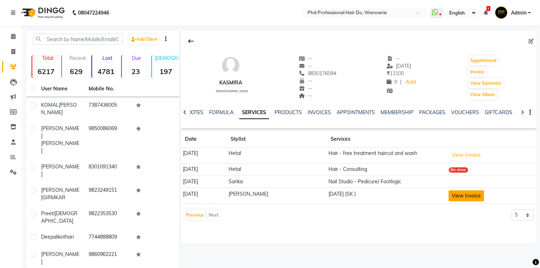
click at [465, 197] on button "View Invoice" at bounding box center [466, 195] width 35 height 11
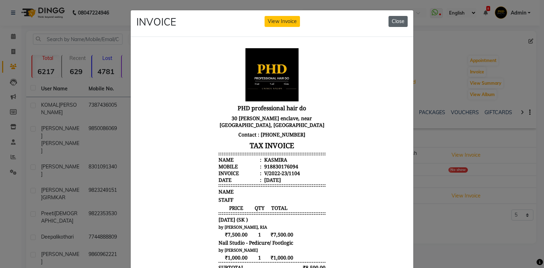
click at [394, 22] on button "Close" at bounding box center [398, 21] width 19 height 11
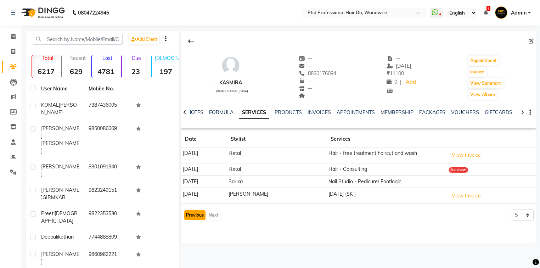
click at [198, 214] on button "Previous" at bounding box center [194, 215] width 21 height 10
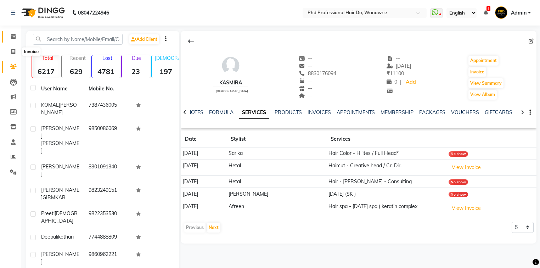
click at [11, 38] on icon at bounding box center [13, 36] width 5 height 5
click at [12, 37] on icon at bounding box center [13, 36] width 5 height 5
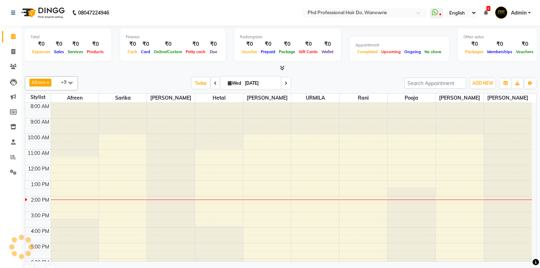
scroll to position [27, 0]
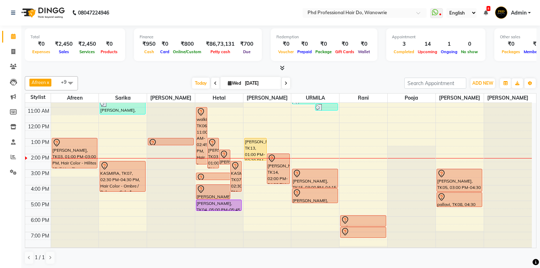
click at [211, 84] on span at bounding box center [215, 83] width 9 height 11
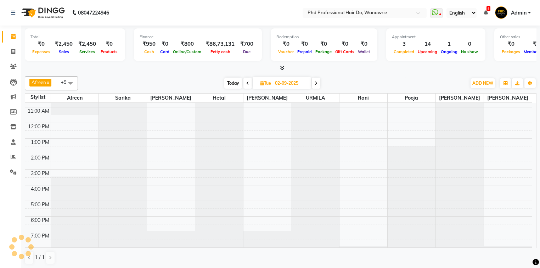
scroll to position [40, 0]
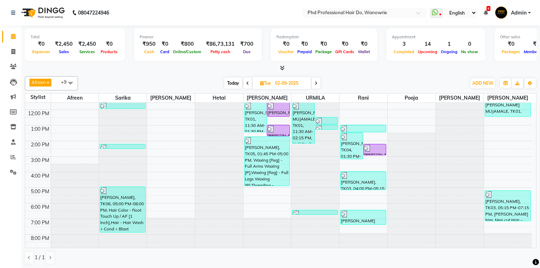
click at [317, 83] on icon at bounding box center [316, 83] width 3 height 4
type input "[DATE]"
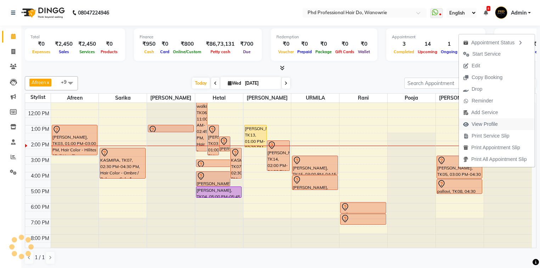
click at [475, 126] on span "View Profile" at bounding box center [485, 123] width 26 height 7
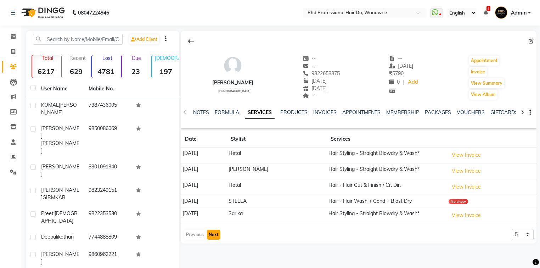
click at [214, 235] on button "Next" at bounding box center [213, 235] width 13 height 10
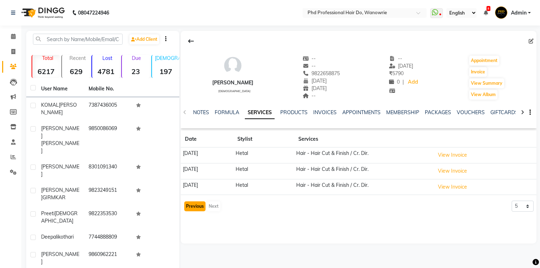
click at [196, 206] on button "Previous" at bounding box center [194, 206] width 21 height 10
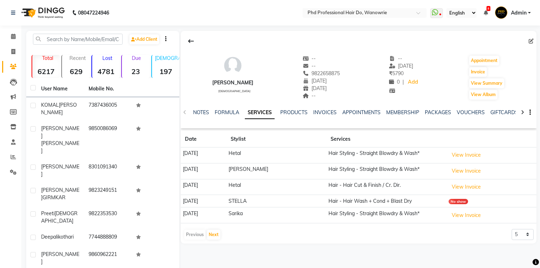
click at [192, 234] on div "Previous Next" at bounding box center [203, 234] width 38 height 11
click at [204, 113] on link "NOTES" at bounding box center [201, 112] width 16 height 6
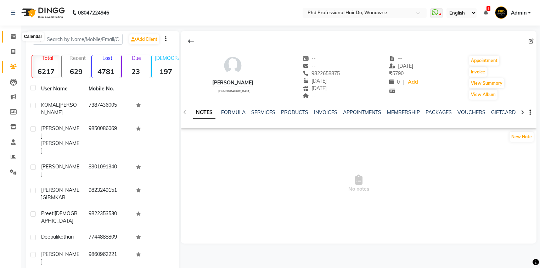
click at [11, 37] on icon at bounding box center [13, 36] width 5 height 5
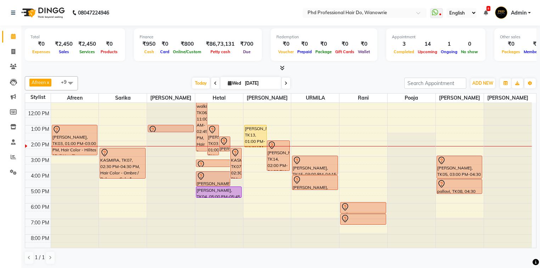
scroll to position [40, 0]
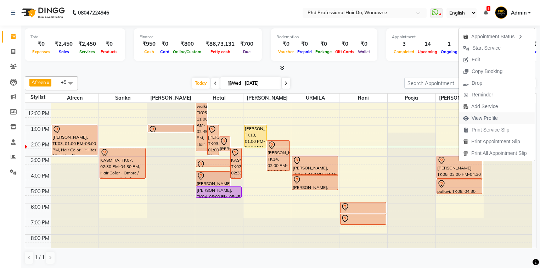
click at [477, 117] on span "View Profile" at bounding box center [485, 117] width 26 height 7
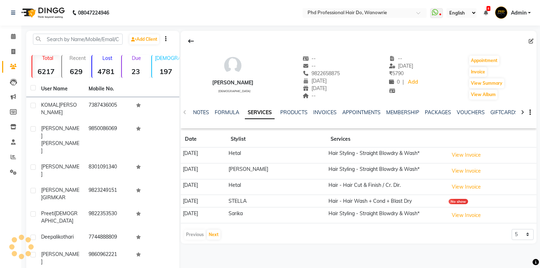
scroll to position [28, 0]
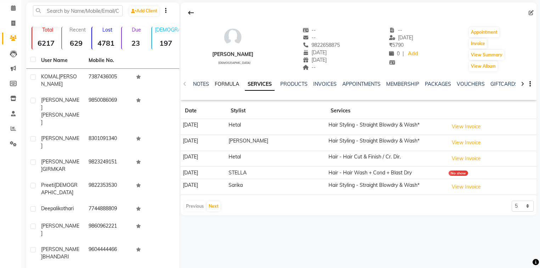
click at [226, 84] on link "FORMULA" at bounding box center [227, 84] width 24 height 6
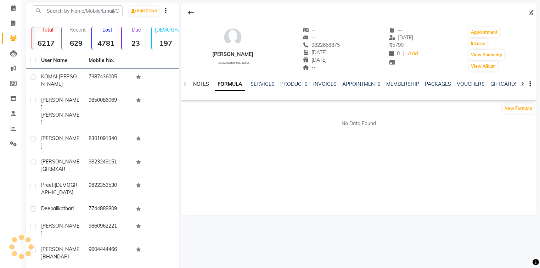
click at [195, 86] on link "NOTES" at bounding box center [201, 84] width 16 height 6
click at [229, 84] on link "FORMULA" at bounding box center [233, 84] width 24 height 6
click at [15, 10] on icon at bounding box center [13, 7] width 5 height 5
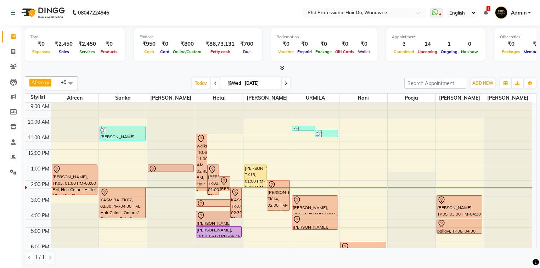
click at [214, 82] on icon at bounding box center [215, 83] width 3 height 4
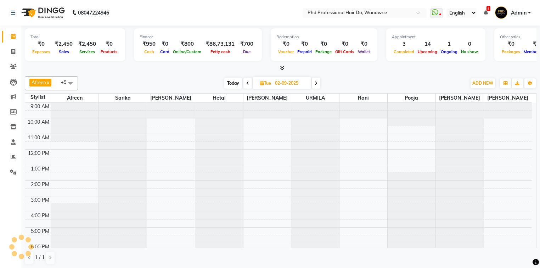
scroll to position [40, 0]
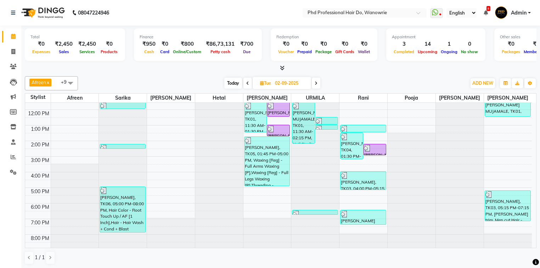
click at [246, 81] on icon at bounding box center [247, 83] width 3 height 4
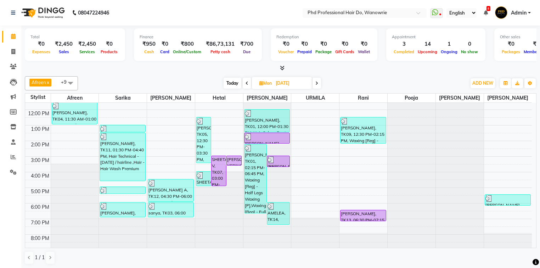
click at [248, 84] on span at bounding box center [247, 83] width 9 height 11
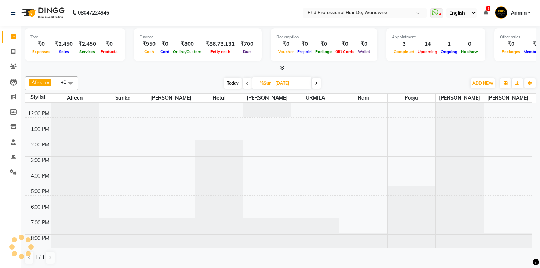
click at [316, 85] on span at bounding box center [316, 83] width 9 height 11
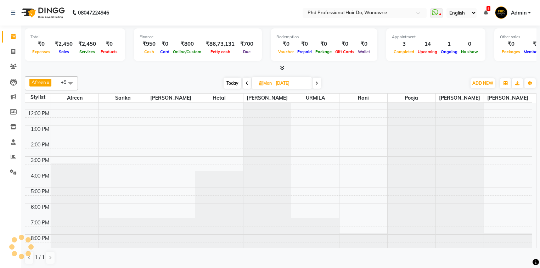
click at [316, 85] on span at bounding box center [317, 83] width 9 height 11
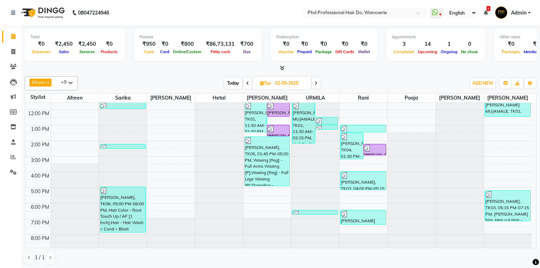
click at [315, 86] on span at bounding box center [316, 83] width 9 height 11
type input "[DATE]"
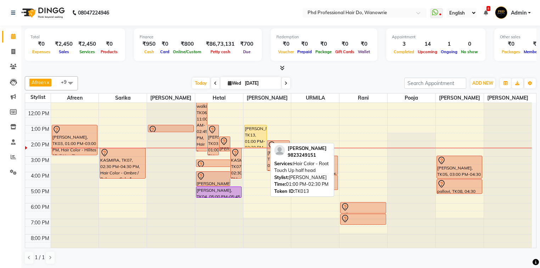
click at [251, 132] on div "[PERSON_NAME], TK13, 01:00 PM-02:30 PM, Hair Color - Root Touch Up half head" at bounding box center [256, 136] width 22 height 22
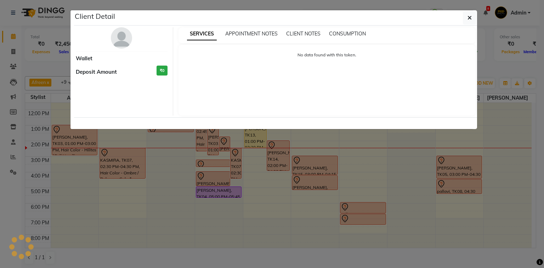
select select "1"
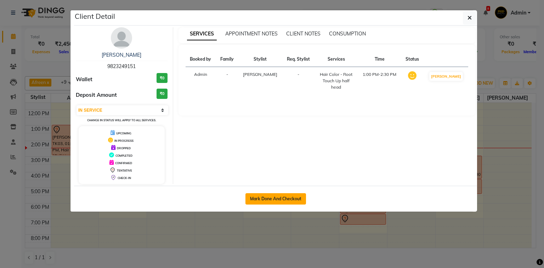
click at [273, 197] on button "Mark Done And Checkout" at bounding box center [276, 198] width 61 height 11
select select "service"
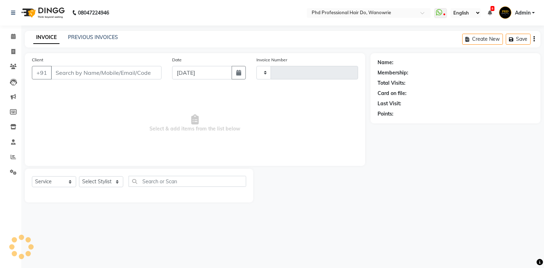
type input "2135"
select select "25"
type input "9823249151"
select select "980"
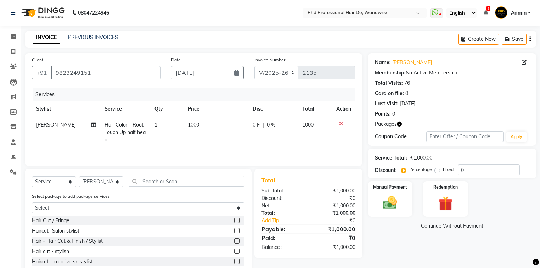
click at [44, 128] on span "[PERSON_NAME]" at bounding box center [56, 125] width 40 height 6
select select "980"
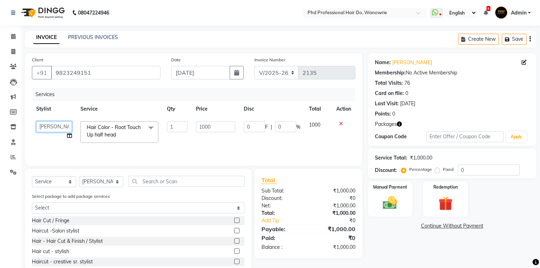
click at [48, 127] on select "Afreen Anita dhara faizan salmani gui Hetal Jeenisha NANDINI pooja Poonam Prafu…" at bounding box center [54, 126] width 36 height 11
select select "20331"
click at [153, 181] on input "text" at bounding box center [187, 181] width 116 height 11
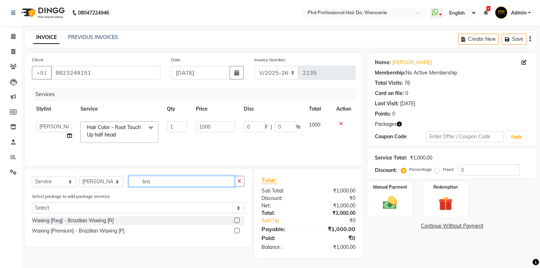
type input "bra"
click at [238, 221] on label at bounding box center [236, 220] width 5 height 5
click at [238, 221] on input "checkbox" at bounding box center [236, 220] width 5 height 5
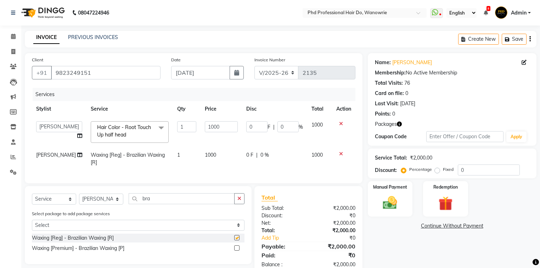
checkbox input "false"
click at [205, 155] on span "1000" at bounding box center [210, 155] width 11 height 6
select select "980"
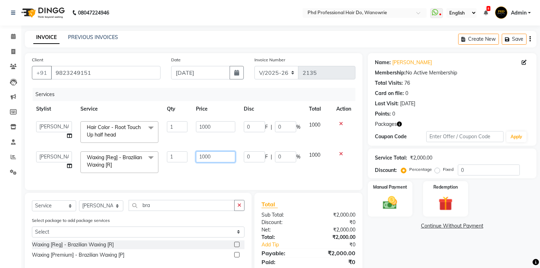
click at [204, 157] on input "1000" at bounding box center [215, 156] width 39 height 11
type input "1200"
click at [208, 171] on div "Services Stylist Service Qty Price Disc Total Action Afreen Anita dhara faizan …" at bounding box center [194, 135] width 324 height 95
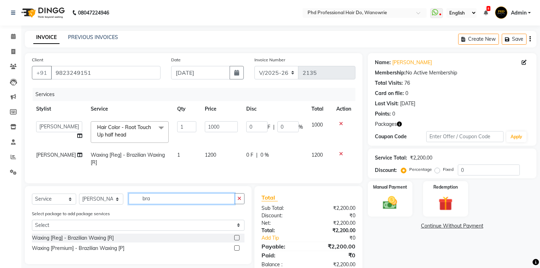
click at [155, 203] on input "bra" at bounding box center [182, 198] width 106 height 11
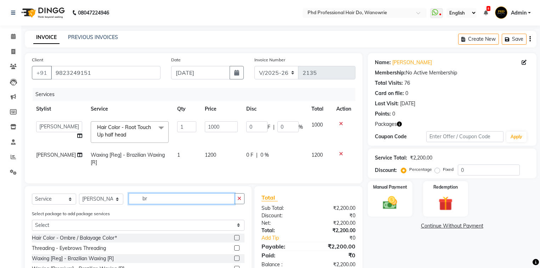
type input "b"
type input "eye"
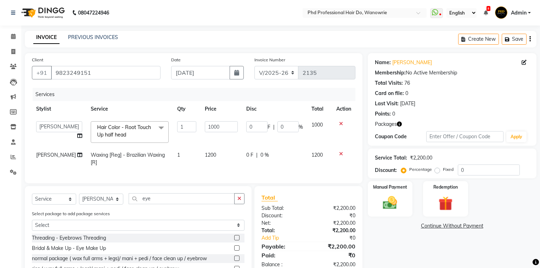
click at [235, 240] on label at bounding box center [236, 237] width 5 height 5
click at [235, 240] on input "checkbox" at bounding box center [236, 238] width 5 height 5
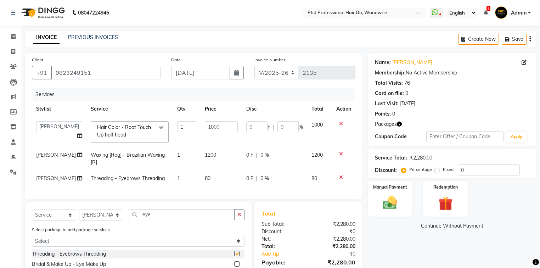
checkbox input "false"
click at [205, 124] on input "1000" at bounding box center [221, 126] width 33 height 11
click at [205, 126] on input "1000" at bounding box center [221, 126] width 33 height 11
type input "1200"
click at [398, 204] on img at bounding box center [390, 203] width 24 height 17
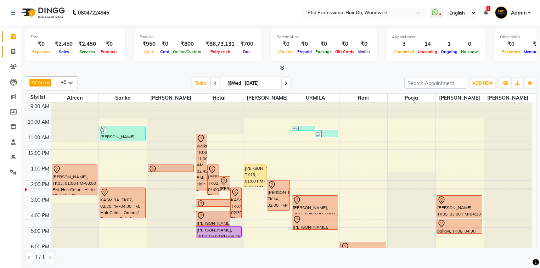
scroll to position [40, 0]
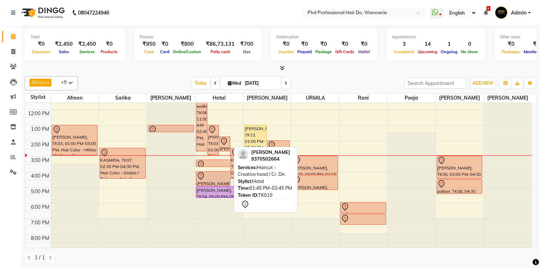
click at [224, 143] on icon at bounding box center [224, 141] width 6 height 7
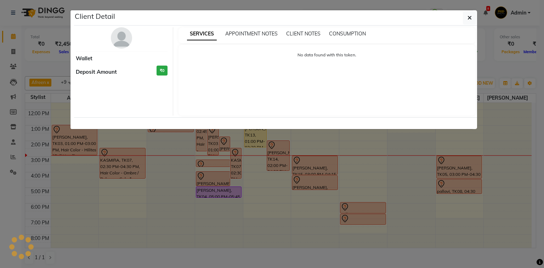
select select "7"
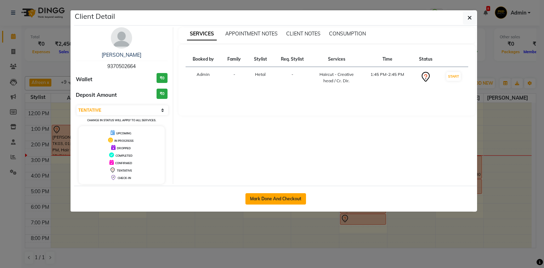
click at [258, 200] on button "Mark Done And Checkout" at bounding box center [276, 198] width 61 height 11
select select "service"
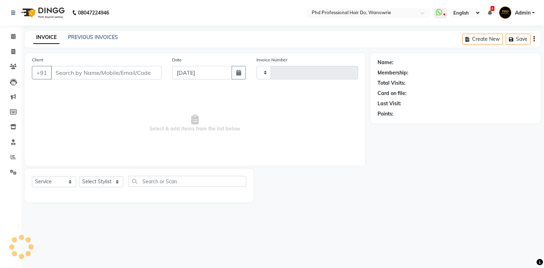
type input "2135"
select select "25"
type input "9370502664"
select select "978"
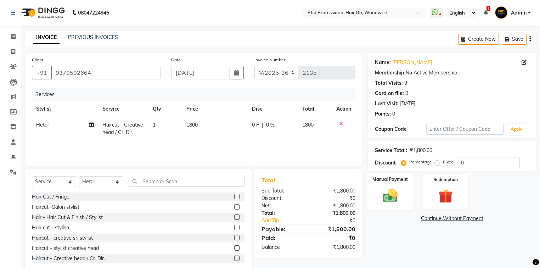
click at [382, 179] on label "Manual Payment" at bounding box center [389, 179] width 35 height 7
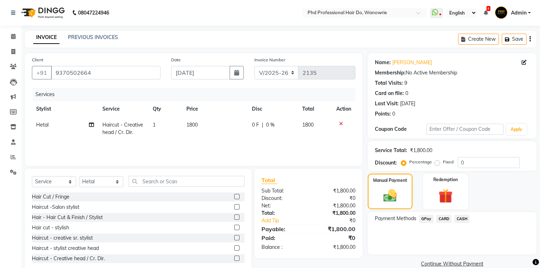
click at [463, 217] on span "CASH" at bounding box center [461, 219] width 15 height 8
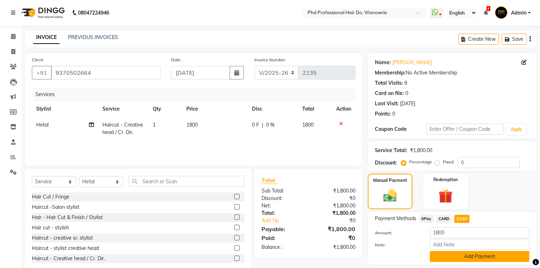
click at [468, 258] on button "Add Payment" at bounding box center [480, 256] width 100 height 11
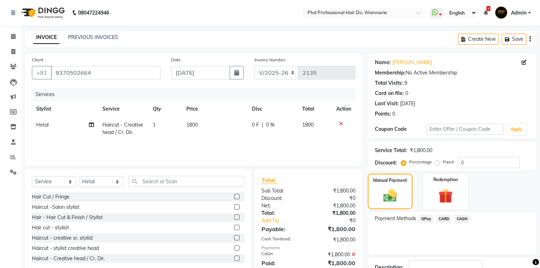
scroll to position [51, 0]
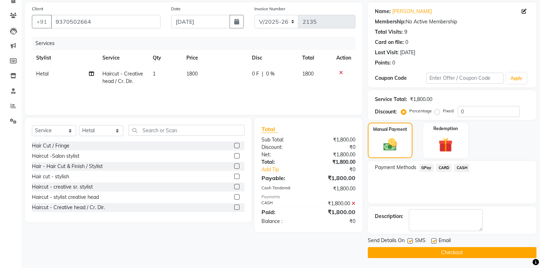
click at [435, 250] on button "Checkout" at bounding box center [452, 252] width 169 height 11
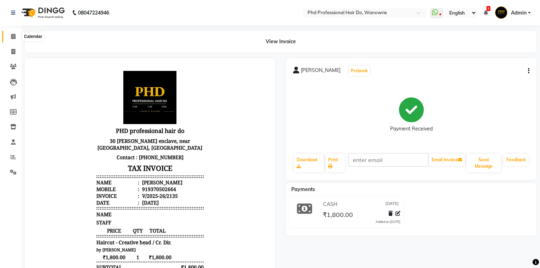
click at [7, 34] on span at bounding box center [13, 37] width 12 height 8
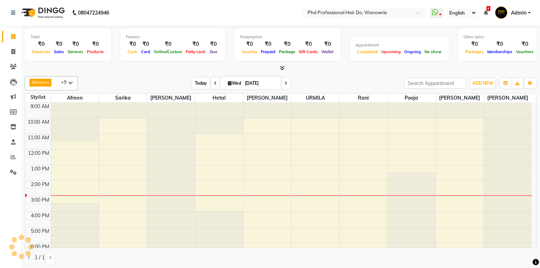
click at [201, 84] on span "Today" at bounding box center [201, 83] width 18 height 11
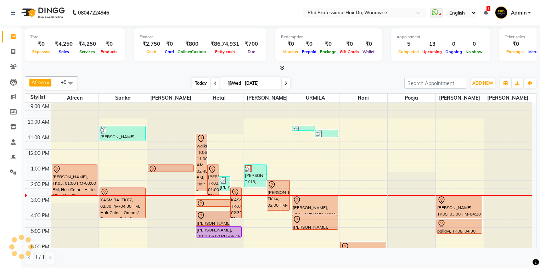
scroll to position [40, 0]
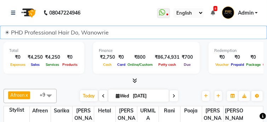
click at [0, 122] on html "08047224946 Select Location × Phd Professional Hair Do, Wanowrie WhatsApp Statu…" at bounding box center [133, 61] width 267 height 122
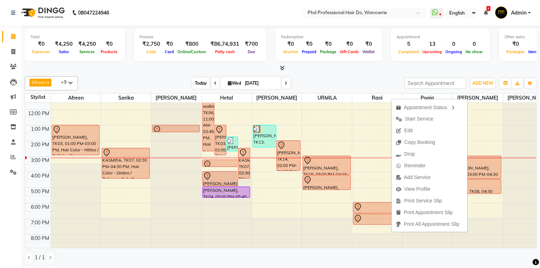
click at [193, 82] on span "Today" at bounding box center [201, 83] width 18 height 11
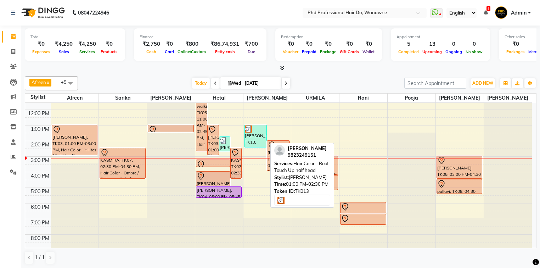
click at [254, 139] on div "[PERSON_NAME], TK13, 01:00 PM-02:30 PM, Hair Color - Root Touch Up half head" at bounding box center [256, 136] width 22 height 22
select select "3"
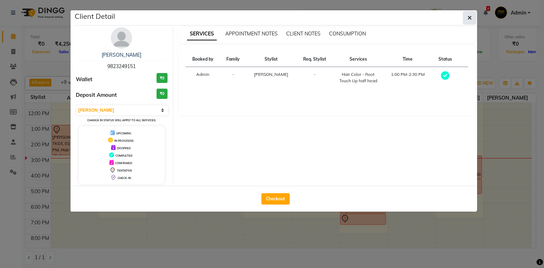
click at [468, 13] on button "button" at bounding box center [469, 17] width 13 height 13
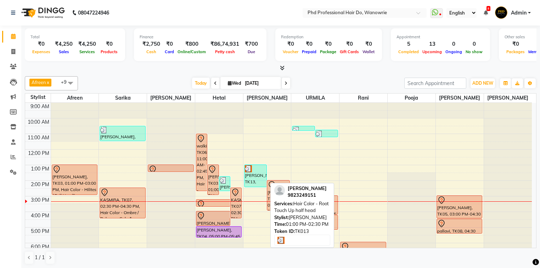
click at [255, 176] on div "[PERSON_NAME], TK13, 01:00 PM-02:30 PM, Hair Color - Root Touch Up half head" at bounding box center [256, 176] width 22 height 22
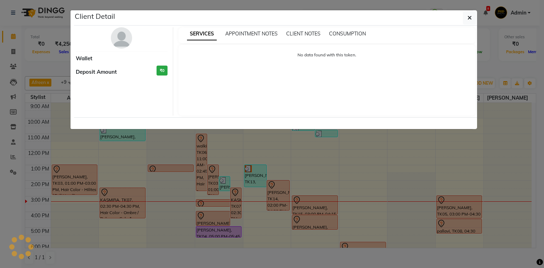
select select "3"
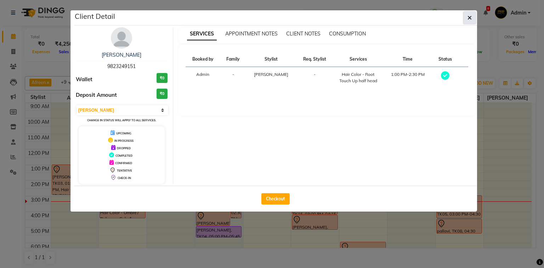
click at [472, 16] on button "button" at bounding box center [469, 17] width 13 height 13
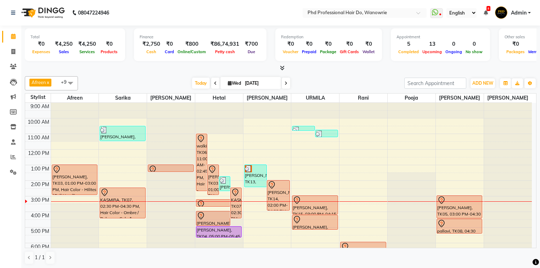
click at [288, 81] on span at bounding box center [286, 83] width 9 height 11
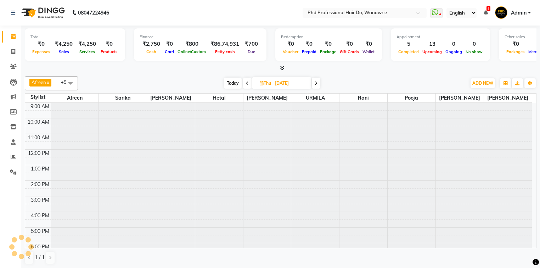
scroll to position [40, 0]
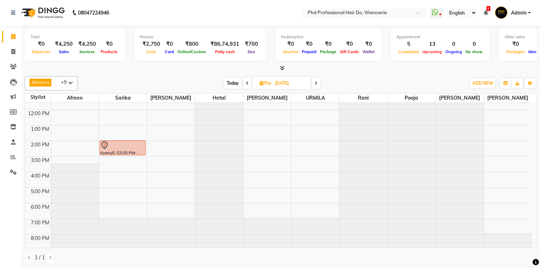
click at [315, 86] on span at bounding box center [316, 83] width 9 height 11
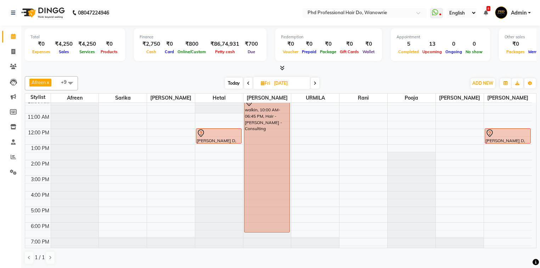
scroll to position [11, 0]
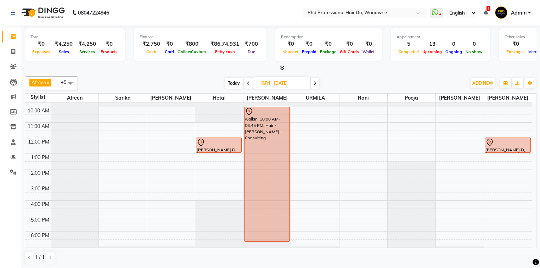
click at [314, 83] on icon at bounding box center [315, 83] width 3 height 4
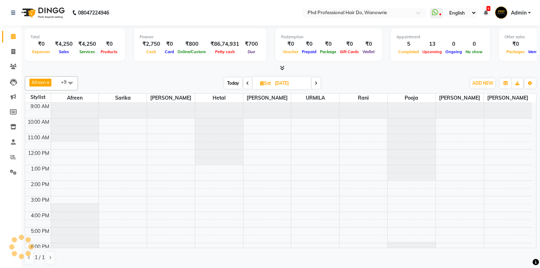
scroll to position [40, 0]
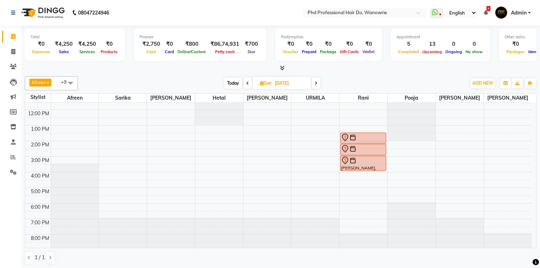
click at [318, 85] on span at bounding box center [316, 83] width 9 height 11
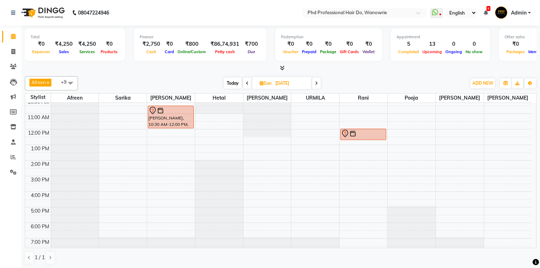
scroll to position [0, 0]
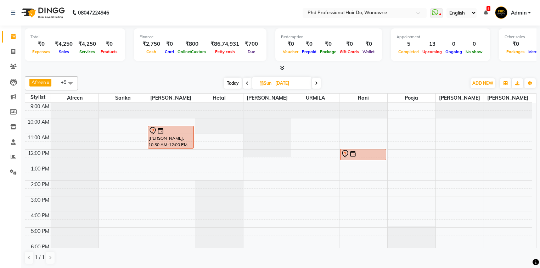
click at [315, 81] on icon at bounding box center [316, 83] width 3 height 4
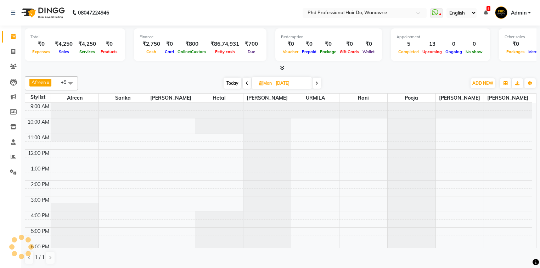
scroll to position [40, 0]
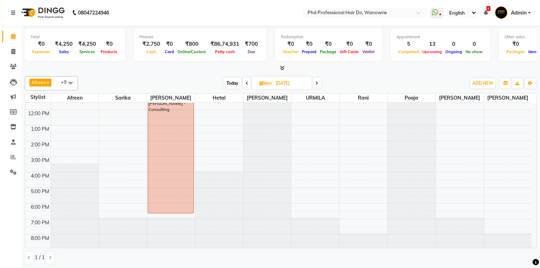
click at [315, 81] on span at bounding box center [317, 83] width 9 height 11
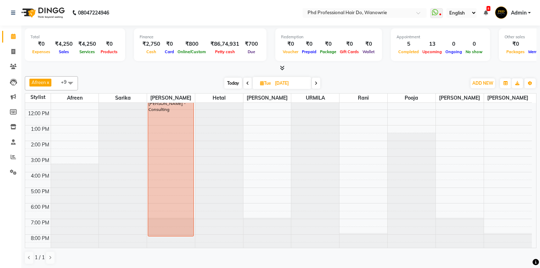
click at [315, 81] on icon at bounding box center [316, 83] width 3 height 4
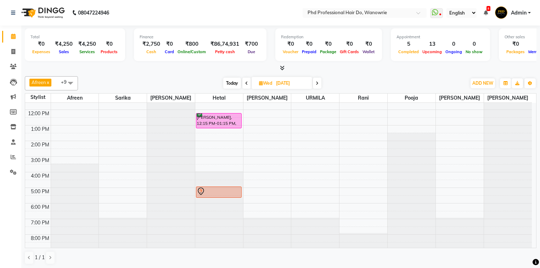
click at [231, 84] on span "Today" at bounding box center [232, 83] width 18 height 11
type input "[DATE]"
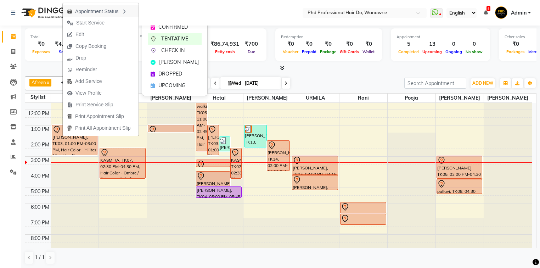
click at [123, 10] on div "Appointment Status" at bounding box center [101, 11] width 76 height 12
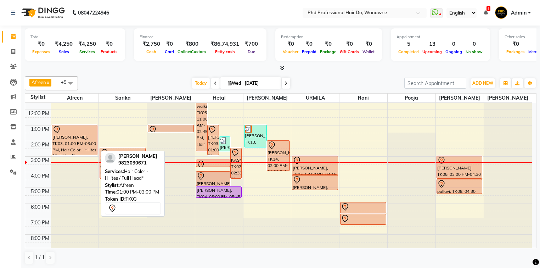
click at [68, 132] on div at bounding box center [74, 129] width 44 height 9
select select "7"
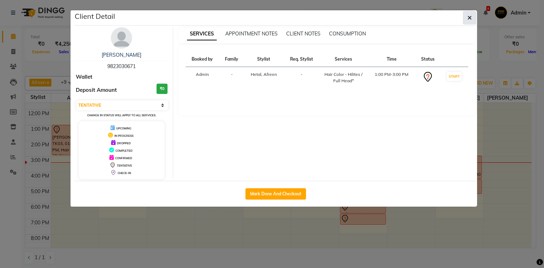
click at [468, 18] on icon "button" at bounding box center [470, 18] width 4 height 6
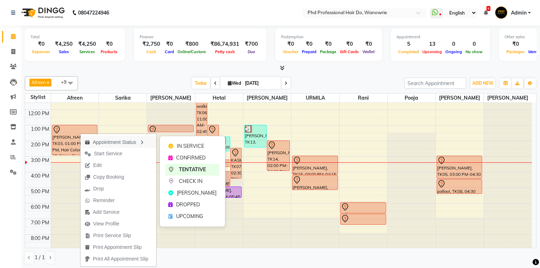
click at [144, 142] on icon "button" at bounding box center [142, 142] width 6 height 5
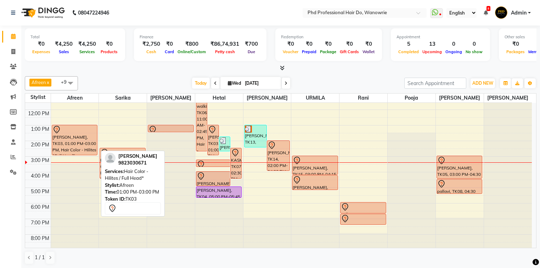
click at [91, 140] on div "[PERSON_NAME], TK03, 01:00 PM-03:00 PM, Hair Color - Hilites / Full Head*" at bounding box center [74, 140] width 45 height 30
select select "7"
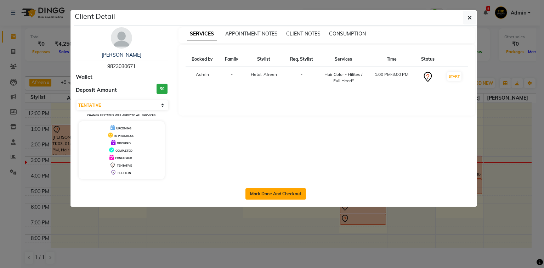
click at [260, 193] on button "Mark Done And Checkout" at bounding box center [276, 193] width 61 height 11
select select "service"
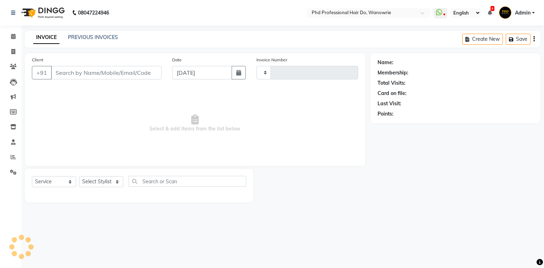
type input "2136"
select select "25"
type input "9823030671"
select select "978"
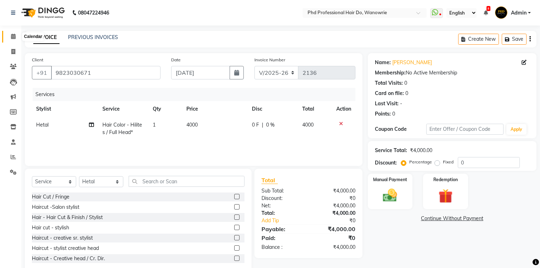
click at [13, 38] on icon at bounding box center [13, 36] width 5 height 5
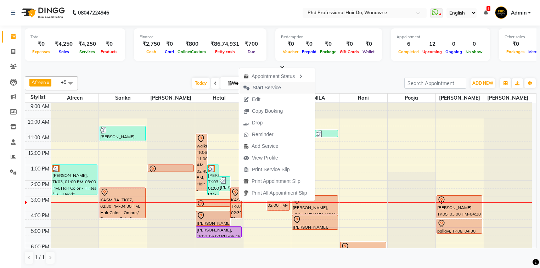
click at [265, 89] on span "Start Service" at bounding box center [267, 87] width 28 height 7
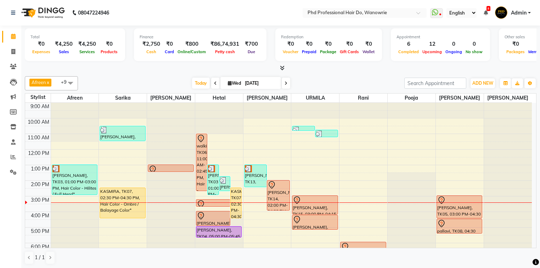
click at [283, 84] on span at bounding box center [286, 83] width 9 height 11
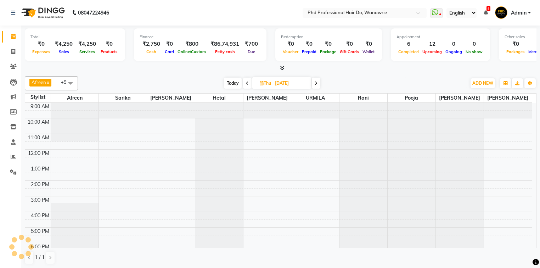
scroll to position [40, 0]
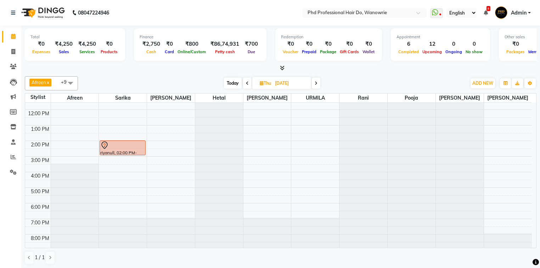
click at [247, 81] on icon at bounding box center [247, 83] width 3 height 4
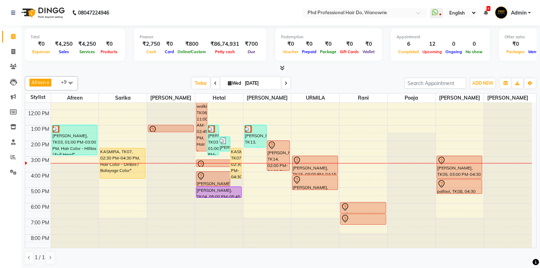
click at [215, 84] on icon at bounding box center [215, 83] width 3 height 4
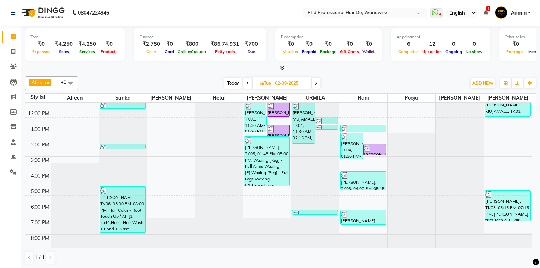
click at [235, 82] on span "Today" at bounding box center [233, 83] width 18 height 11
type input "[DATE]"
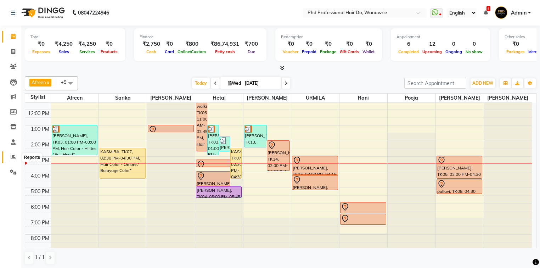
click at [14, 159] on icon at bounding box center [13, 156] width 5 height 5
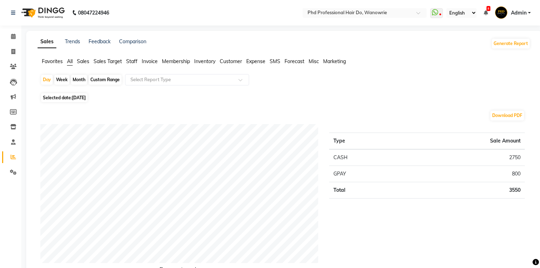
click at [74, 79] on div "Month" at bounding box center [79, 80] width 16 height 10
select select "9"
select select "2025"
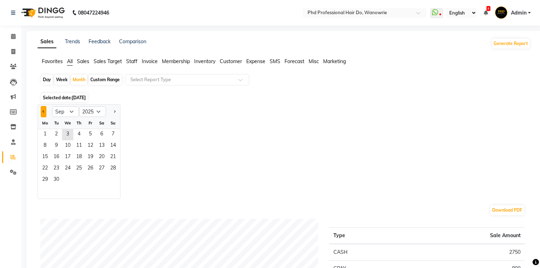
click at [43, 113] on button "Previous month" at bounding box center [44, 111] width 6 height 11
select select "8"
click at [92, 135] on span "1" at bounding box center [90, 134] width 11 height 11
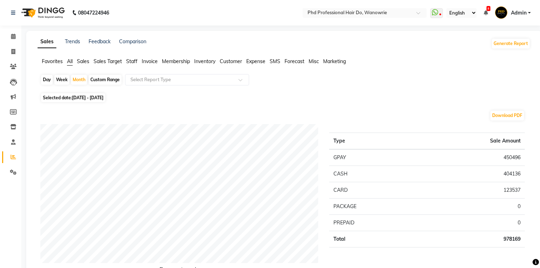
click at [130, 63] on span "Staff" at bounding box center [131, 61] width 11 height 6
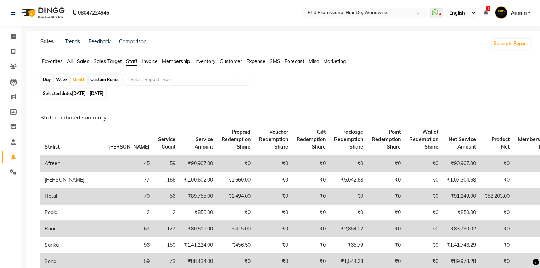
click at [147, 80] on input "text" at bounding box center [180, 79] width 102 height 7
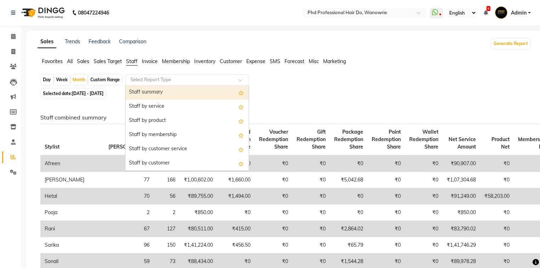
click at [142, 80] on input "text" at bounding box center [180, 79] width 102 height 7
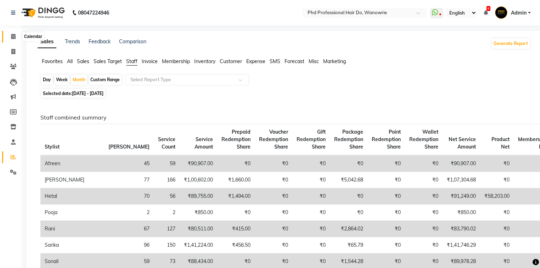
click at [11, 37] on icon at bounding box center [13, 36] width 5 height 5
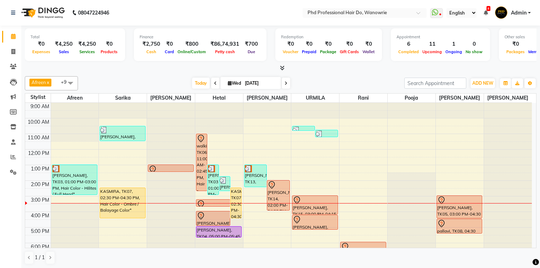
click at [215, 82] on span at bounding box center [215, 83] width 9 height 11
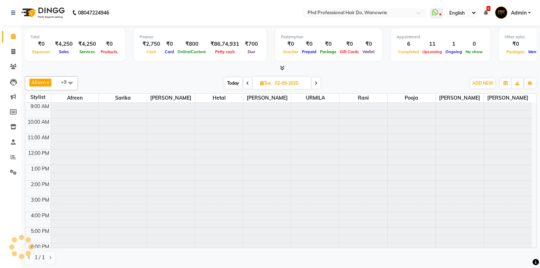
click at [248, 84] on icon at bounding box center [247, 83] width 3 height 4
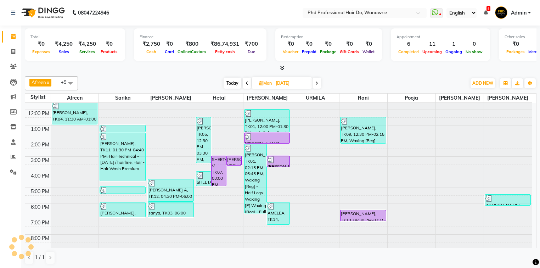
click at [246, 81] on icon at bounding box center [247, 83] width 3 height 4
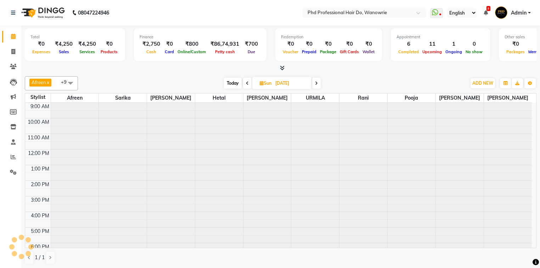
click at [245, 81] on span at bounding box center [247, 83] width 9 height 11
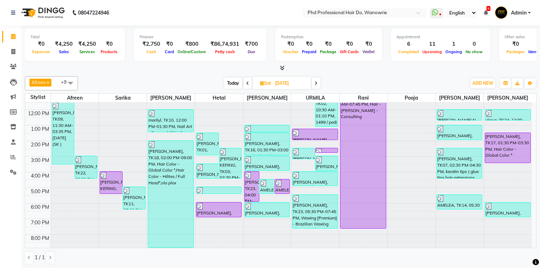
click at [245, 82] on span at bounding box center [247, 83] width 9 height 11
type input "29-08-2025"
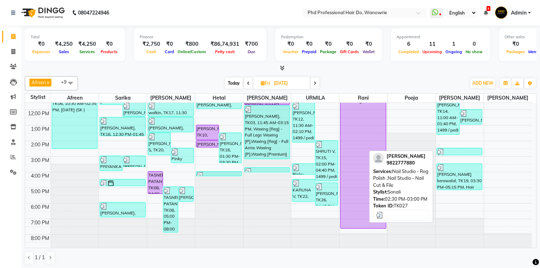
click at [454, 149] on div at bounding box center [459, 151] width 44 height 7
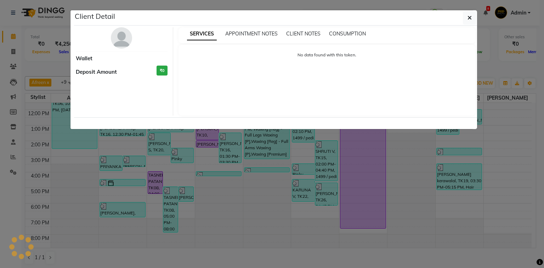
select select "3"
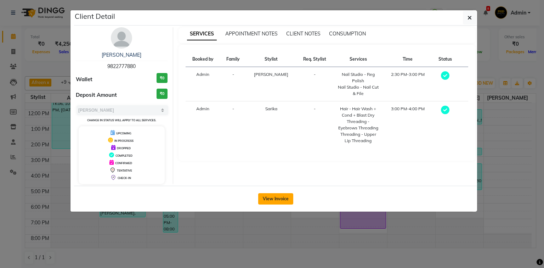
click at [265, 193] on button "View Invoice" at bounding box center [275, 198] width 35 height 11
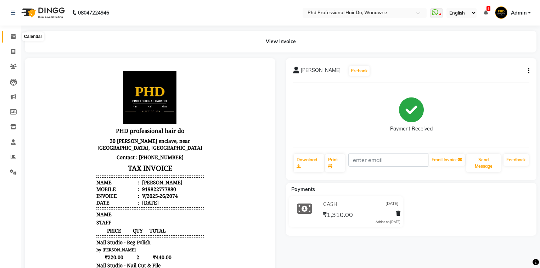
click at [14, 37] on icon at bounding box center [13, 36] width 5 height 5
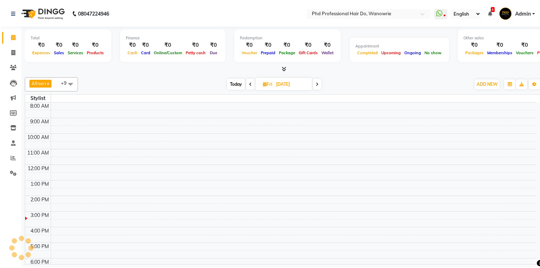
scroll to position [27, 0]
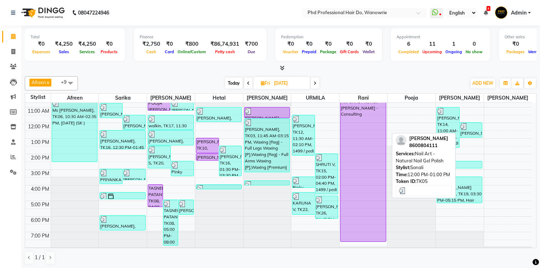
click at [470, 133] on div "taruna, TK05, 12:00 PM-01:00 PM, Nail Art - Natural Nail Gel Polish" at bounding box center [471, 130] width 22 height 15
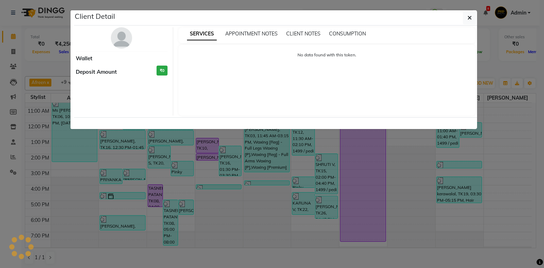
select select "3"
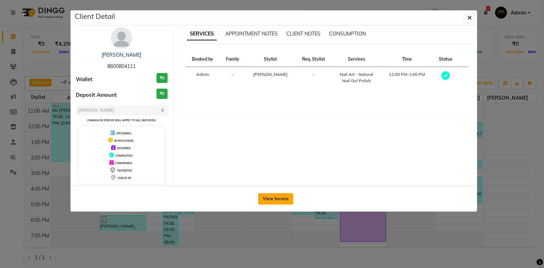
click at [284, 201] on button "View Invoice" at bounding box center [275, 198] width 35 height 11
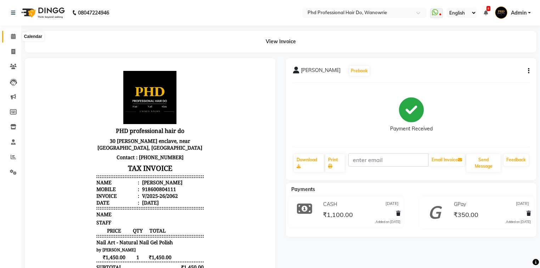
click at [14, 37] on icon at bounding box center [13, 36] width 5 height 5
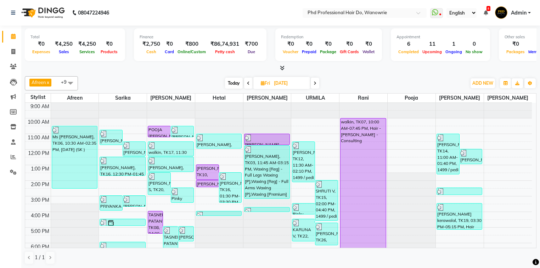
click at [246, 82] on span at bounding box center [248, 83] width 9 height 11
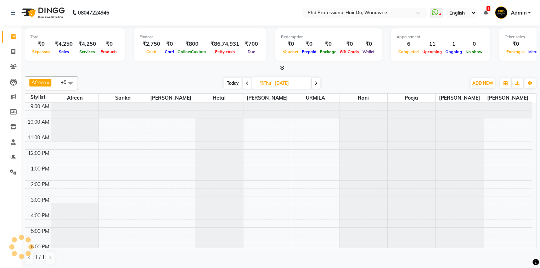
scroll to position [40, 0]
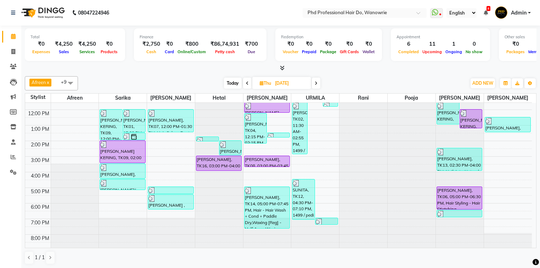
click at [249, 84] on span at bounding box center [247, 83] width 9 height 11
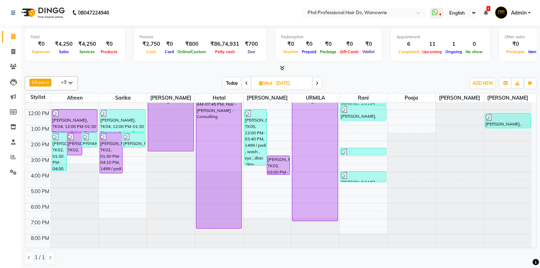
click at [248, 84] on span at bounding box center [246, 83] width 9 height 11
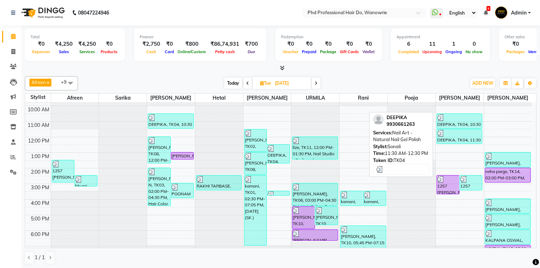
scroll to position [11, 0]
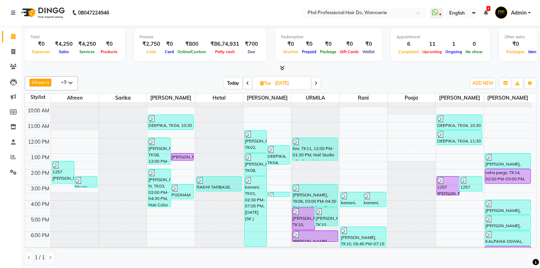
click at [245, 81] on span at bounding box center [247, 83] width 9 height 11
type input "25-08-2025"
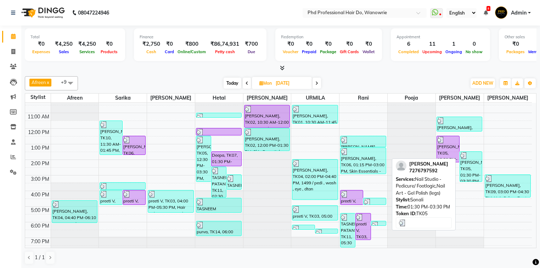
scroll to position [0, 0]
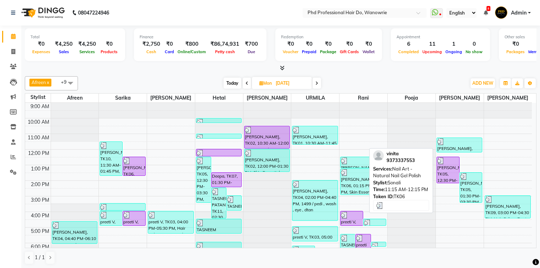
click at [462, 148] on div "vinita, TK06, 11:15 AM-12:15 PM, Nail Art - Natural Nail Gel Polish" at bounding box center [459, 145] width 45 height 14
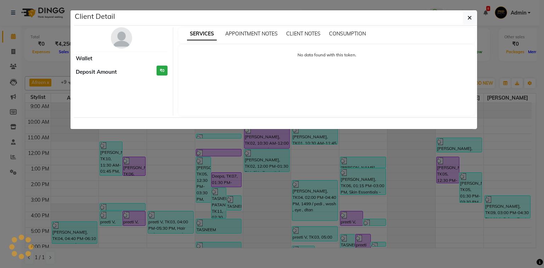
select select "3"
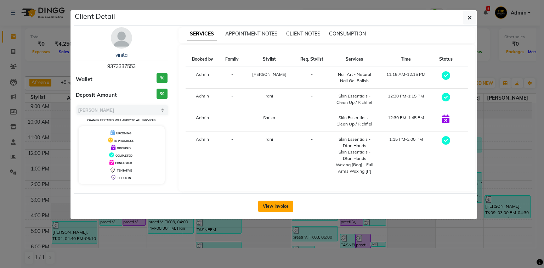
click at [287, 206] on button "View Invoice" at bounding box center [275, 206] width 35 height 11
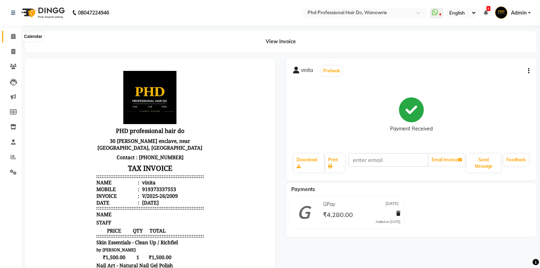
click at [11, 39] on icon at bounding box center [13, 36] width 5 height 5
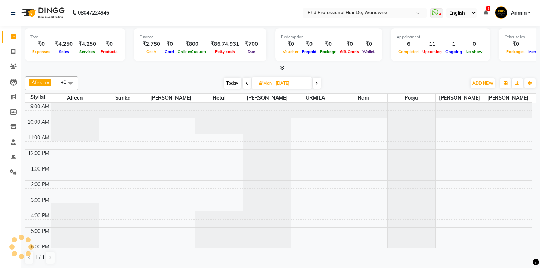
scroll to position [27, 0]
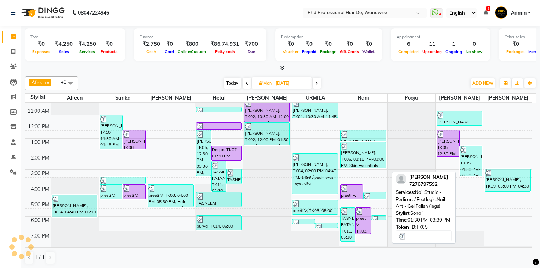
click at [476, 166] on div "sukanyaa dhure, TK05, 01:30 PM-03:30 PM, Nail Studio - Pedicure/ Footlogic,Nail…" at bounding box center [471, 161] width 22 height 30
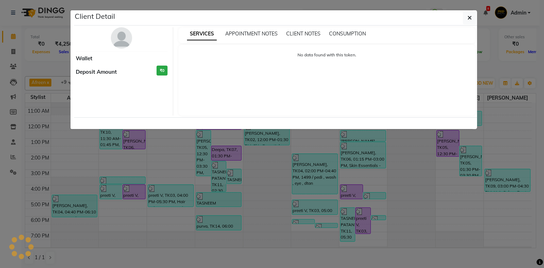
select select "3"
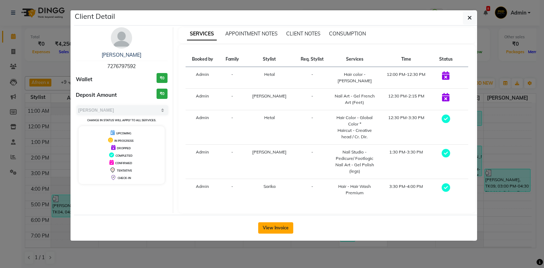
click at [284, 223] on button "View Invoice" at bounding box center [275, 227] width 35 height 11
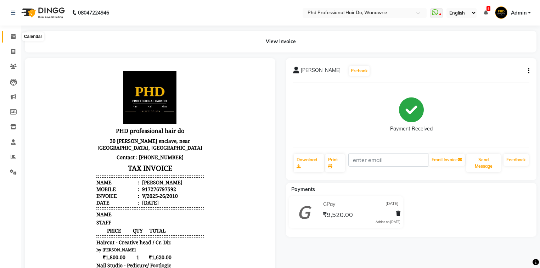
click at [14, 37] on icon at bounding box center [13, 36] width 5 height 5
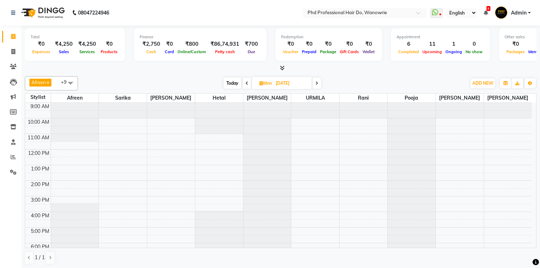
scroll to position [27, 0]
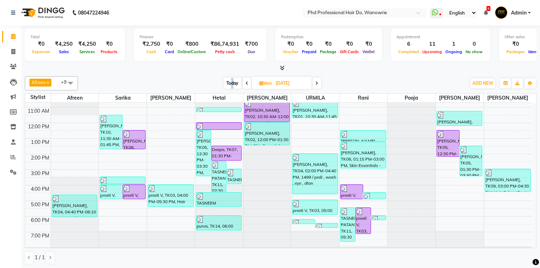
click at [234, 85] on span "Today" at bounding box center [233, 83] width 18 height 11
type input "[DATE]"
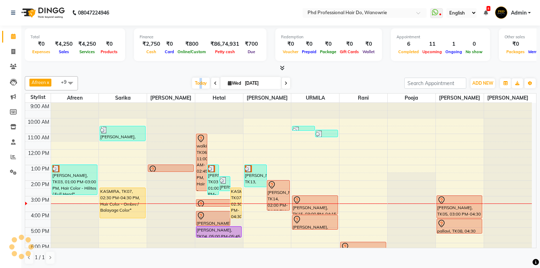
scroll to position [40, 0]
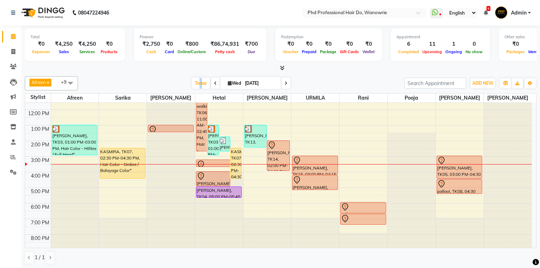
click at [122, 190] on div "9:00 AM 10:00 AM 11:00 AM 12:00 PM 1:00 PM 2:00 PM 3:00 PM 4:00 PM 5:00 PM 6:00…" at bounding box center [278, 156] width 507 height 187
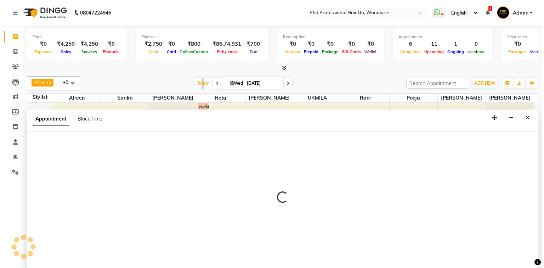
scroll to position [0, 0]
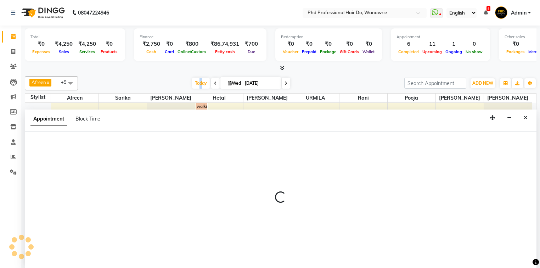
select select "977"
select select "1020"
select select "tentative"
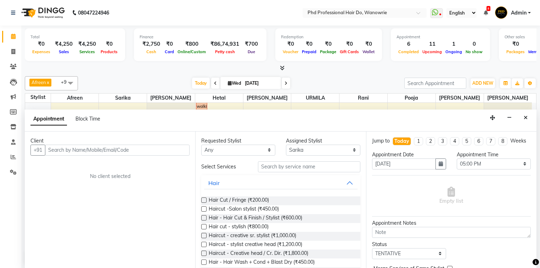
click at [100, 142] on div "Client" at bounding box center [109, 140] width 159 height 7
click at [101, 150] on input "text" at bounding box center [117, 150] width 145 height 11
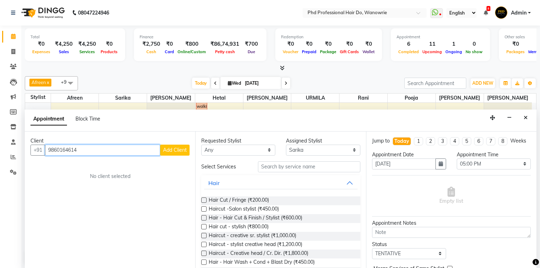
type input "9860164614"
click at [172, 147] on span "Add Client" at bounding box center [175, 150] width 24 height 6
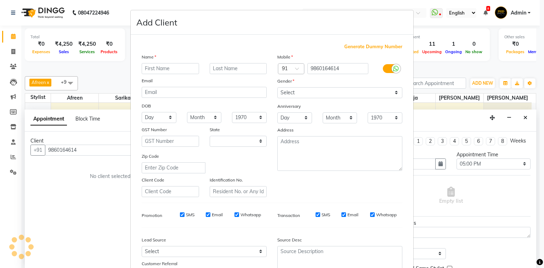
select select "22"
type input "sunanda"
click at [213, 68] on input "text" at bounding box center [238, 68] width 57 height 11
type input "ajjampudi"
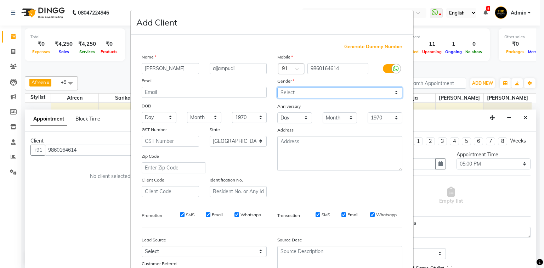
click at [369, 92] on select "Select Male Female Other Prefer Not To Say" at bounding box center [339, 92] width 125 height 11
select select "female"
click at [277, 88] on select "Select Male Female Other Prefer Not To Say" at bounding box center [339, 92] width 125 height 11
click at [151, 120] on select "Day 01 02 03 04 05 06 07 08 09 10 11 12 13 14 15 16 17 18 19 20 21 22 23 24 25 …" at bounding box center [159, 117] width 35 height 11
select select "08"
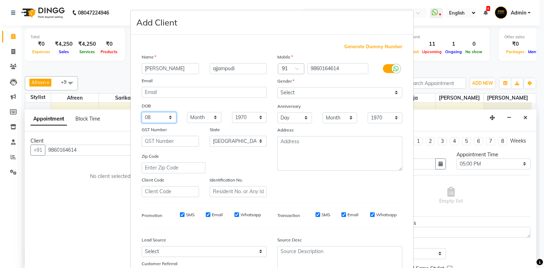
click at [142, 113] on select "Day 01 02 03 04 05 06 07 08 09 10 11 12 13 14 15 16 17 18 19 20 21 22 23 24 25 …" at bounding box center [159, 117] width 35 height 11
click at [195, 118] on select "Month January February March April May June July August September October Novem…" at bounding box center [204, 117] width 35 height 11
select select "10"
click at [187, 113] on select "Month January February March April May June July August September October Novem…" at bounding box center [204, 117] width 35 height 11
click at [291, 121] on select "Day 01 02 03 04 05 06 07 08 09 10 11 12 13 14 15 16 17 18 19 20 21 22 23 24 25 …" at bounding box center [294, 117] width 35 height 11
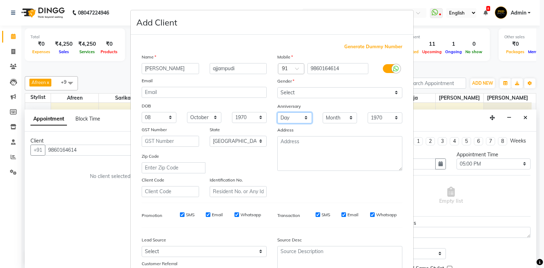
select select "12"
click at [277, 113] on select "Day 01 02 03 04 05 06 07 08 09 10 11 12 13 14 15 16 17 18 19 20 21 22 23 24 25 …" at bounding box center [294, 117] width 35 height 11
click at [327, 118] on select "Month January February March April May June July August September October Novem…" at bounding box center [340, 117] width 35 height 11
select select "12"
click at [323, 113] on select "Month January February March April May June July August September October Novem…" at bounding box center [340, 117] width 35 height 11
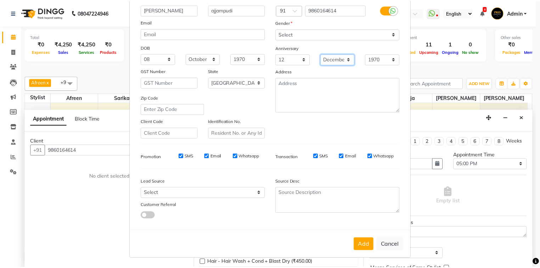
scroll to position [62, 0]
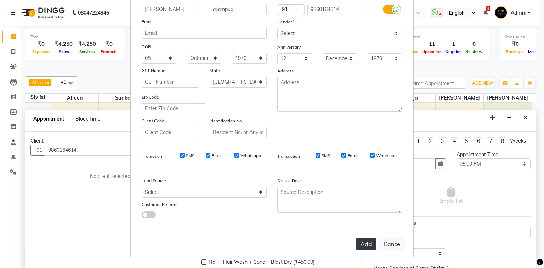
click at [369, 245] on button "Add" at bounding box center [367, 243] width 20 height 13
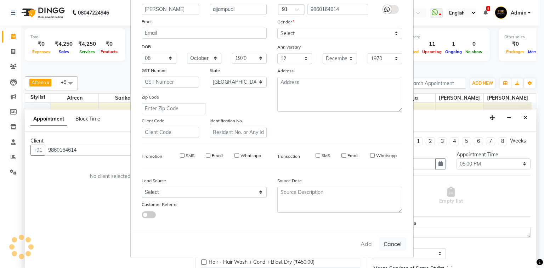
select select
select select "null"
select select
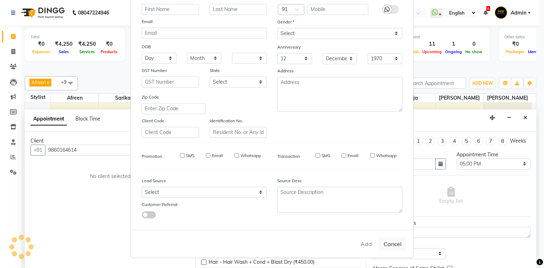
select select
checkbox input "false"
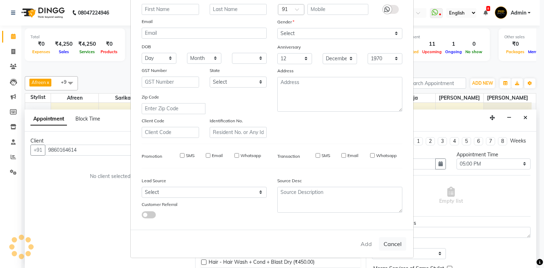
checkbox input "false"
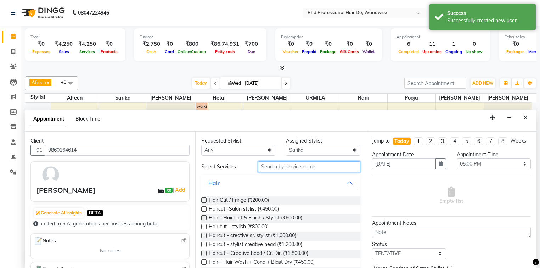
click at [280, 167] on input "text" at bounding box center [309, 166] width 102 height 11
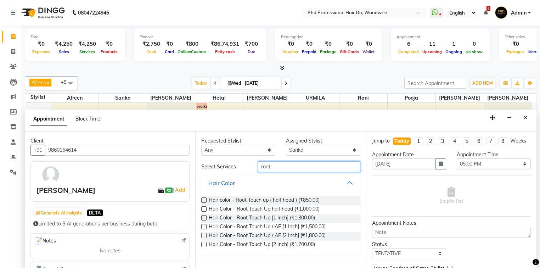
type input "root"
click at [204, 233] on label at bounding box center [203, 235] width 5 height 5
click at [204, 234] on input "checkbox" at bounding box center [203, 236] width 5 height 5
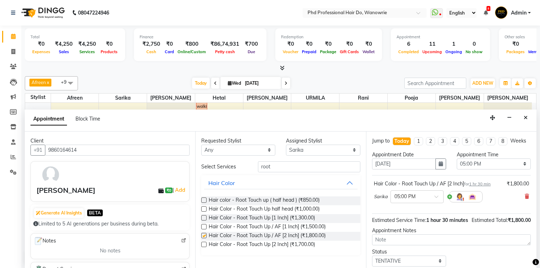
checkbox input "false"
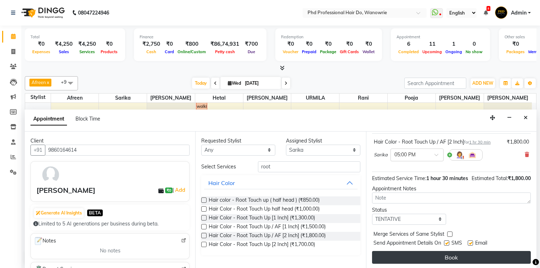
scroll to position [49, 0]
click at [454, 255] on button "Book" at bounding box center [451, 257] width 159 height 13
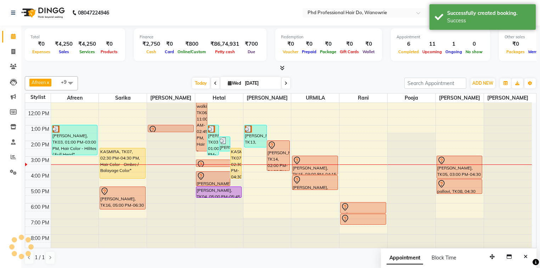
scroll to position [0, 0]
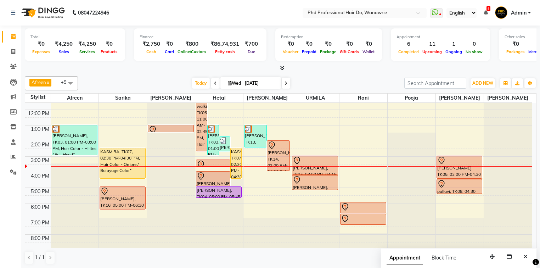
click at [215, 85] on span at bounding box center [215, 83] width 9 height 11
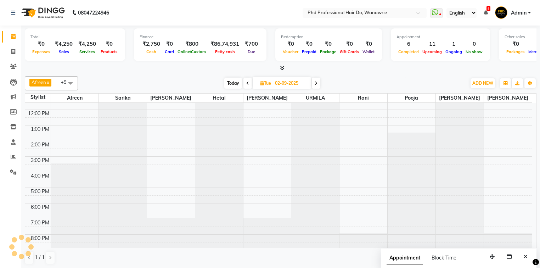
scroll to position [40, 0]
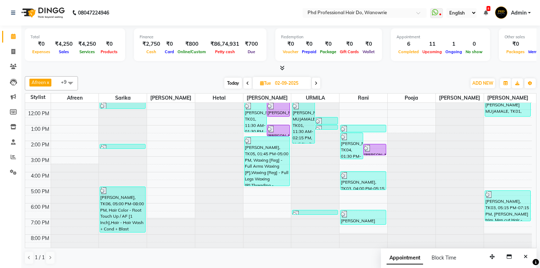
click at [246, 82] on icon at bounding box center [247, 83] width 3 height 4
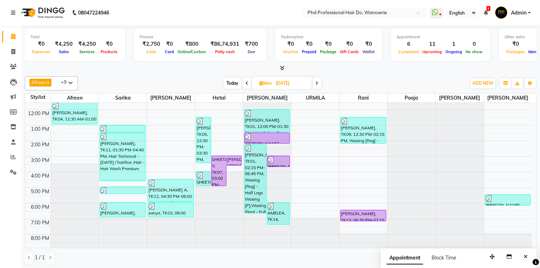
click at [247, 82] on icon at bounding box center [247, 83] width 3 height 4
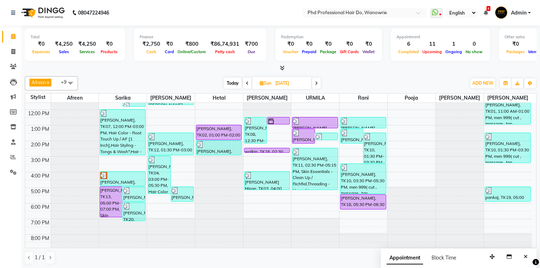
click at [245, 81] on span at bounding box center [247, 83] width 9 height 11
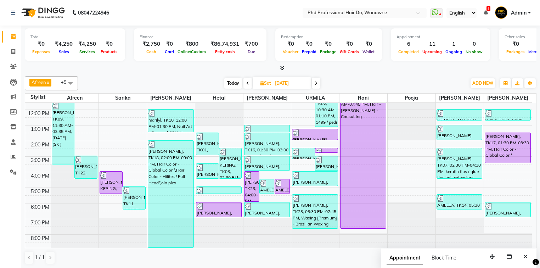
click at [248, 85] on span at bounding box center [247, 83] width 9 height 11
type input "29-08-2025"
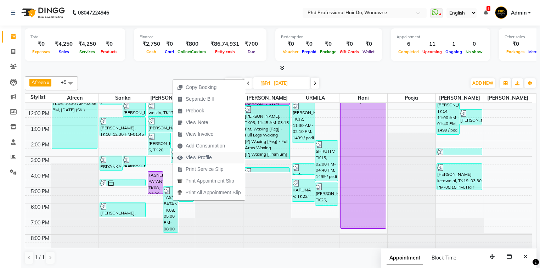
click at [198, 159] on span "View Profile" at bounding box center [199, 157] width 26 height 7
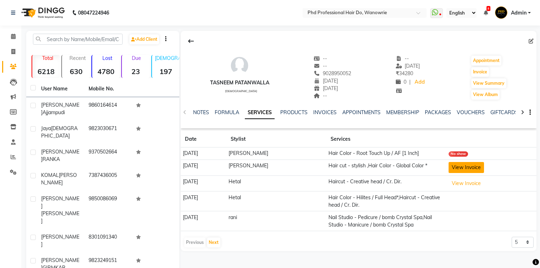
click at [461, 167] on button "View Invoice" at bounding box center [466, 167] width 35 height 11
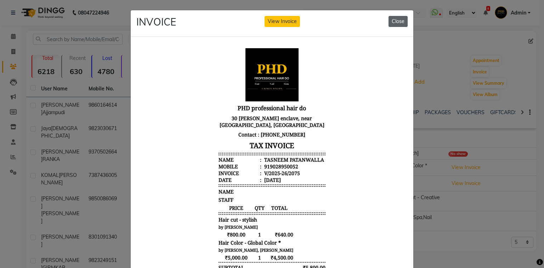
click at [398, 23] on button "Close" at bounding box center [398, 21] width 19 height 11
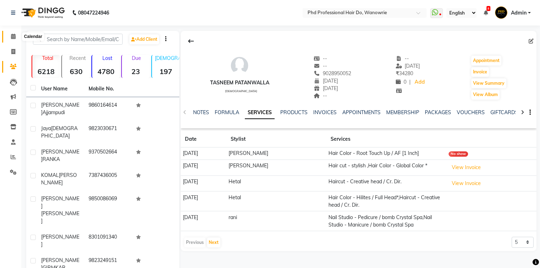
click at [10, 35] on span at bounding box center [13, 37] width 12 height 8
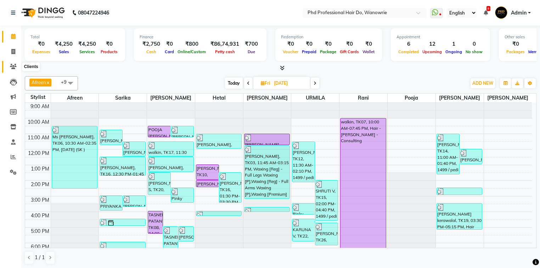
click at [11, 66] on icon at bounding box center [13, 66] width 7 height 5
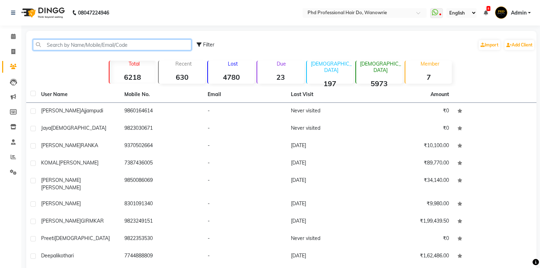
click at [55, 45] on input "text" at bounding box center [112, 44] width 158 height 11
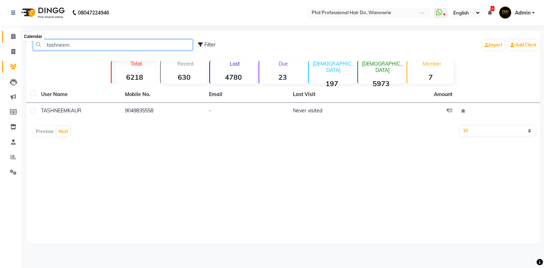
type input "tashneem"
click at [12, 34] on icon at bounding box center [13, 36] width 5 height 5
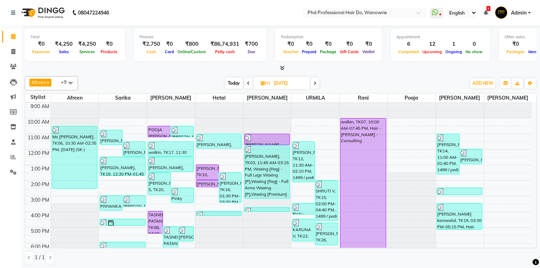
click at [233, 82] on span "Today" at bounding box center [234, 83] width 18 height 11
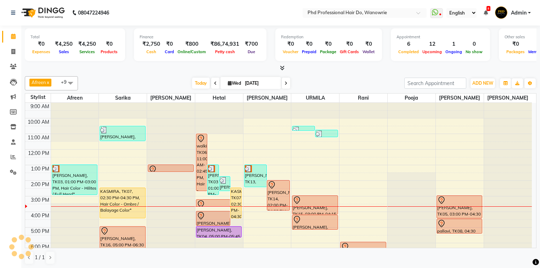
scroll to position [40, 0]
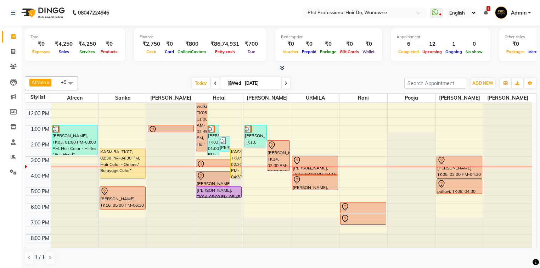
click at [217, 82] on span at bounding box center [215, 83] width 9 height 11
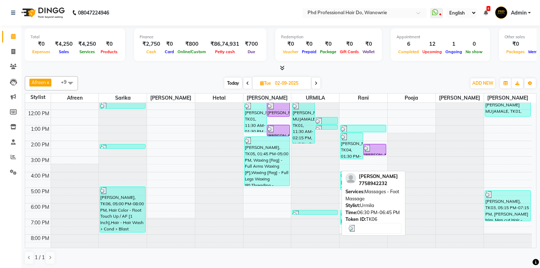
scroll to position [0, 0]
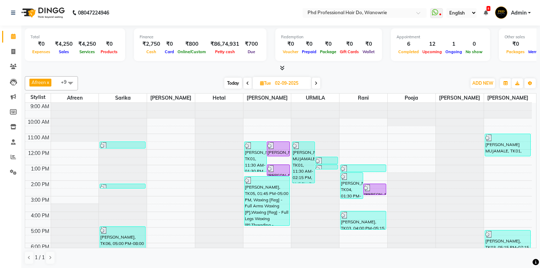
click at [248, 85] on span at bounding box center [247, 83] width 9 height 11
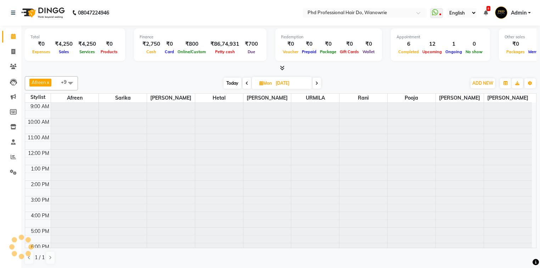
scroll to position [40, 0]
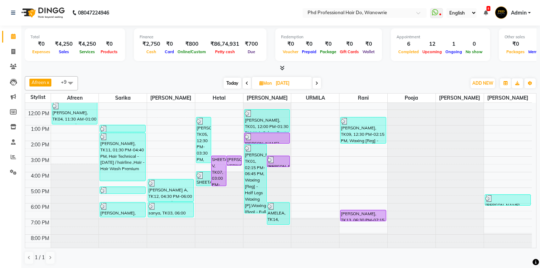
click at [316, 84] on icon at bounding box center [316, 83] width 3 height 4
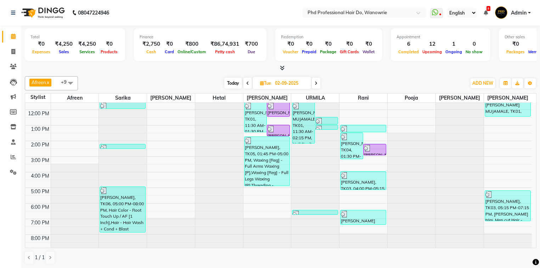
click at [317, 82] on icon at bounding box center [316, 83] width 3 height 4
type input "[DATE]"
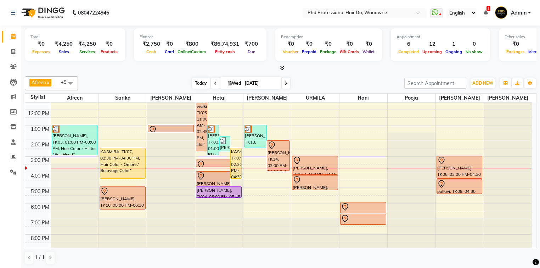
click at [197, 83] on span "Today" at bounding box center [201, 83] width 18 height 11
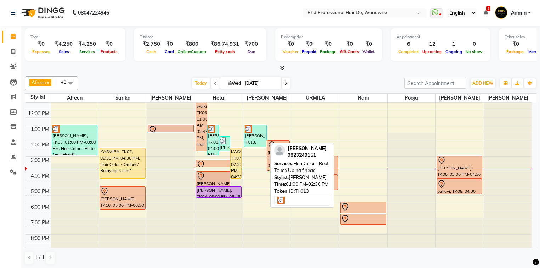
click at [257, 133] on div "MADHURI GIRMKAR, TK13, 01:00 PM-02:30 PM, Hair Color - Root Touch Up half head" at bounding box center [256, 136] width 22 height 22
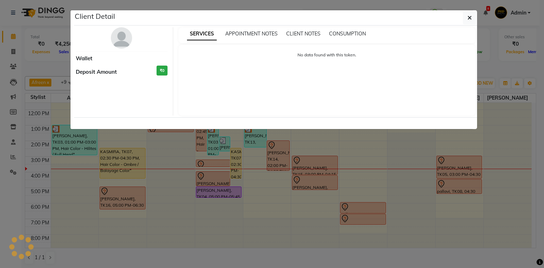
select select "3"
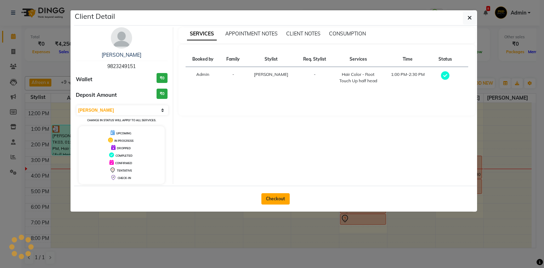
click at [277, 198] on button "Checkout" at bounding box center [276, 198] width 28 height 11
select select "service"
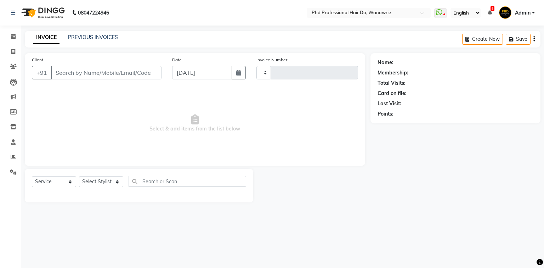
type input "2136"
select select "25"
type input "9823249151"
select select "980"
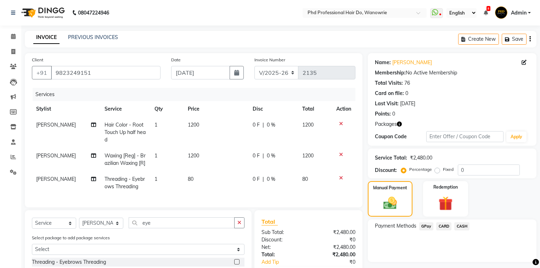
select select "25"
select select "service"
select select "980"
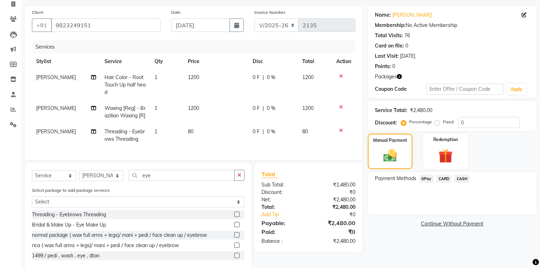
scroll to position [57, 0]
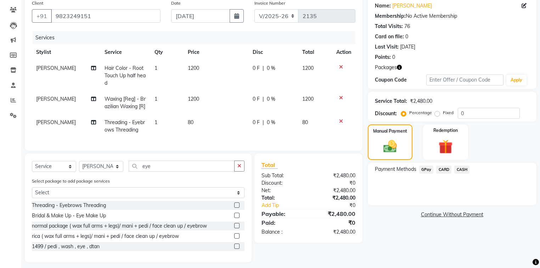
click at [425, 172] on span "GPay" at bounding box center [426, 169] width 15 height 8
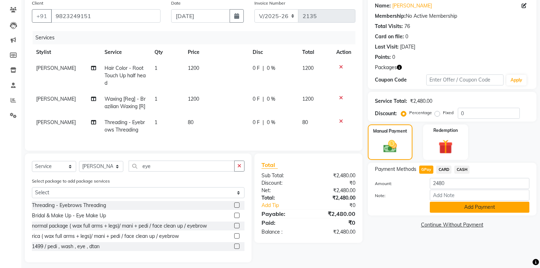
click at [454, 206] on button "Add Payment" at bounding box center [480, 207] width 100 height 11
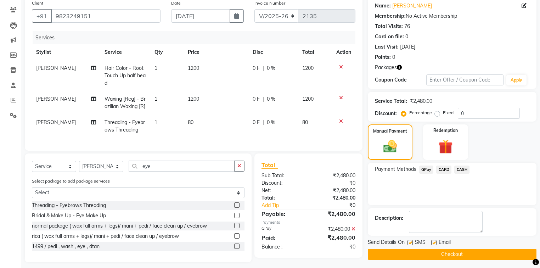
scroll to position [74, 0]
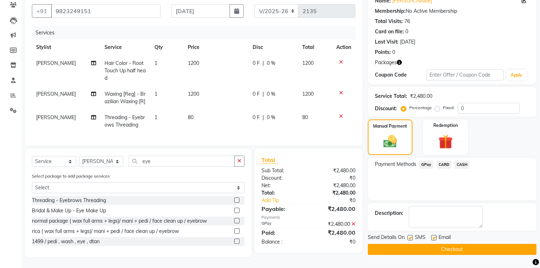
click at [445, 244] on button "Checkout" at bounding box center [452, 249] width 169 height 11
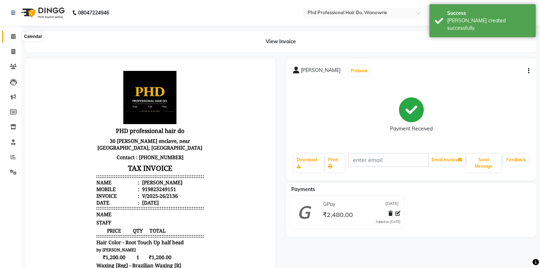
click at [11, 35] on icon at bounding box center [13, 36] width 5 height 5
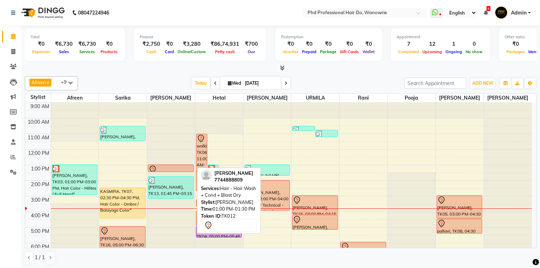
click at [161, 165] on div at bounding box center [170, 169] width 44 height 9
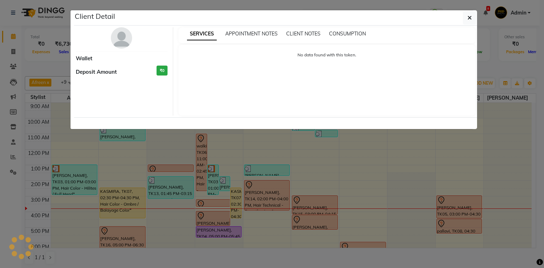
select select "7"
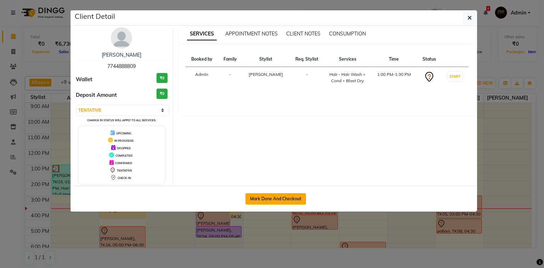
click at [287, 200] on button "Mark Done And Checkout" at bounding box center [276, 198] width 61 height 11
select select "service"
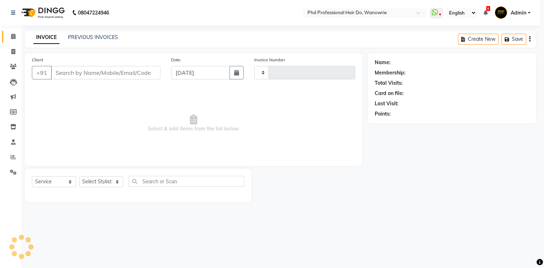
type input "2137"
select select "25"
type input "7744888809"
select select "20331"
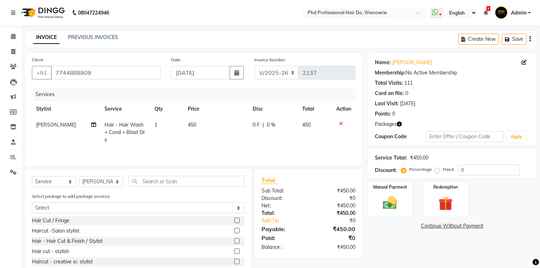
click at [189, 127] on span "450" at bounding box center [192, 125] width 9 height 6
select select "20331"
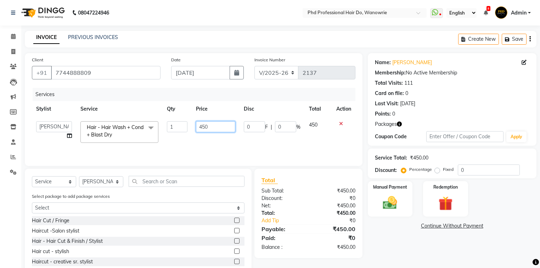
click at [202, 127] on input "450" at bounding box center [215, 126] width 39 height 11
type input "650"
click at [242, 145] on tr "Afreen Anita dhara faizan salmani gui Hetal Jeenisha NANDINI pooja Poonam Prafu…" at bounding box center [194, 132] width 324 height 30
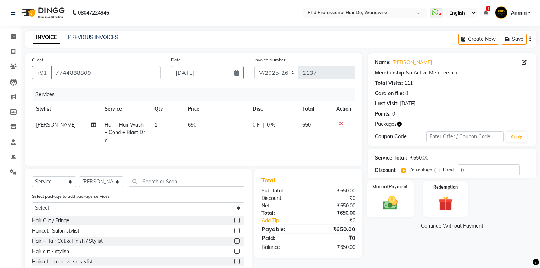
click at [399, 187] on label "Manual Payment" at bounding box center [389, 186] width 35 height 7
click at [459, 226] on span "CASH" at bounding box center [461, 226] width 15 height 8
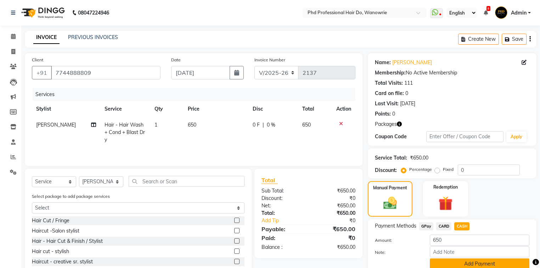
scroll to position [40, 0]
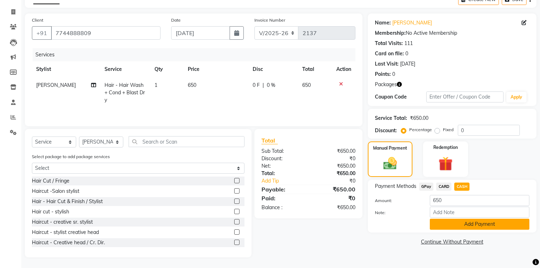
click at [468, 227] on button "Add Payment" at bounding box center [480, 224] width 100 height 11
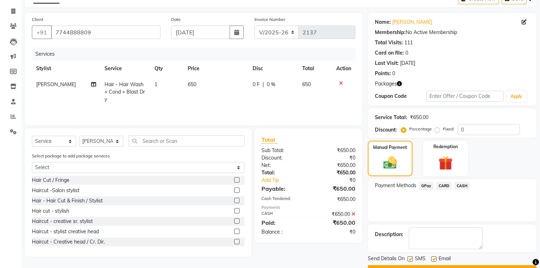
scroll to position [58, 0]
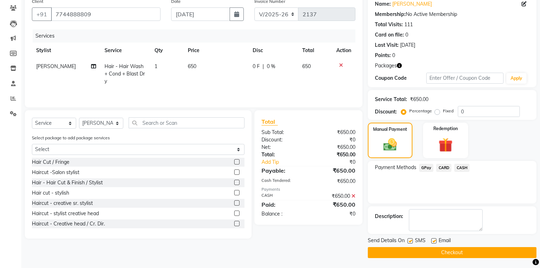
click at [456, 252] on button "Checkout" at bounding box center [452, 252] width 169 height 11
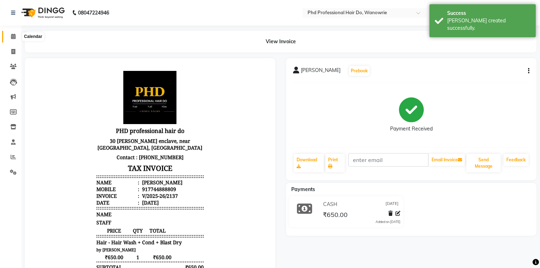
click at [11, 37] on icon at bounding box center [13, 36] width 5 height 5
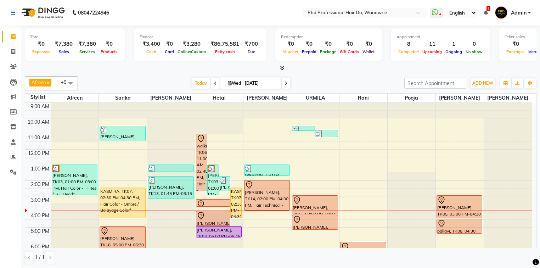
scroll to position [40, 0]
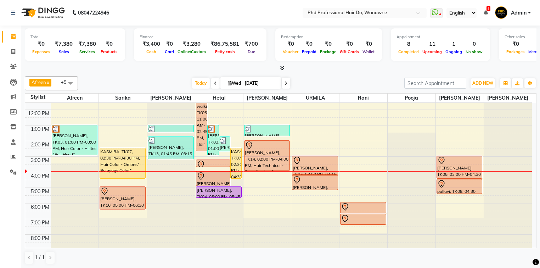
click at [264, 204] on div "9:00 AM 10:00 AM 11:00 AM 12:00 PM 1:00 PM 2:00 PM 3:00 PM 4:00 PM 5:00 PM 6:00…" at bounding box center [278, 156] width 507 height 187
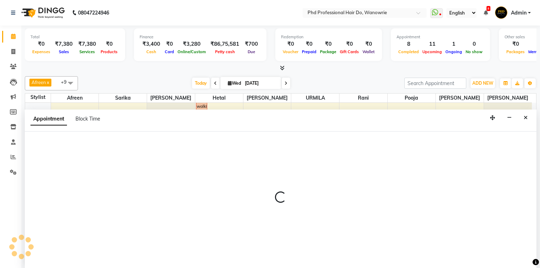
scroll to position [0, 0]
select select "980"
select select "1080"
select select "tentative"
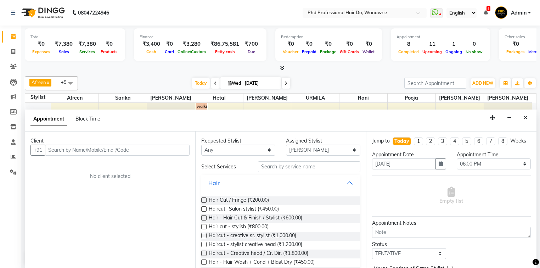
click at [71, 147] on input "text" at bounding box center [117, 150] width 145 height 11
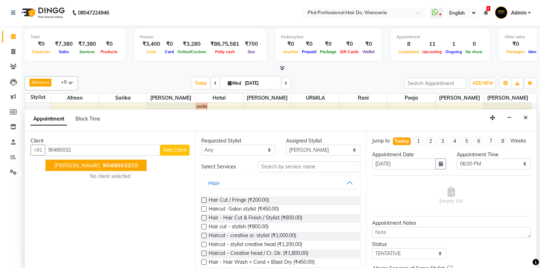
click at [103, 164] on span "90490032" at bounding box center [117, 165] width 28 height 7
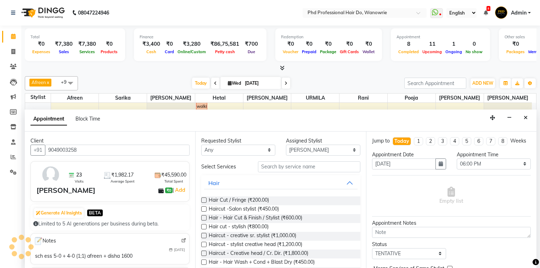
type input "9049003258"
click at [277, 163] on input "text" at bounding box center [309, 166] width 102 height 11
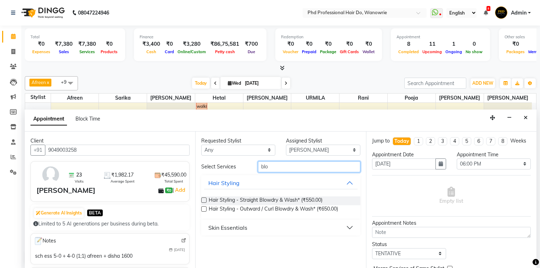
type input "blo"
click at [206, 199] on label at bounding box center [203, 199] width 5 height 5
click at [206, 199] on input "checkbox" at bounding box center [203, 200] width 5 height 5
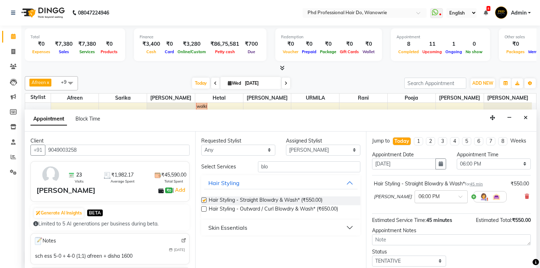
checkbox input "false"
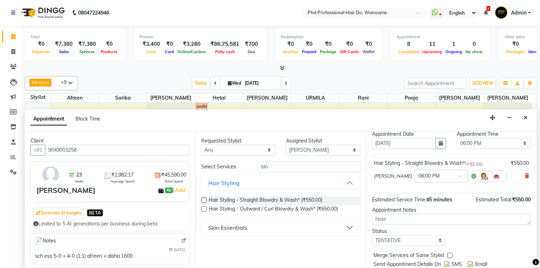
scroll to position [42, 0]
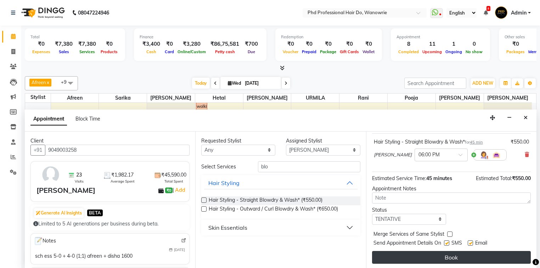
click at [447, 254] on button "Book" at bounding box center [451, 257] width 159 height 13
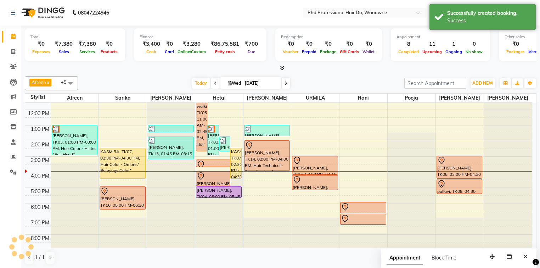
scroll to position [0, 0]
drag, startPoint x: 264, startPoint y: 211, endPoint x: 264, endPoint y: 217, distance: 5.7
click at [264, 217] on div "MADHURI GIRMKAR, TK13, 01:00 PM-01:45 PM, Waxing [Reg] - Brazilian Waxing [R],T…" at bounding box center [267, 156] width 48 height 187
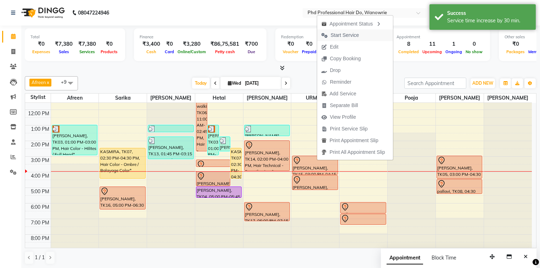
click at [346, 35] on span "Start Service" at bounding box center [345, 35] width 28 height 7
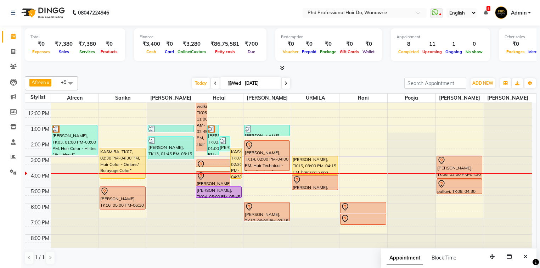
click at [285, 83] on icon at bounding box center [286, 83] width 3 height 4
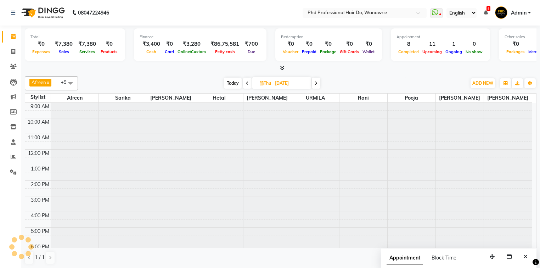
scroll to position [40, 0]
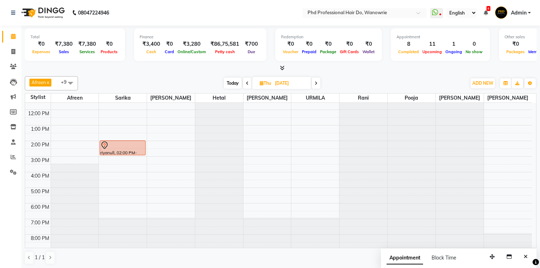
click at [235, 82] on span "Today" at bounding box center [233, 83] width 18 height 11
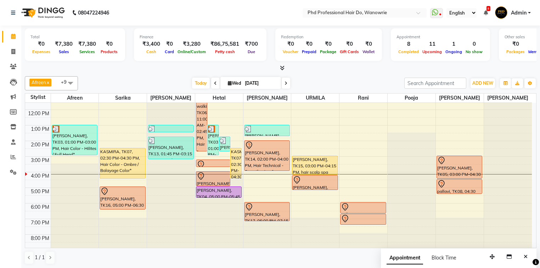
click at [286, 81] on icon at bounding box center [286, 83] width 3 height 4
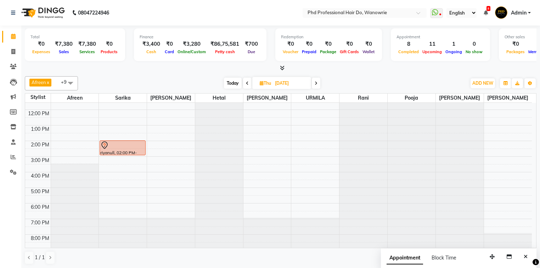
click at [246, 83] on icon at bounding box center [247, 83] width 3 height 4
type input "[DATE]"
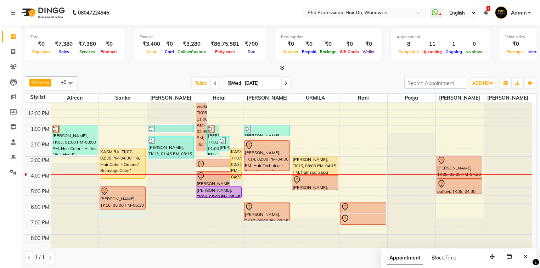
click at [123, 211] on div "9:00 AM 10:00 AM 11:00 AM 12:00 PM 1:00 PM 2:00 PM 3:00 PM 4:00 PM 5:00 PM 6:00…" at bounding box center [278, 156] width 507 height 187
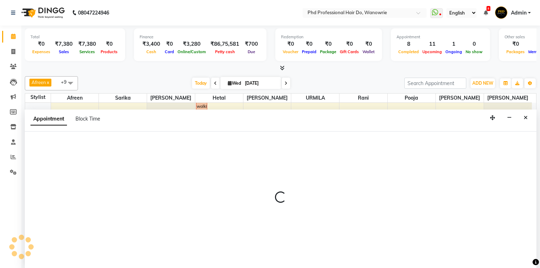
scroll to position [0, 0]
select select "977"
select select "1110"
select select "tentative"
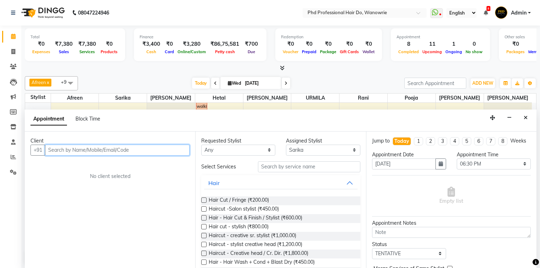
click at [78, 149] on input "text" at bounding box center [117, 150] width 145 height 11
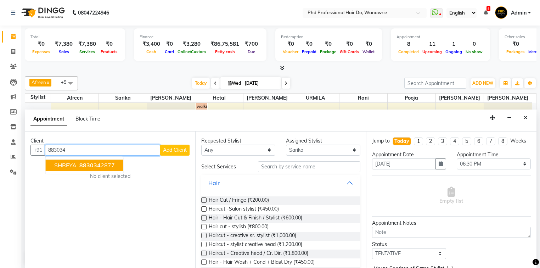
click at [95, 164] on span "883034" at bounding box center [89, 165] width 21 height 7
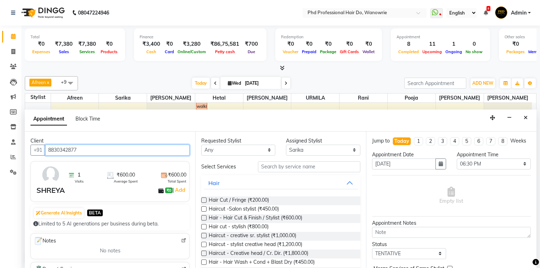
type input "8830342877"
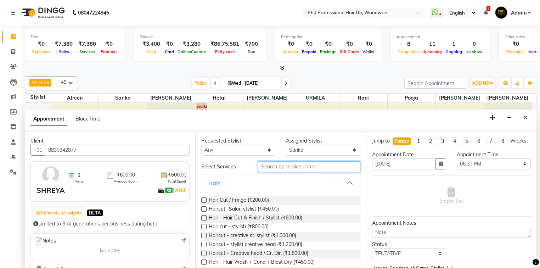
click at [270, 166] on input "text" at bounding box center [309, 166] width 102 height 11
type input "cut"
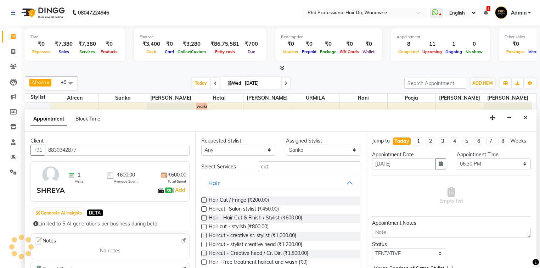
click at [203, 217] on label at bounding box center [203, 217] width 5 height 5
click at [203, 217] on input "checkbox" at bounding box center [203, 218] width 5 height 5
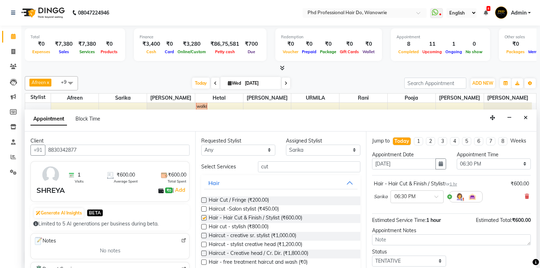
checkbox input "false"
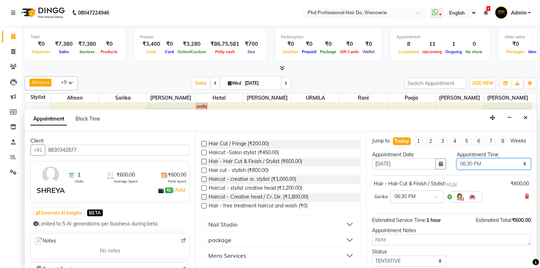
click at [464, 165] on select "Select 10:00 AM 10:15 AM 10:30 AM 10:45 AM 11:00 AM 11:15 AM 11:30 AM 11:45 AM …" at bounding box center [494, 163] width 74 height 11
select select "1050"
click at [457, 158] on select "Select 10:00 AM 10:15 AM 10:30 AM 10:45 AM 11:00 AM 11:15 AM 11:30 AM 11:45 AM …" at bounding box center [494, 163] width 74 height 11
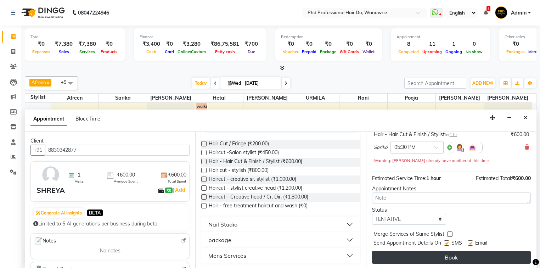
click at [451, 253] on button "Book" at bounding box center [451, 257] width 159 height 13
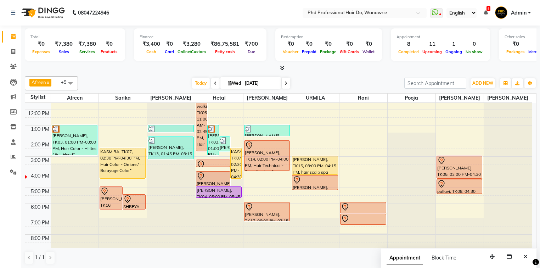
click at [285, 82] on icon at bounding box center [286, 83] width 3 height 4
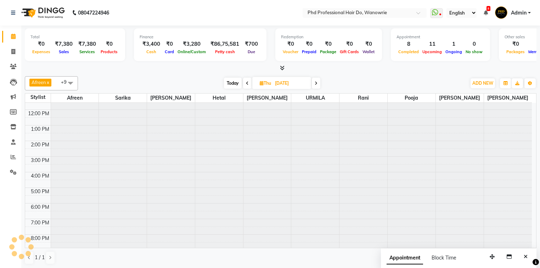
scroll to position [40, 0]
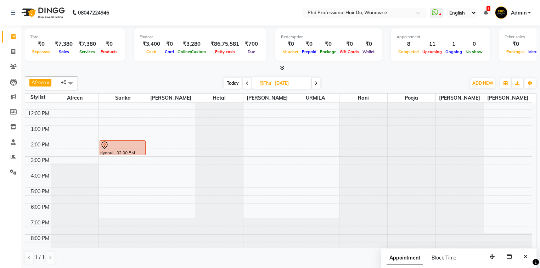
click at [230, 85] on span "Today" at bounding box center [233, 83] width 18 height 11
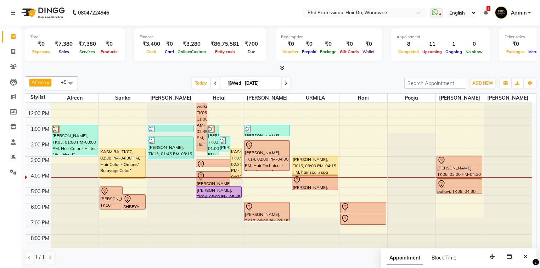
click at [285, 82] on icon at bounding box center [286, 83] width 3 height 4
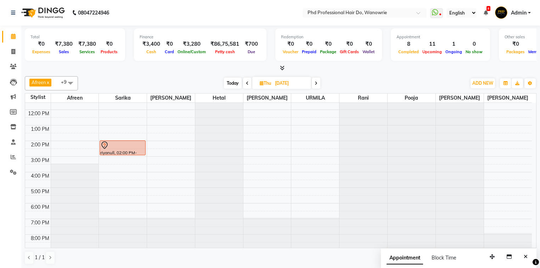
click at [232, 84] on span "Today" at bounding box center [233, 83] width 18 height 11
type input "[DATE]"
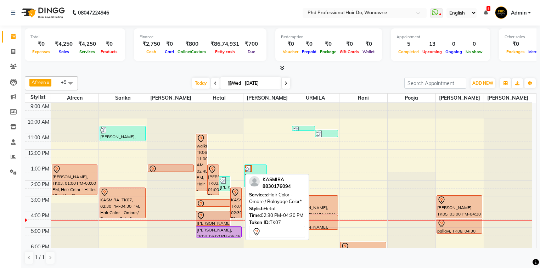
scroll to position [40, 0]
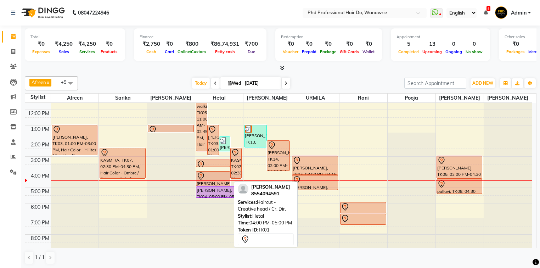
click at [214, 180] on div "[PERSON_NAME], TK01, 04:00 PM-05:00 PM, Haircut - Creative head / Cr. Dir." at bounding box center [213, 179] width 34 height 14
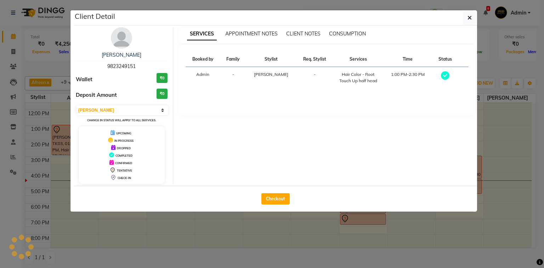
select select "7"
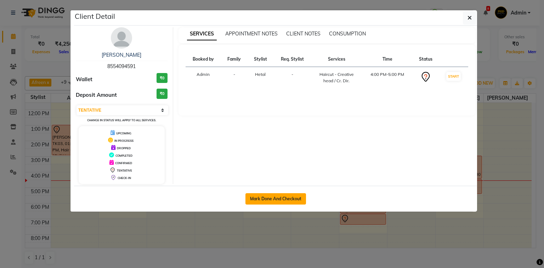
click at [260, 193] on button "Mark Done And Checkout" at bounding box center [276, 198] width 61 height 11
select select "service"
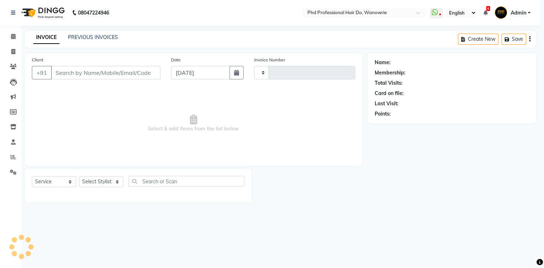
type input "2138"
select select "25"
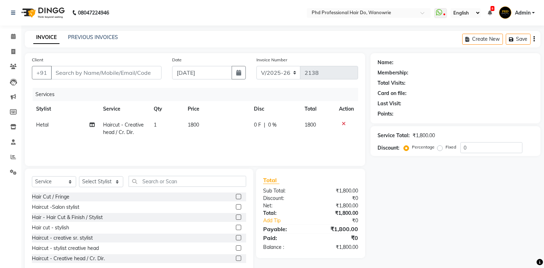
type input "8554094591"
select select "978"
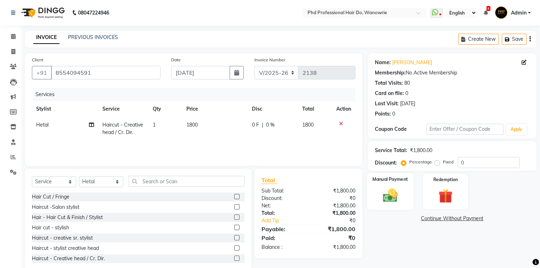
click at [394, 180] on label "Manual Payment" at bounding box center [389, 179] width 35 height 7
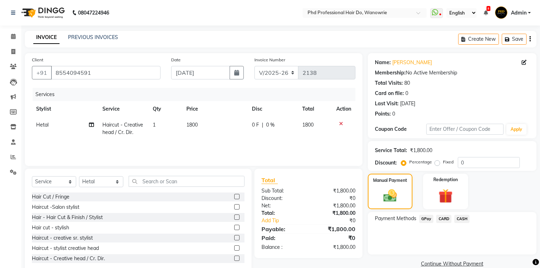
click at [430, 220] on span "GPay" at bounding box center [426, 219] width 15 height 8
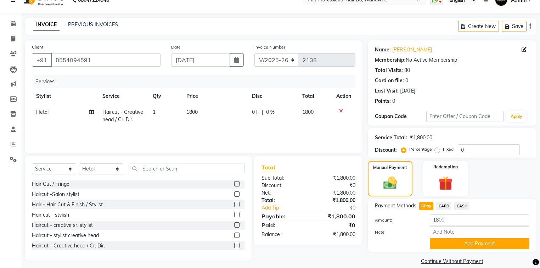
scroll to position [22, 0]
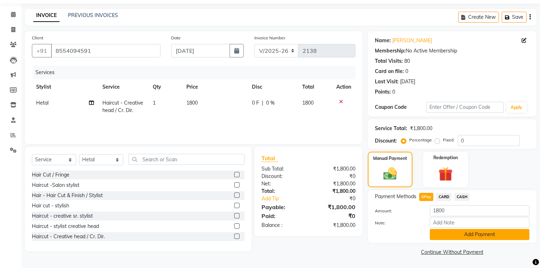
click at [469, 236] on button "Add Payment" at bounding box center [480, 234] width 100 height 11
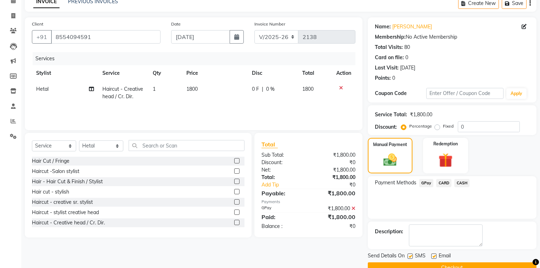
scroll to position [0, 0]
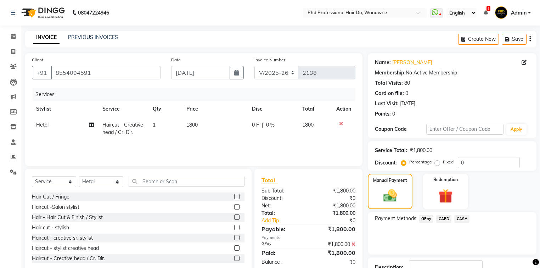
click at [428, 218] on span "GPay" at bounding box center [426, 219] width 15 height 8
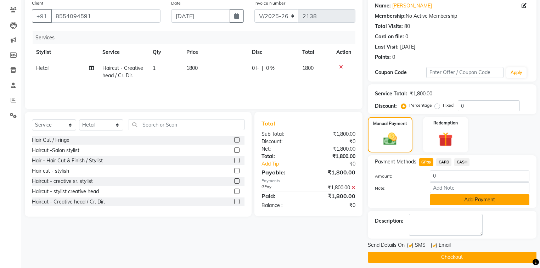
click at [481, 200] on button "Add Payment" at bounding box center [480, 199] width 100 height 11
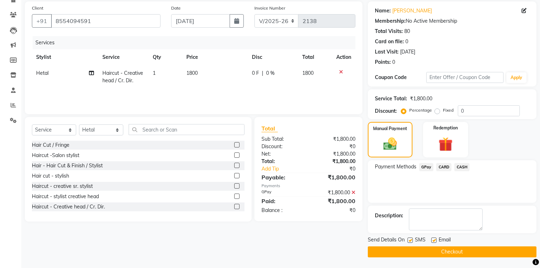
scroll to position [51, 0]
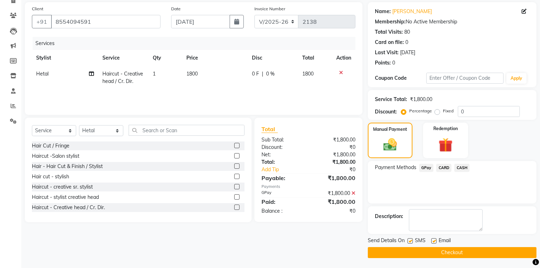
click at [454, 250] on button "Checkout" at bounding box center [452, 252] width 169 height 11
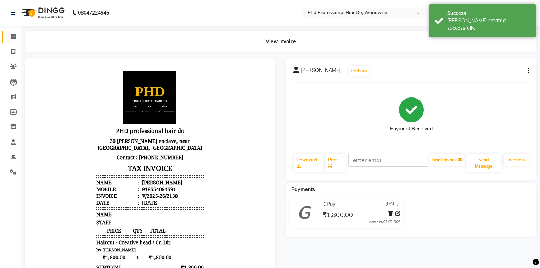
click at [14, 37] on icon at bounding box center [13, 36] width 5 height 5
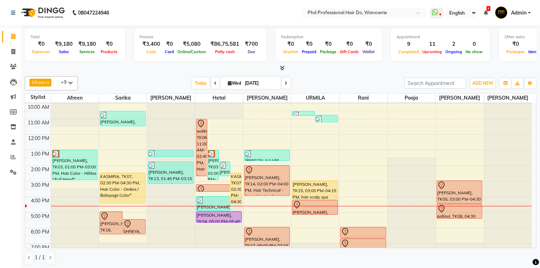
scroll to position [28, 0]
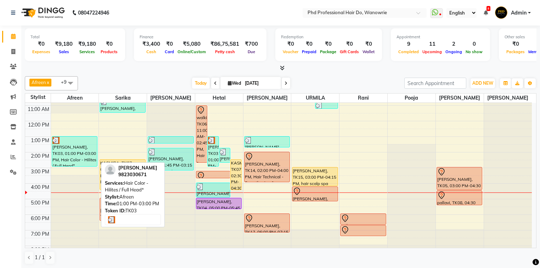
click at [85, 149] on div "[PERSON_NAME], TK03, 01:00 PM-03:00 PM, Hair Color - Hilites / Full Head*" at bounding box center [74, 151] width 45 height 30
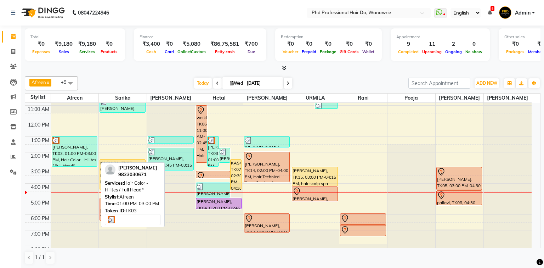
select select "3"
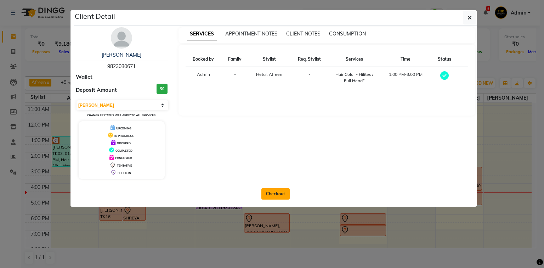
click at [284, 195] on button "Checkout" at bounding box center [276, 193] width 28 height 11
select select "service"
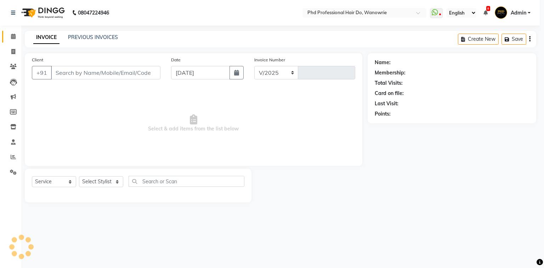
select select "25"
type input "2139"
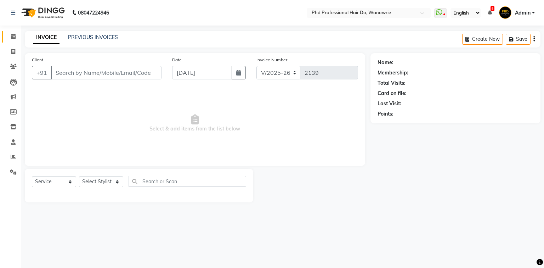
type input "9823030671"
select select "978"
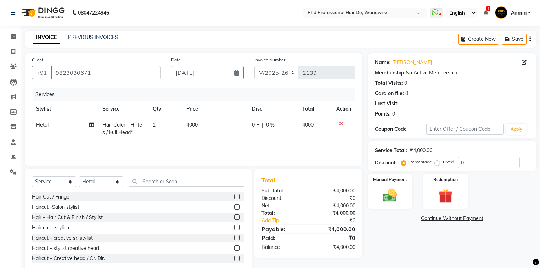
drag, startPoint x: 191, startPoint y: 125, endPoint x: 197, endPoint y: 128, distance: 7.3
click at [197, 128] on span "4000" at bounding box center [191, 125] width 11 height 6
select select "978"
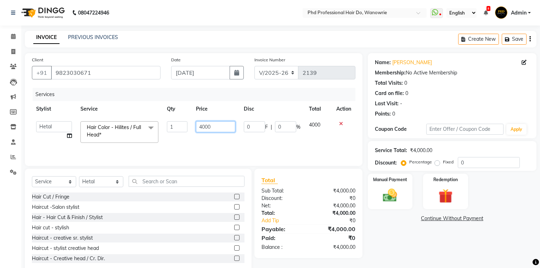
click at [211, 127] on input "4000" at bounding box center [215, 126] width 39 height 11
type input "4"
type input "8200"
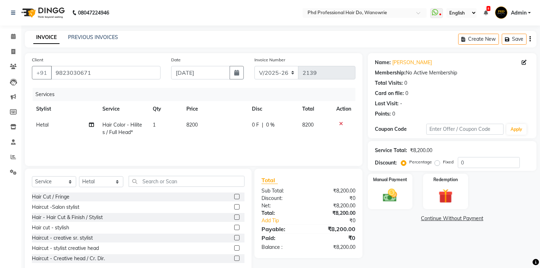
click at [221, 143] on div "Services Stylist Service Qty Price Disc Total Action [PERSON_NAME] Hair Color -…" at bounding box center [194, 123] width 324 height 71
click at [155, 181] on input "text" at bounding box center [187, 181] width 116 height 11
type input "cut"
click at [234, 258] on label at bounding box center [236, 258] width 5 height 5
click at [234, 258] on input "checkbox" at bounding box center [236, 258] width 5 height 5
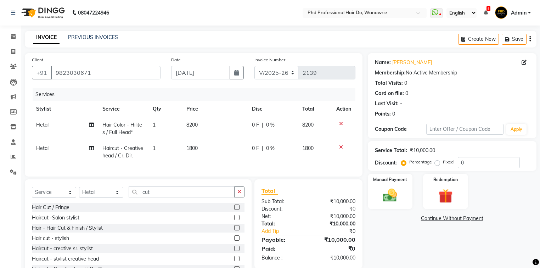
checkbox input "false"
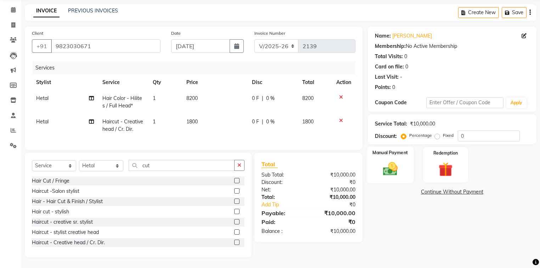
click at [398, 149] on label "Manual Payment" at bounding box center [389, 152] width 35 height 7
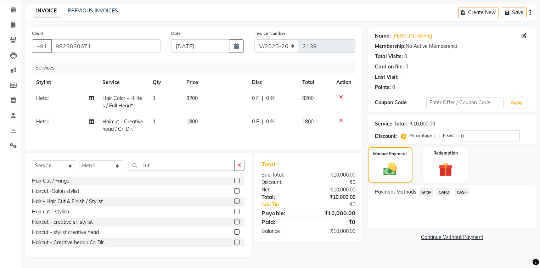
click at [459, 189] on span "CASH" at bounding box center [461, 192] width 15 height 8
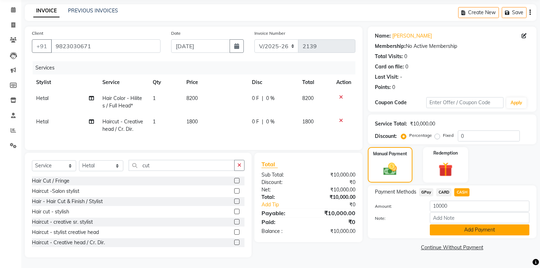
click at [452, 224] on button "Add Payment" at bounding box center [480, 229] width 100 height 11
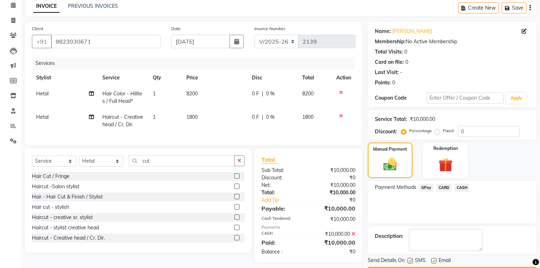
scroll to position [51, 0]
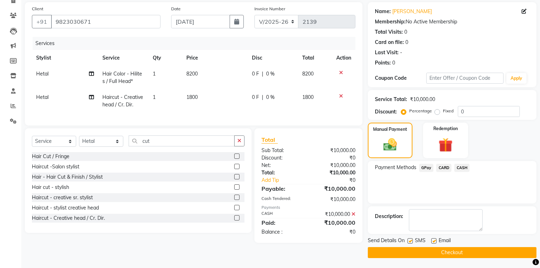
click at [462, 252] on button "Checkout" at bounding box center [452, 252] width 169 height 11
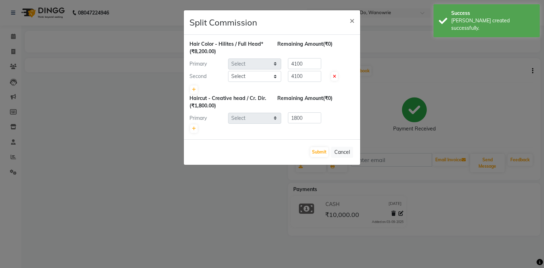
select select "978"
select select "975"
select select "978"
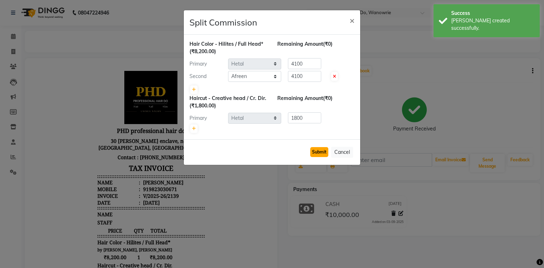
click at [324, 152] on button "Submit" at bounding box center [319, 152] width 18 height 10
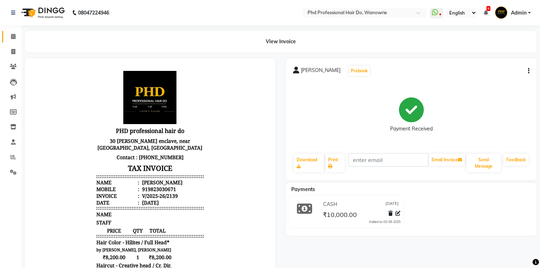
click at [13, 38] on icon at bounding box center [13, 36] width 5 height 5
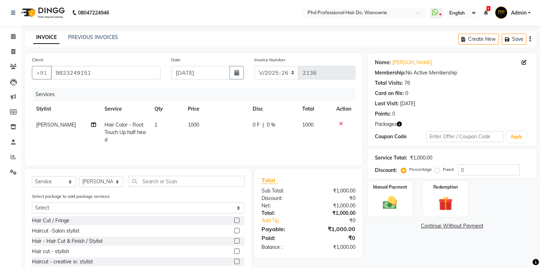
select select "25"
select select "service"
select select "980"
click at [390, 184] on label "Manual Payment" at bounding box center [389, 186] width 35 height 7
click at [460, 226] on span "CASH" at bounding box center [461, 226] width 15 height 8
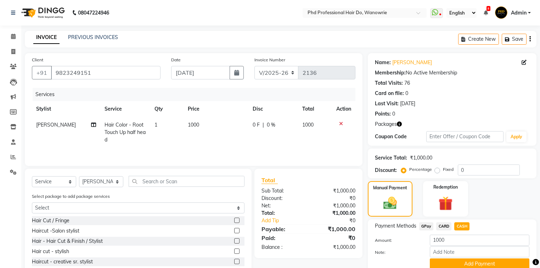
scroll to position [40, 0]
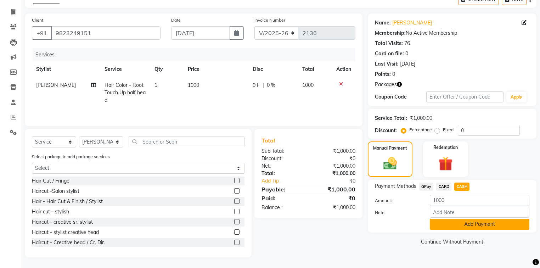
click at [467, 223] on button "Add Payment" at bounding box center [480, 224] width 100 height 11
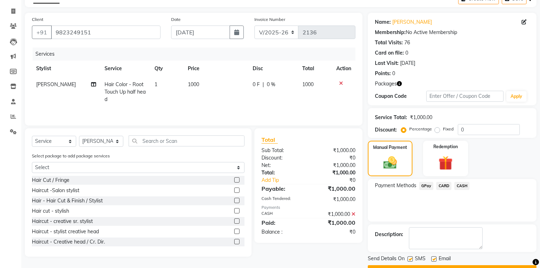
scroll to position [58, 0]
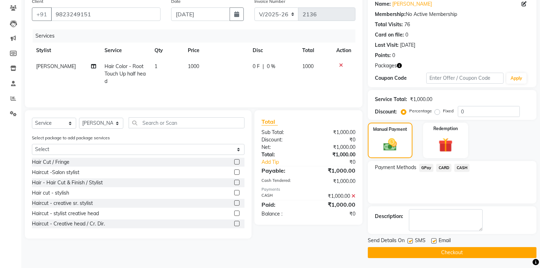
click at [456, 253] on button "Checkout" at bounding box center [452, 252] width 169 height 11
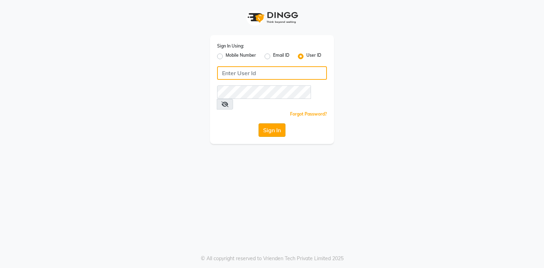
type input "phd123"
click at [276, 123] on button "Sign In" at bounding box center [272, 129] width 27 height 13
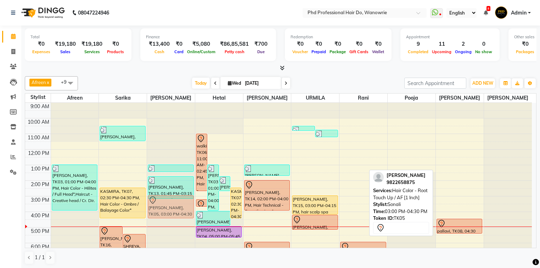
drag, startPoint x: 458, startPoint y: 211, endPoint x: 184, endPoint y: 212, distance: 274.3
click at [184, 212] on tr "[PERSON_NAME], TK03, 01:00 PM-04:00 PM, Hair Color - Hilites / Full Head*,Hairc…" at bounding box center [278, 196] width 507 height 187
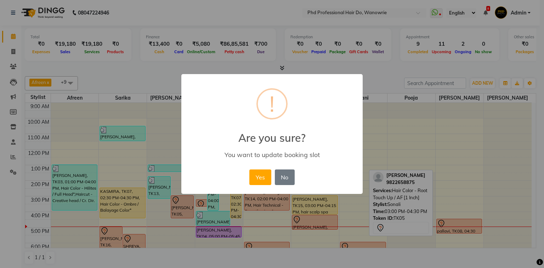
click at [187, 211] on div "× ! Are you sure? You want to update booking slot Yes No No" at bounding box center [272, 134] width 544 height 268
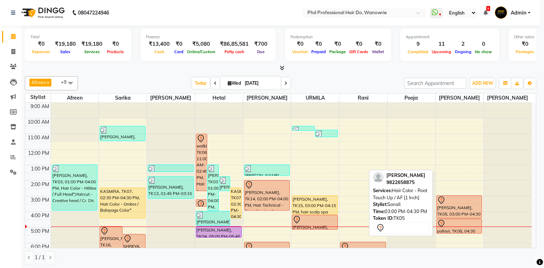
click at [187, 211] on div "× ! Are you sure? You want to update booking slot Yes No No" at bounding box center [272, 134] width 544 height 268
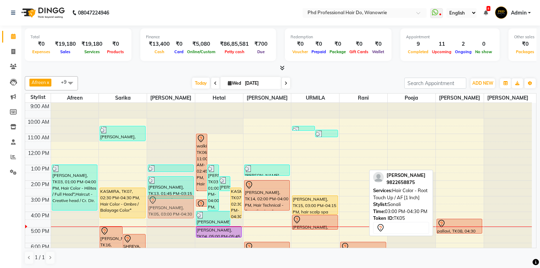
drag, startPoint x: 452, startPoint y: 208, endPoint x: 170, endPoint y: 205, distance: 281.4
click at [170, 205] on tr "[PERSON_NAME], TK03, 01:00 PM-04:00 PM, Hair Color - Hilites / Full Head*,Hairc…" at bounding box center [278, 196] width 507 height 187
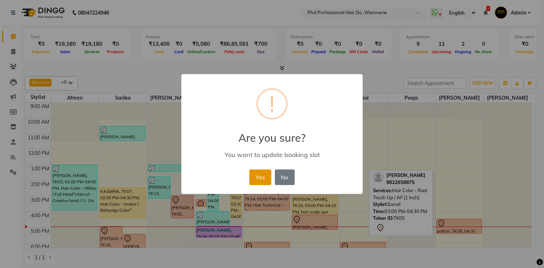
click at [261, 178] on button "Yes" at bounding box center [260, 177] width 22 height 16
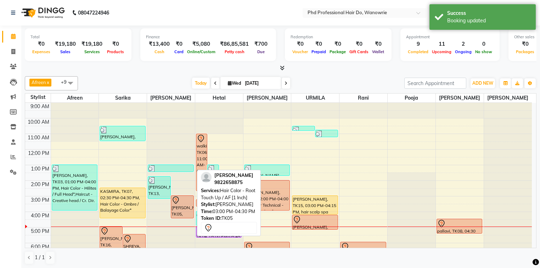
click at [184, 204] on div "[PERSON_NAME], TK05, 03:00 PM-04:30 PM, Hair Color - Root Touch Up / AF [1 Inch]" at bounding box center [182, 207] width 22 height 22
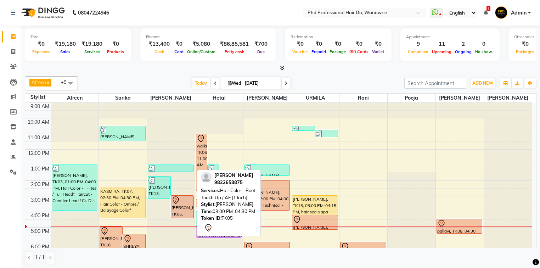
click at [190, 205] on div "[PERSON_NAME], TK05, 03:00 PM-04:30 PM, Hair Color - Root Touch Up / AF [1 Inch]" at bounding box center [182, 207] width 22 height 22
select select "7"
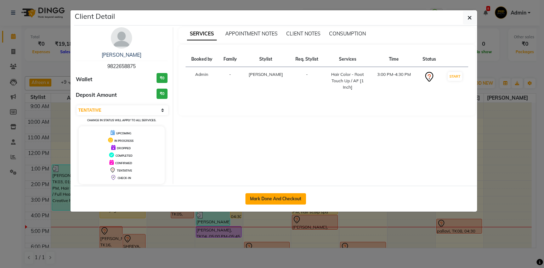
click at [265, 197] on button "Mark Done And Checkout" at bounding box center [276, 198] width 61 height 11
select select "service"
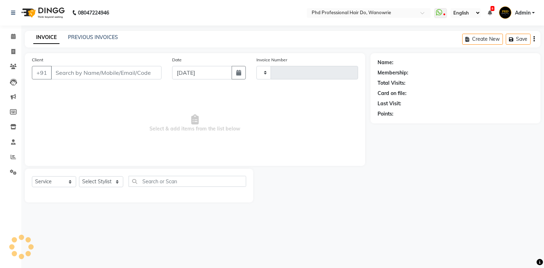
type input "2140"
select select "25"
type input "9822658875"
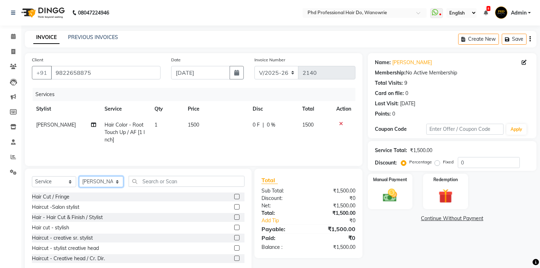
click at [94, 184] on select "Select Stylist Afreen [PERSON_NAME] [PERSON_NAME] gui [PERSON_NAME] NANDINI poo…" at bounding box center [101, 181] width 44 height 11
select select "978"
click at [79, 176] on select "Select Stylist Afreen [PERSON_NAME] [PERSON_NAME] gui [PERSON_NAME] NANDINI poo…" at bounding box center [101, 181] width 44 height 11
click at [165, 181] on input "text" at bounding box center [187, 181] width 116 height 11
click at [170, 181] on input "text" at bounding box center [187, 181] width 116 height 11
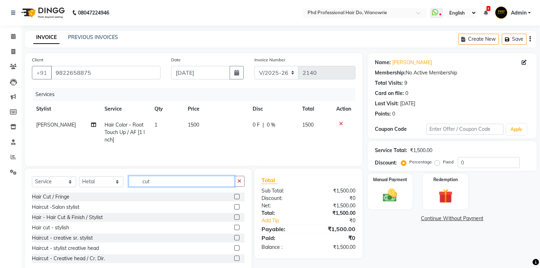
type input "cut"
click at [234, 259] on label at bounding box center [236, 258] width 5 height 5
click at [234, 259] on input "checkbox" at bounding box center [236, 258] width 5 height 5
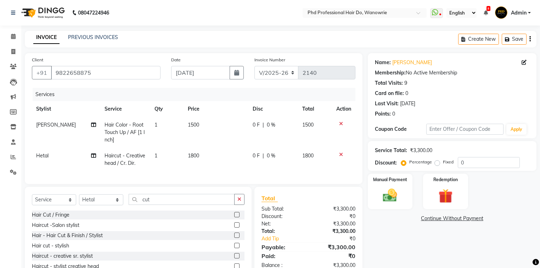
checkbox input "false"
click at [192, 126] on span "1500" at bounding box center [193, 125] width 11 height 6
select select "20331"
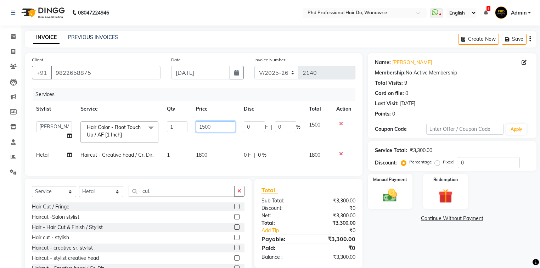
click at [204, 128] on input "1500" at bounding box center [215, 126] width 39 height 11
type input "1700"
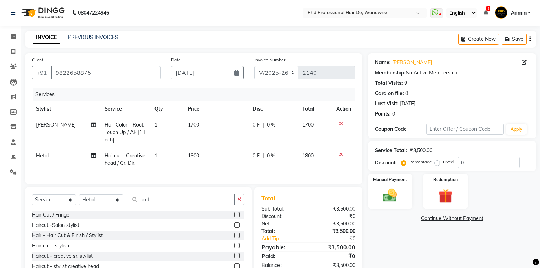
click at [205, 140] on td "1700" at bounding box center [216, 132] width 65 height 31
select select "20331"
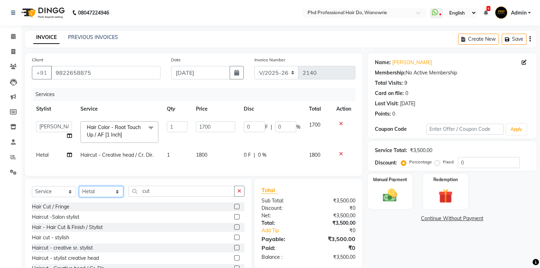
click at [102, 194] on select "Select Stylist Afreen [PERSON_NAME] [PERSON_NAME] gui [PERSON_NAME] NANDINI poo…" at bounding box center [101, 191] width 44 height 11
select select "51894"
click at [79, 191] on select "Select Stylist Afreen [PERSON_NAME] [PERSON_NAME] gui [PERSON_NAME] NANDINI poo…" at bounding box center [101, 191] width 44 height 11
click at [153, 195] on input "cut" at bounding box center [182, 191] width 106 height 11
type input "c"
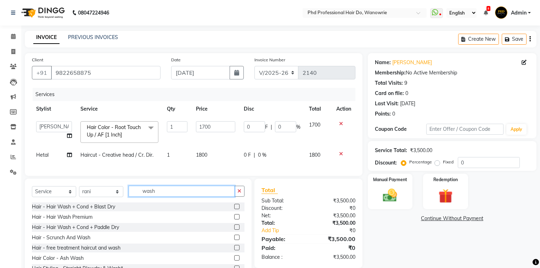
type input "wash"
click at [234, 219] on label at bounding box center [236, 216] width 5 height 5
click at [234, 219] on input "checkbox" at bounding box center [236, 217] width 5 height 5
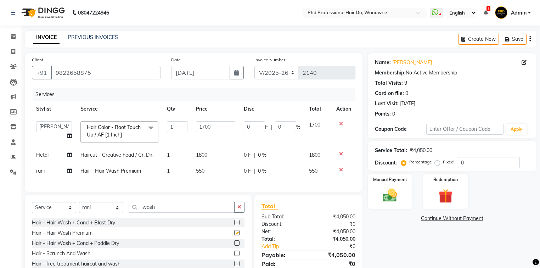
checkbox input "false"
click at [201, 172] on span "550" at bounding box center [200, 171] width 9 height 6
select select "51894"
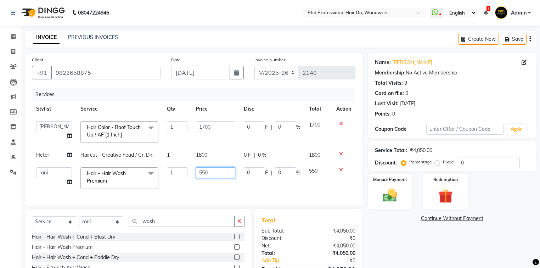
click at [203, 174] on input "550" at bounding box center [215, 172] width 39 height 11
click at [204, 172] on input "550" at bounding box center [215, 172] width 39 height 11
type input "200"
click at [217, 190] on div "Client [PHONE_NUMBER] Date [DATE] Invoice Number V/2025 V/[PHONE_NUMBER] Servic…" at bounding box center [194, 129] width 338 height 153
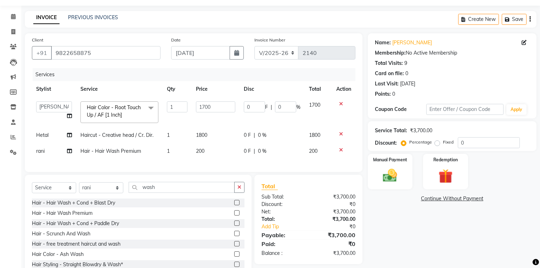
scroll to position [46, 0]
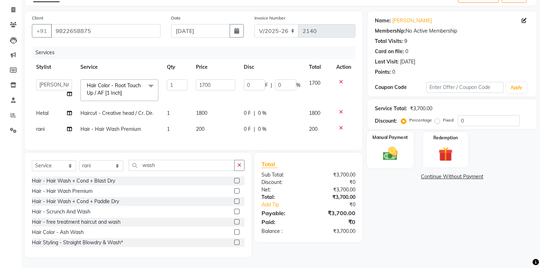
click at [386, 134] on label "Manual Payment" at bounding box center [389, 137] width 35 height 7
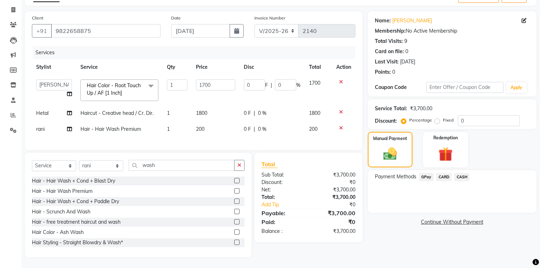
click at [424, 173] on span "GPay" at bounding box center [426, 177] width 15 height 8
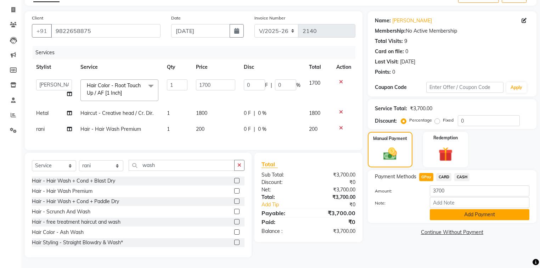
click at [456, 214] on button "Add Payment" at bounding box center [480, 214] width 100 height 11
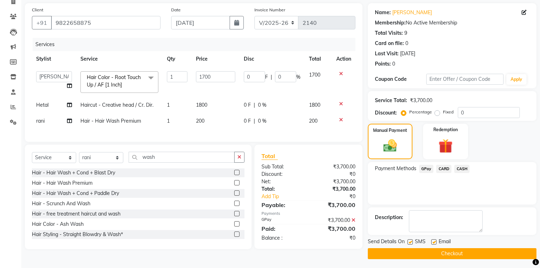
scroll to position [51, 0]
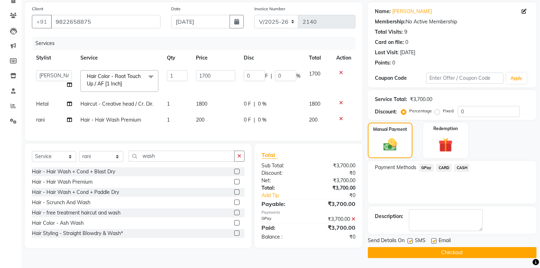
click at [452, 249] on button "Checkout" at bounding box center [452, 252] width 169 height 11
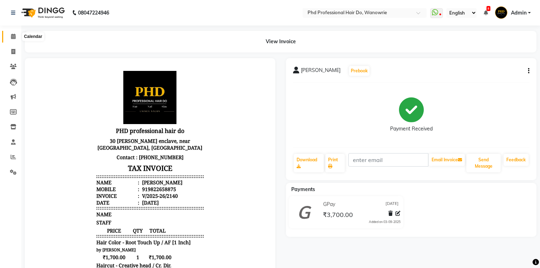
click at [11, 35] on icon at bounding box center [13, 36] width 5 height 5
